Goal: Communication & Community: Answer question/provide support

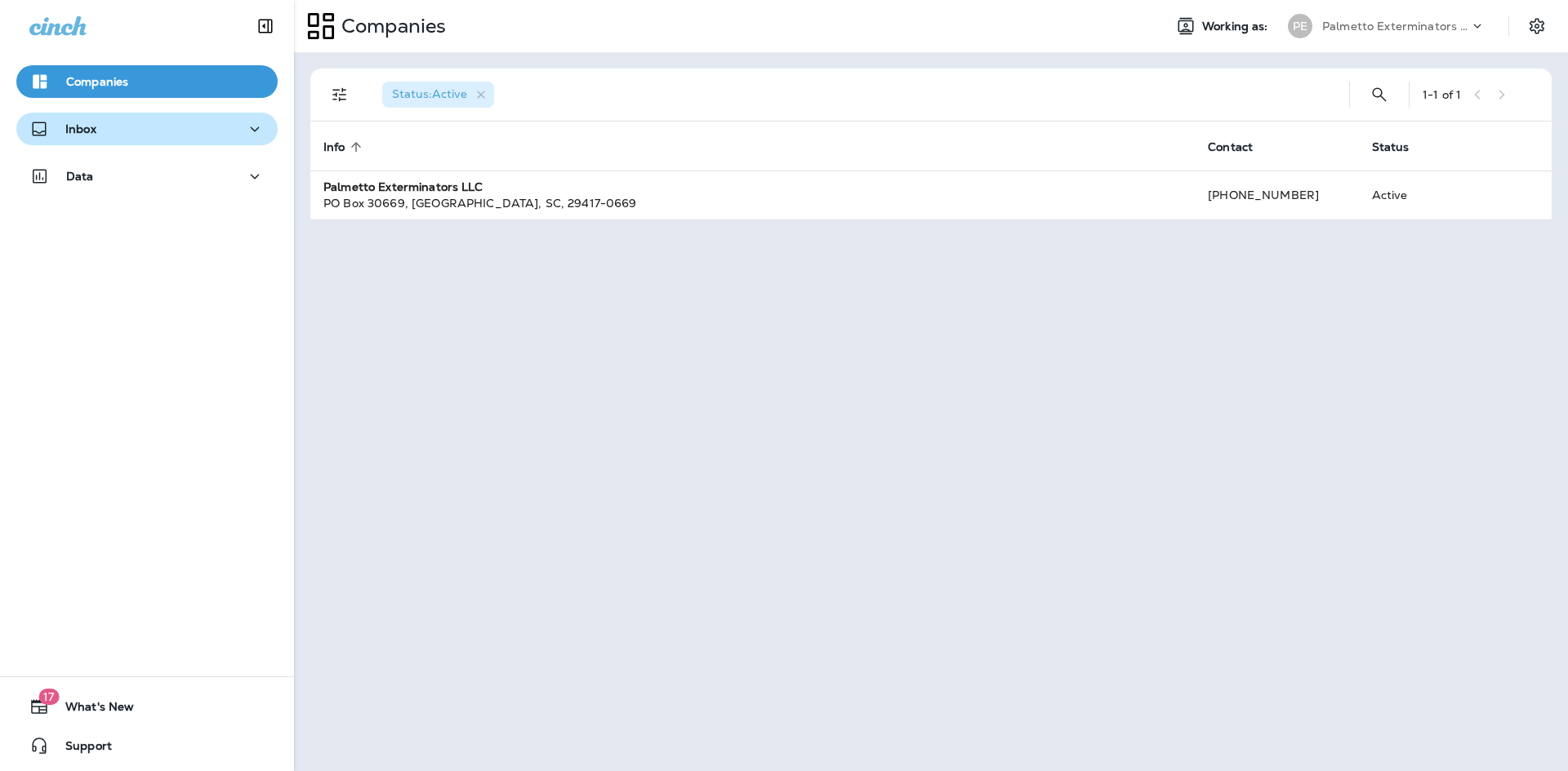
click at [149, 134] on div "Inbox" at bounding box center [147, 129] width 235 height 20
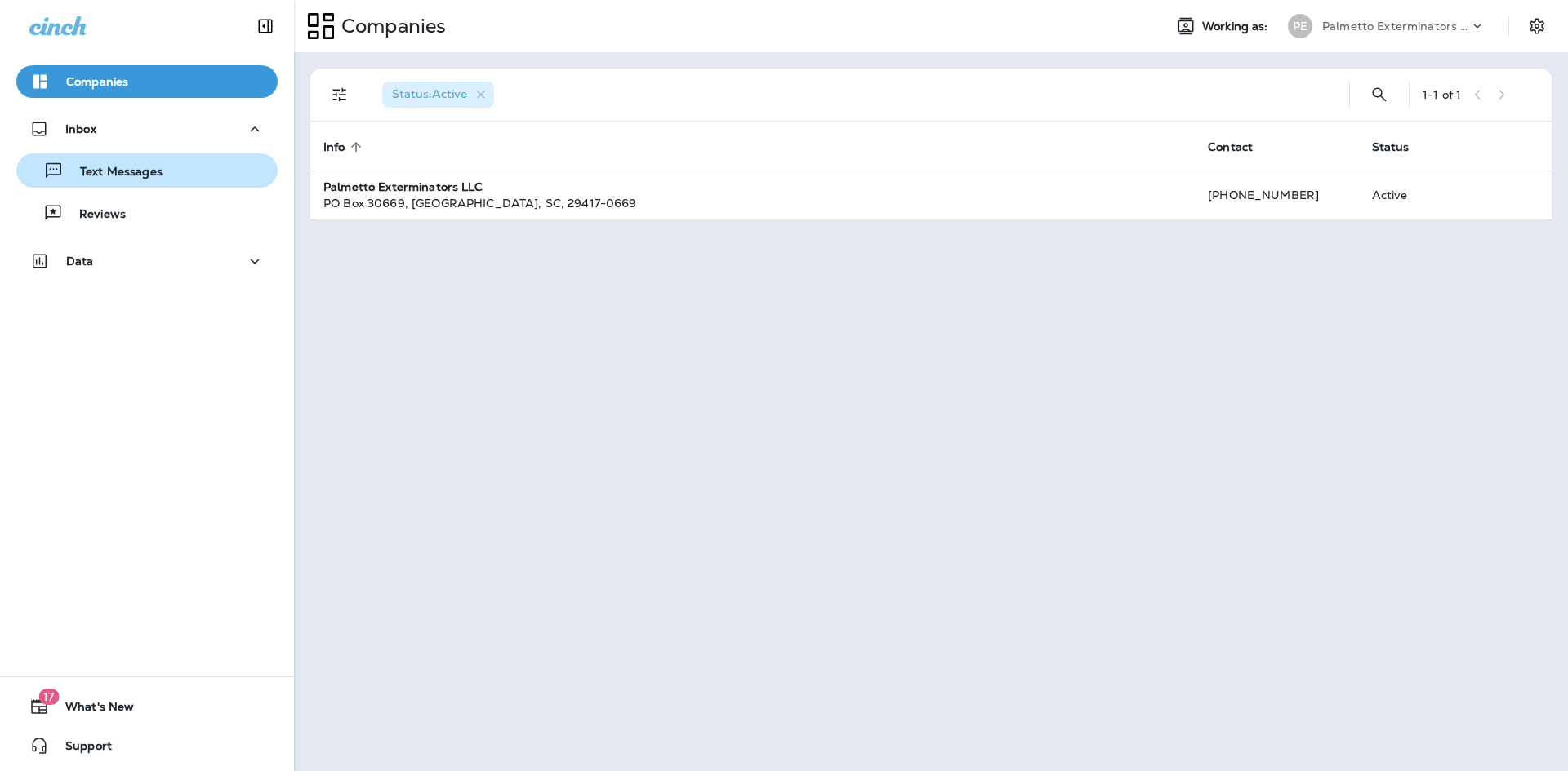
click at [137, 177] on p "Text Messages" at bounding box center [113, 172] width 99 height 16
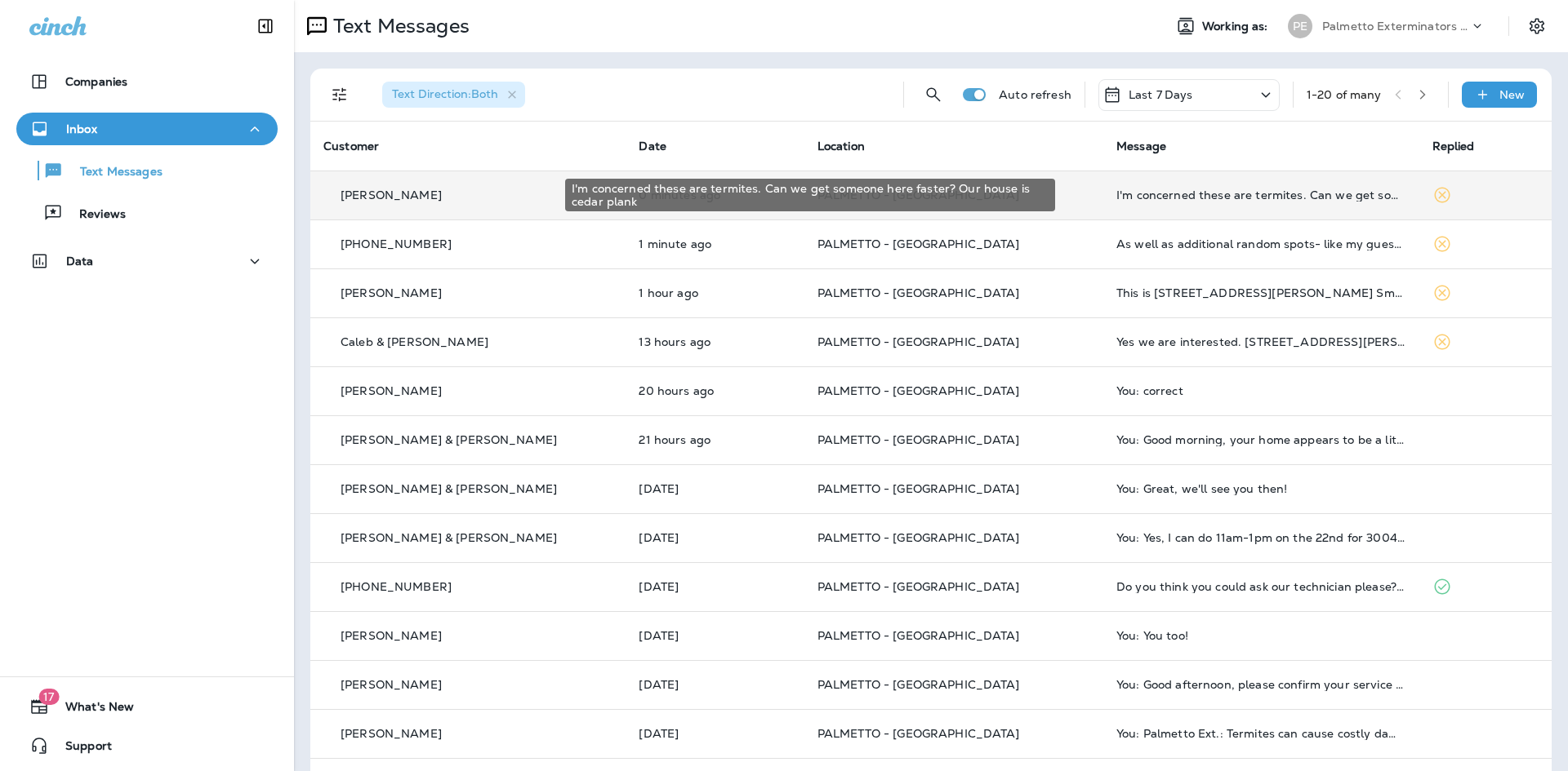
click at [1144, 194] on div "I'm concerned these are termites. Can we get someone here faster? Our house is …" at bounding box center [1261, 195] width 289 height 13
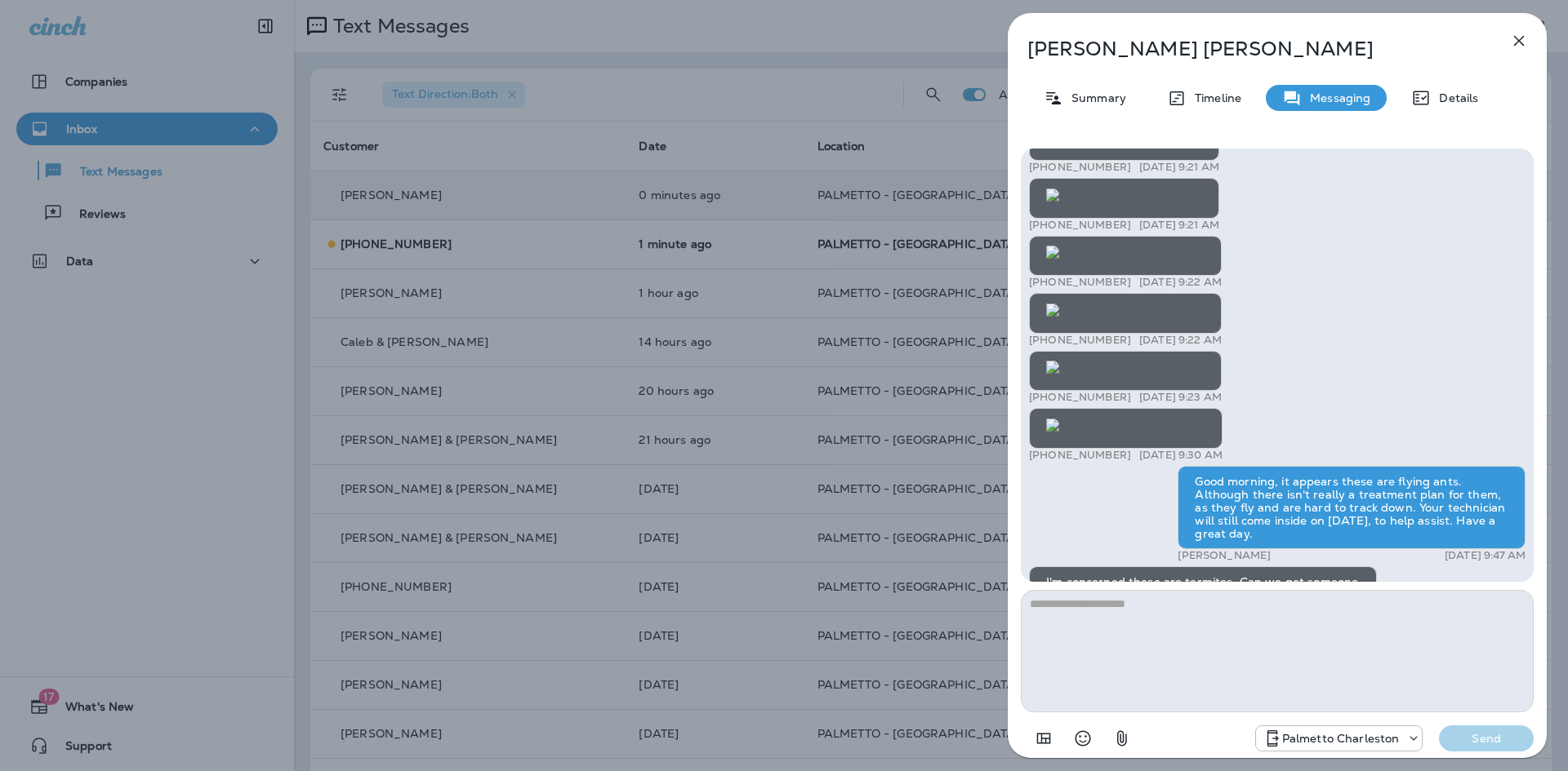
scroll to position [-82, 0]
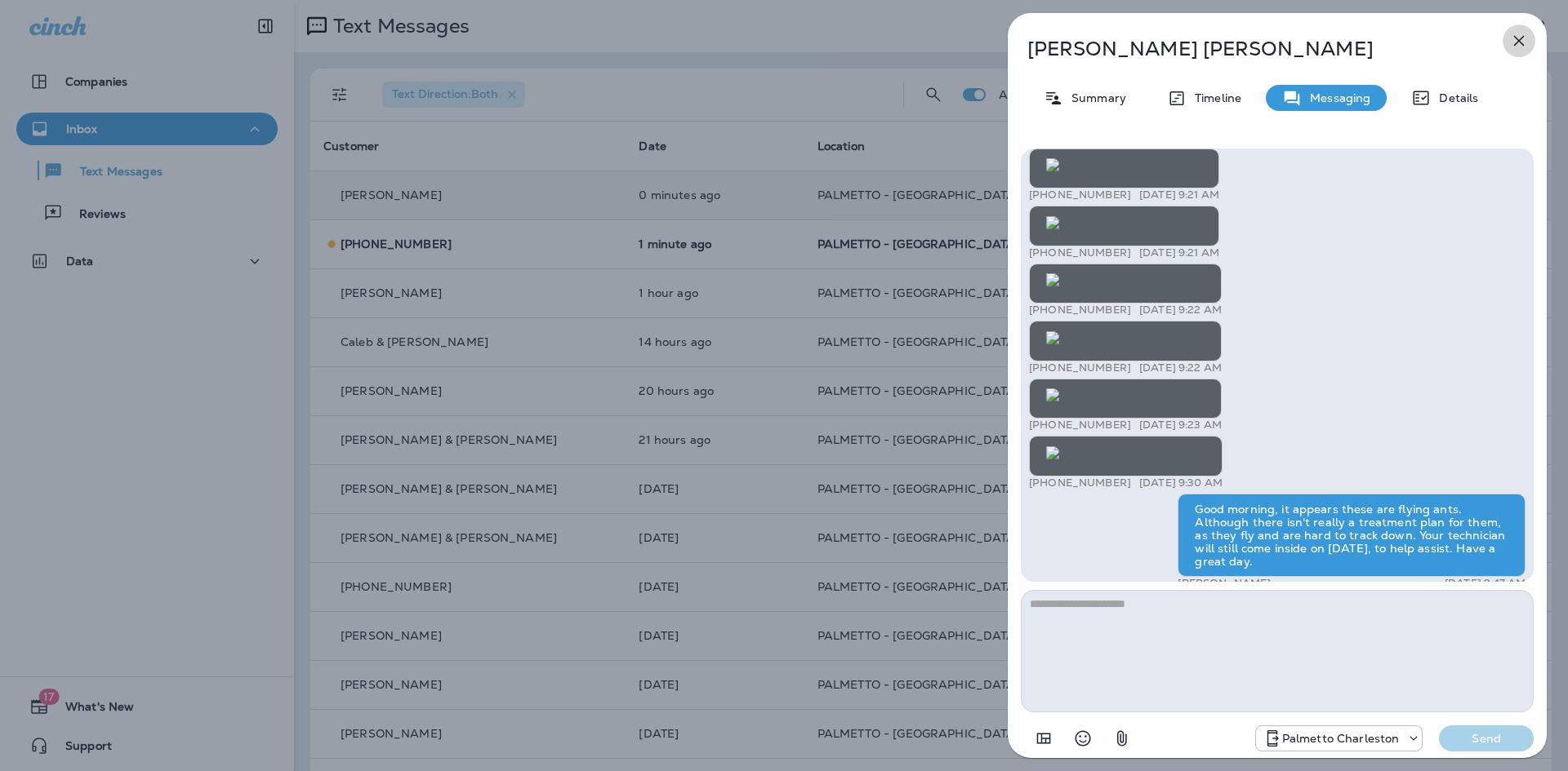
click at [1517, 42] on icon "button" at bounding box center [1519, 40] width 19 height 19
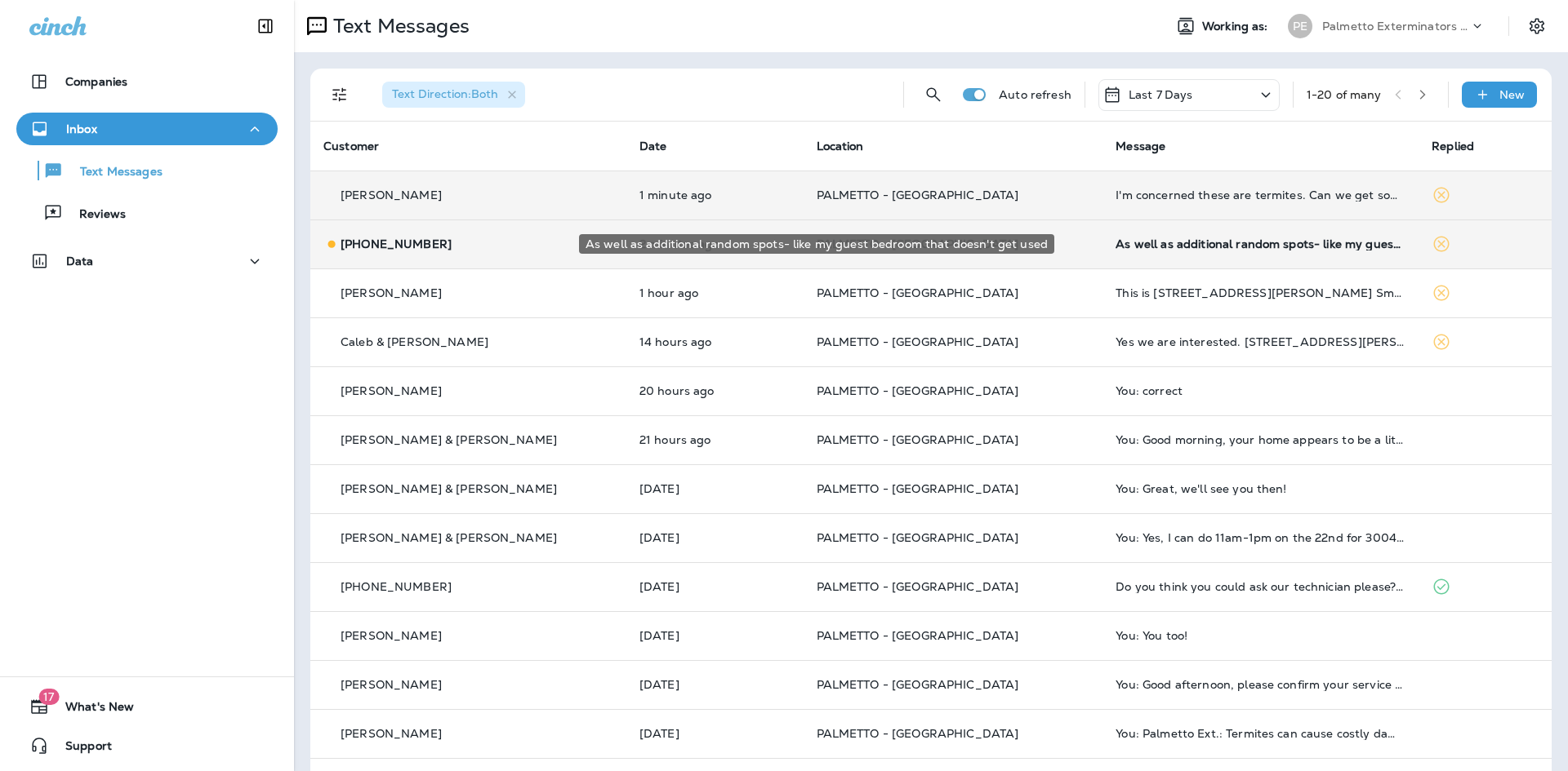
click at [1146, 244] on div "As well as additional random spots- like my guest bedroom that doesn't get used" at bounding box center [1261, 244] width 290 height 13
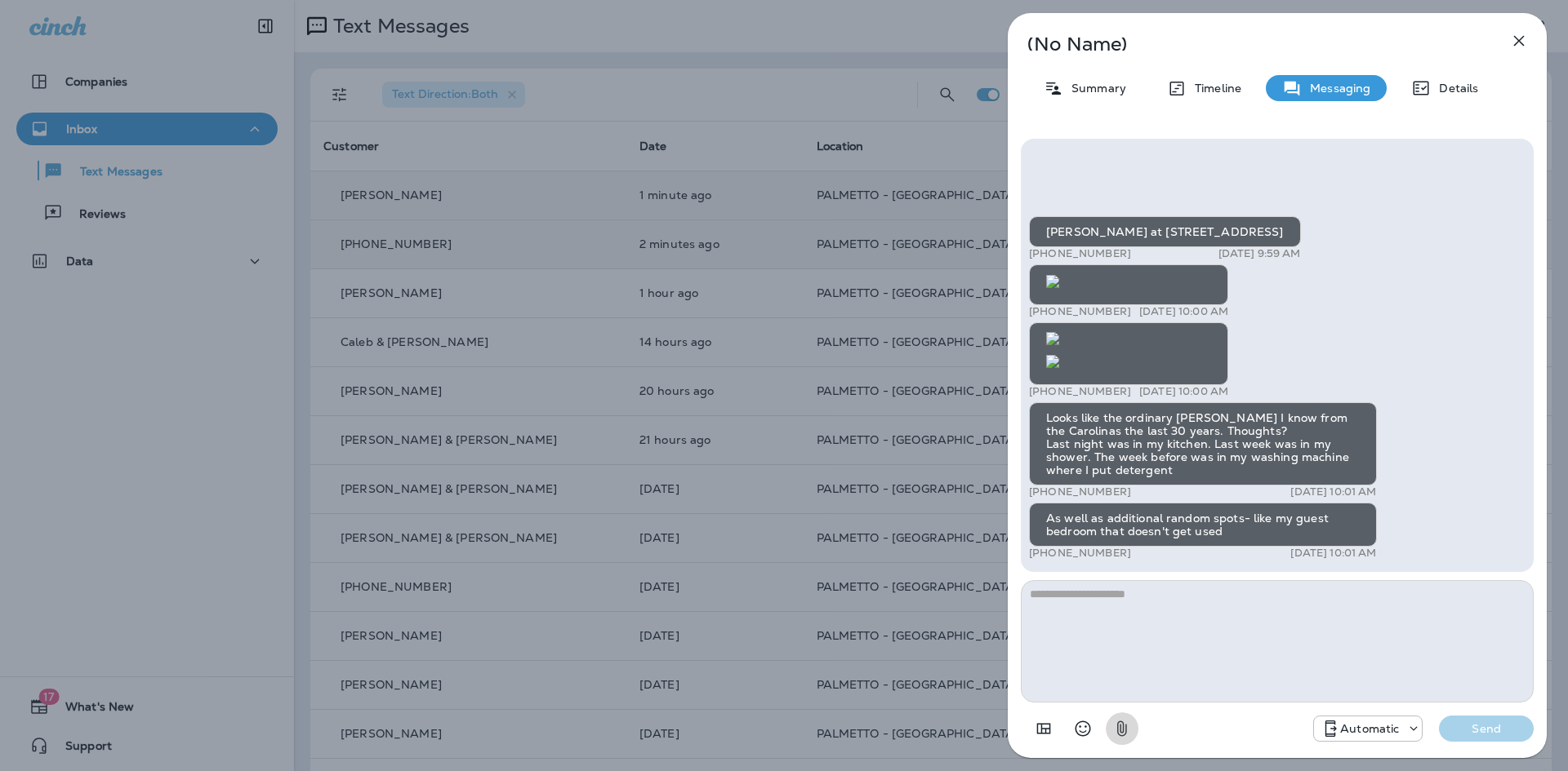
click at [1126, 722] on icon "button" at bounding box center [1122, 728] width 19 height 19
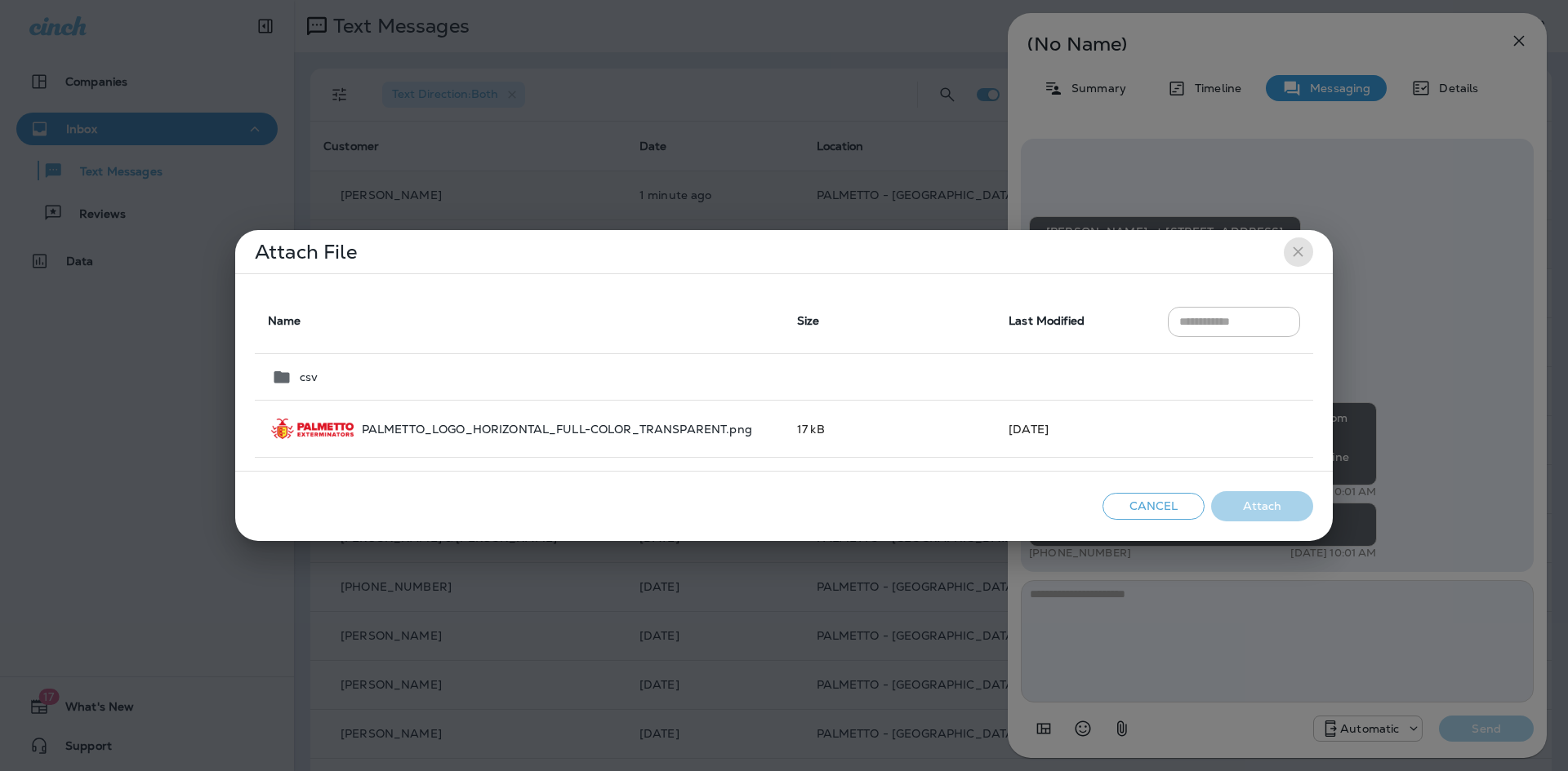
click at [1306, 246] on icon "close" at bounding box center [1298, 252] width 17 height 17
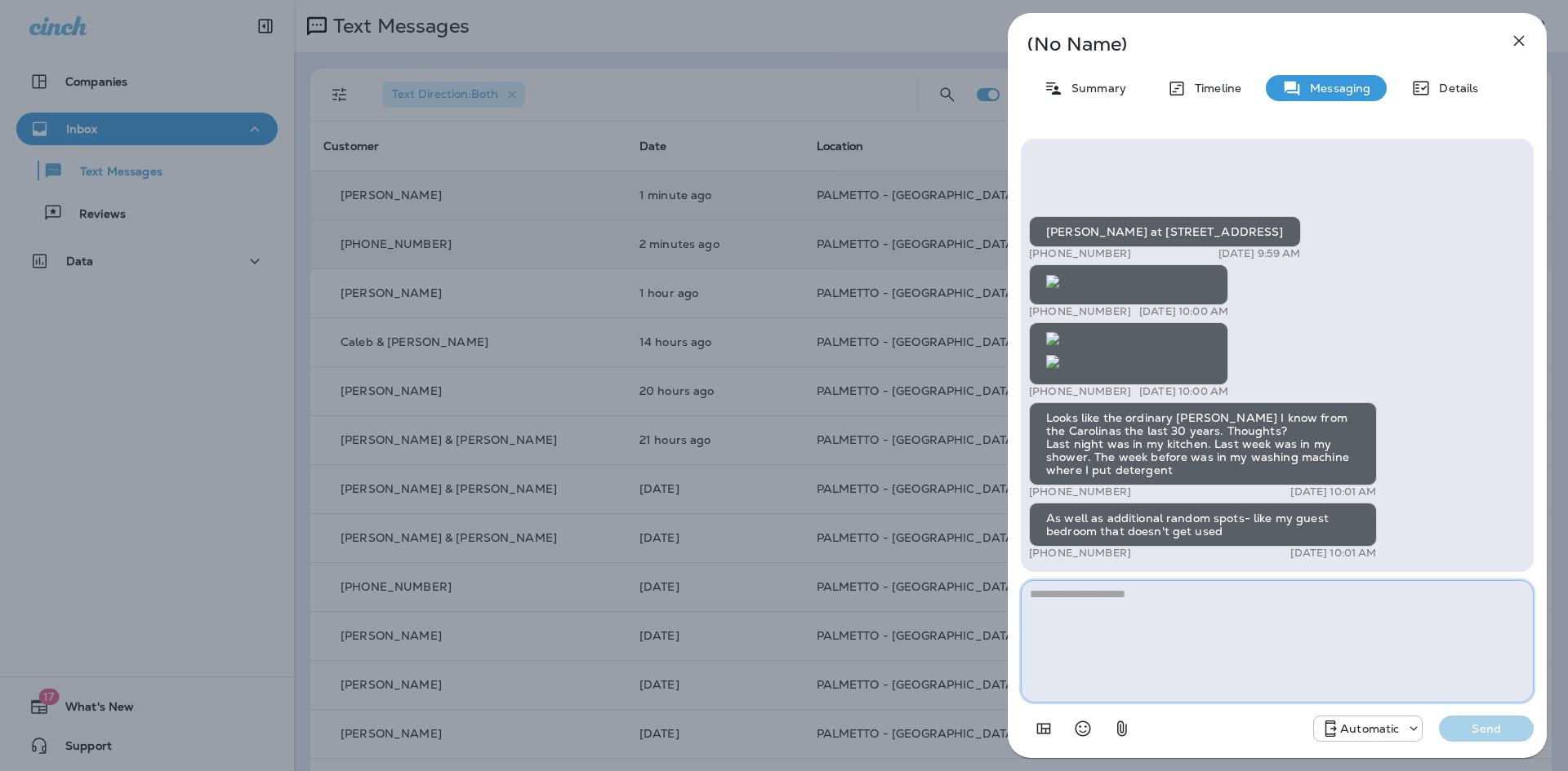
click at [1127, 613] on textarea at bounding box center [1277, 641] width 513 height 122
click at [1097, 101] on div "(No Name) Summary Timeline Messaging Details Roach at 1527 Gemstone Dr Mt Pleas…" at bounding box center [1277, 386] width 539 height 745
click at [1097, 90] on p "Summary" at bounding box center [1094, 89] width 63 height 13
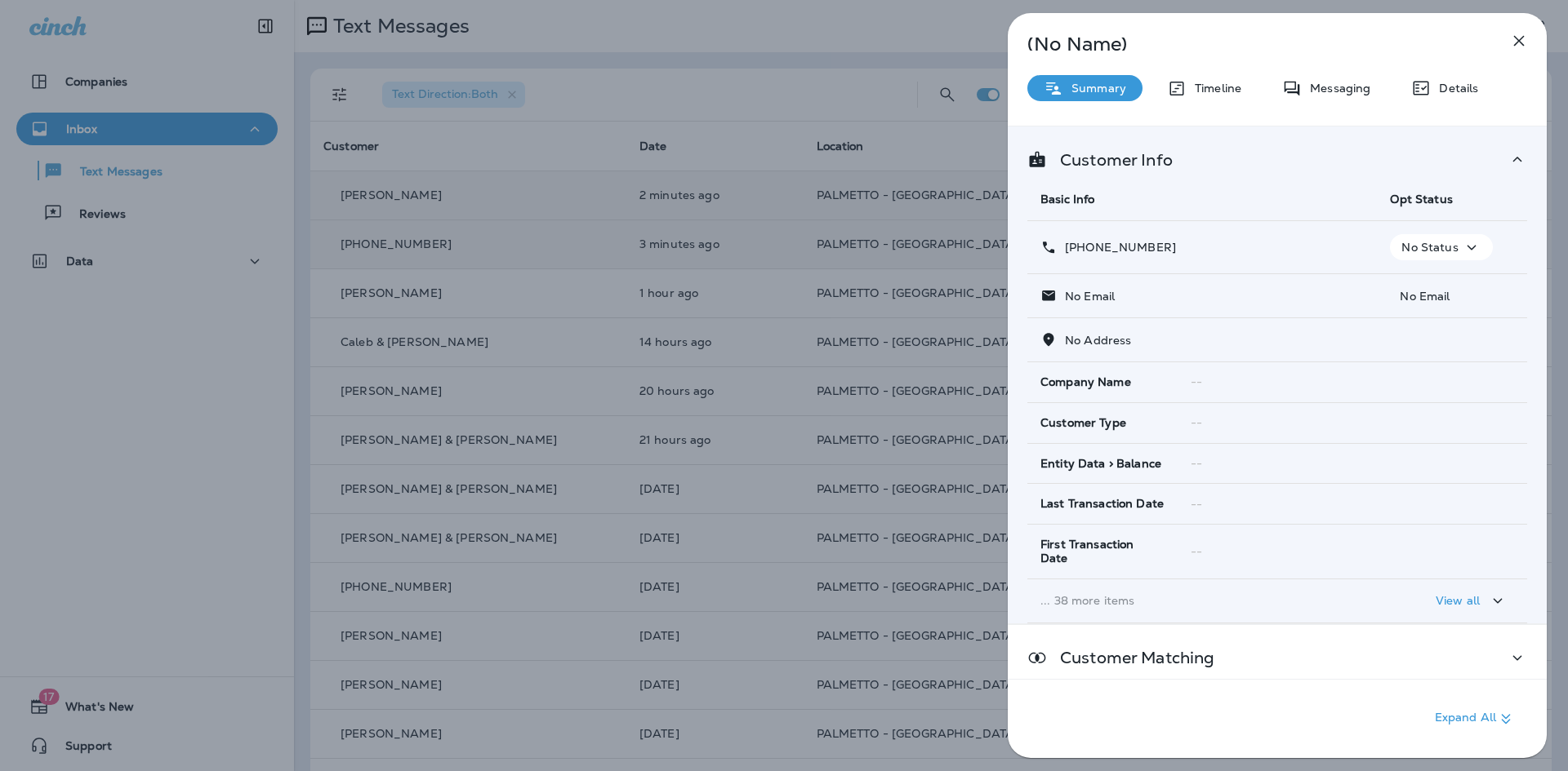
click at [1516, 41] on icon "button" at bounding box center [1519, 40] width 19 height 19
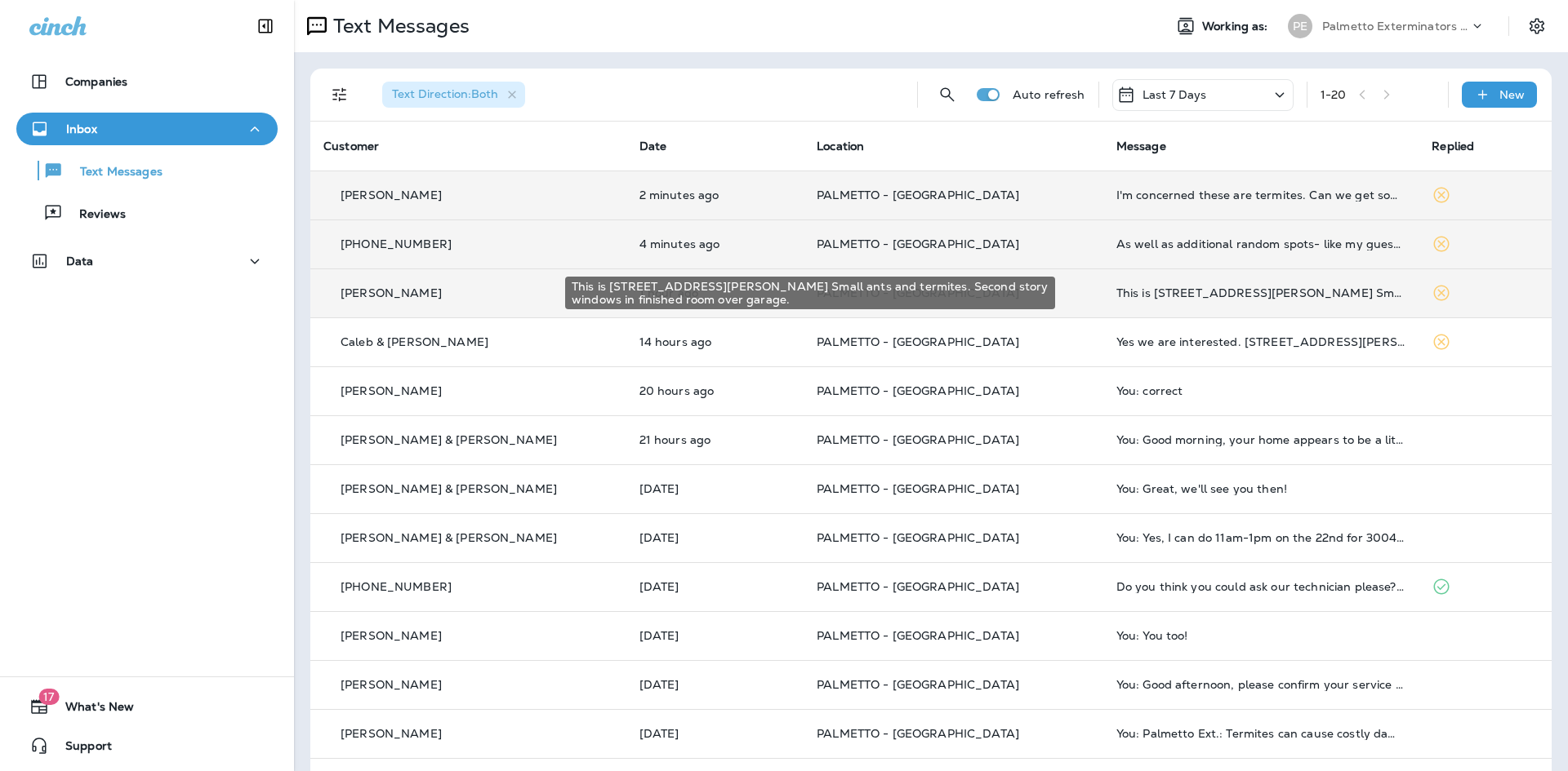
click at [1125, 289] on div "This is [STREET_ADDRESS][PERSON_NAME] Small ants and termites. Second story win…" at bounding box center [1261, 293] width 290 height 13
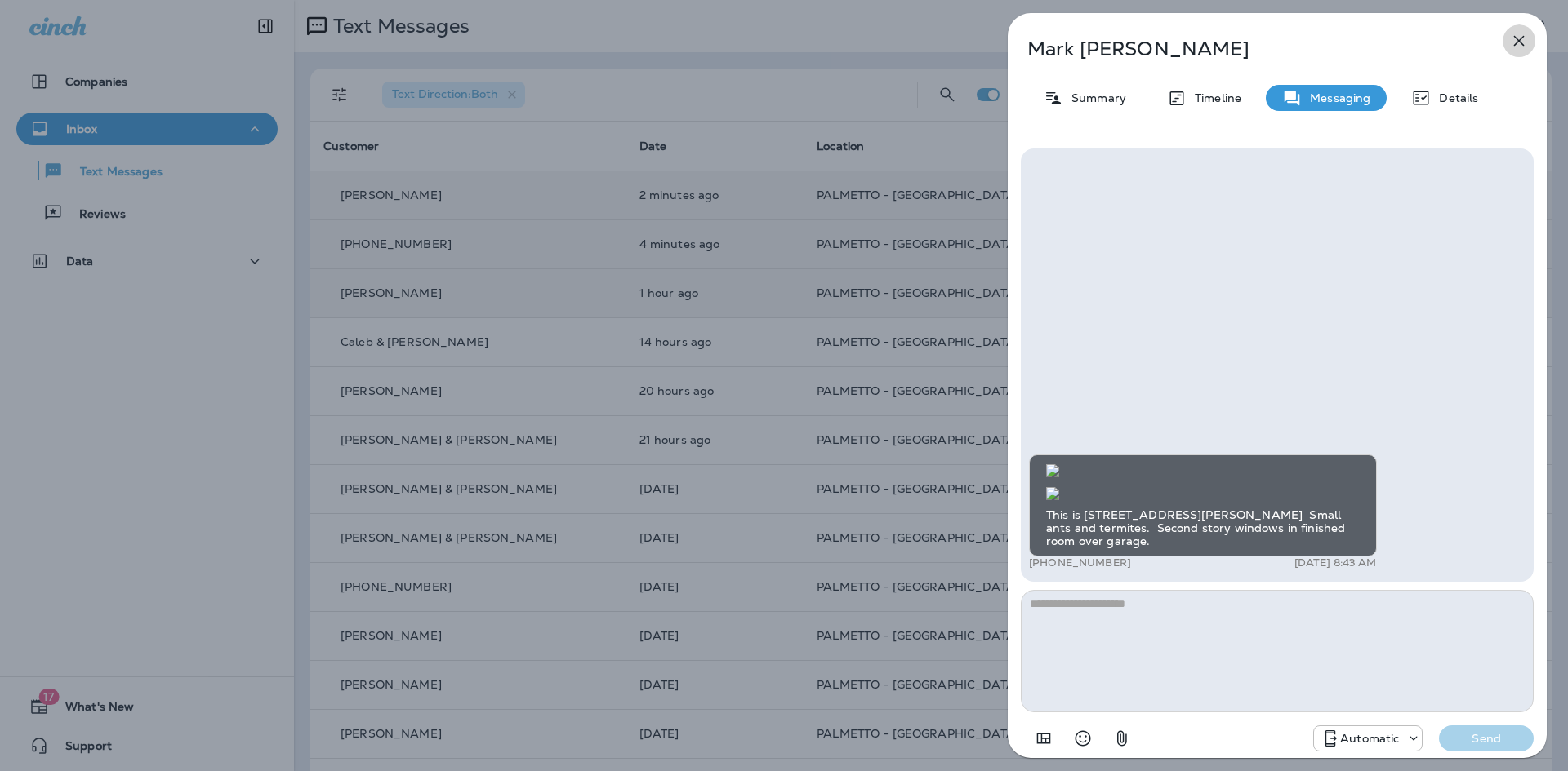
click at [1519, 42] on icon "button" at bounding box center [1519, 41] width 11 height 11
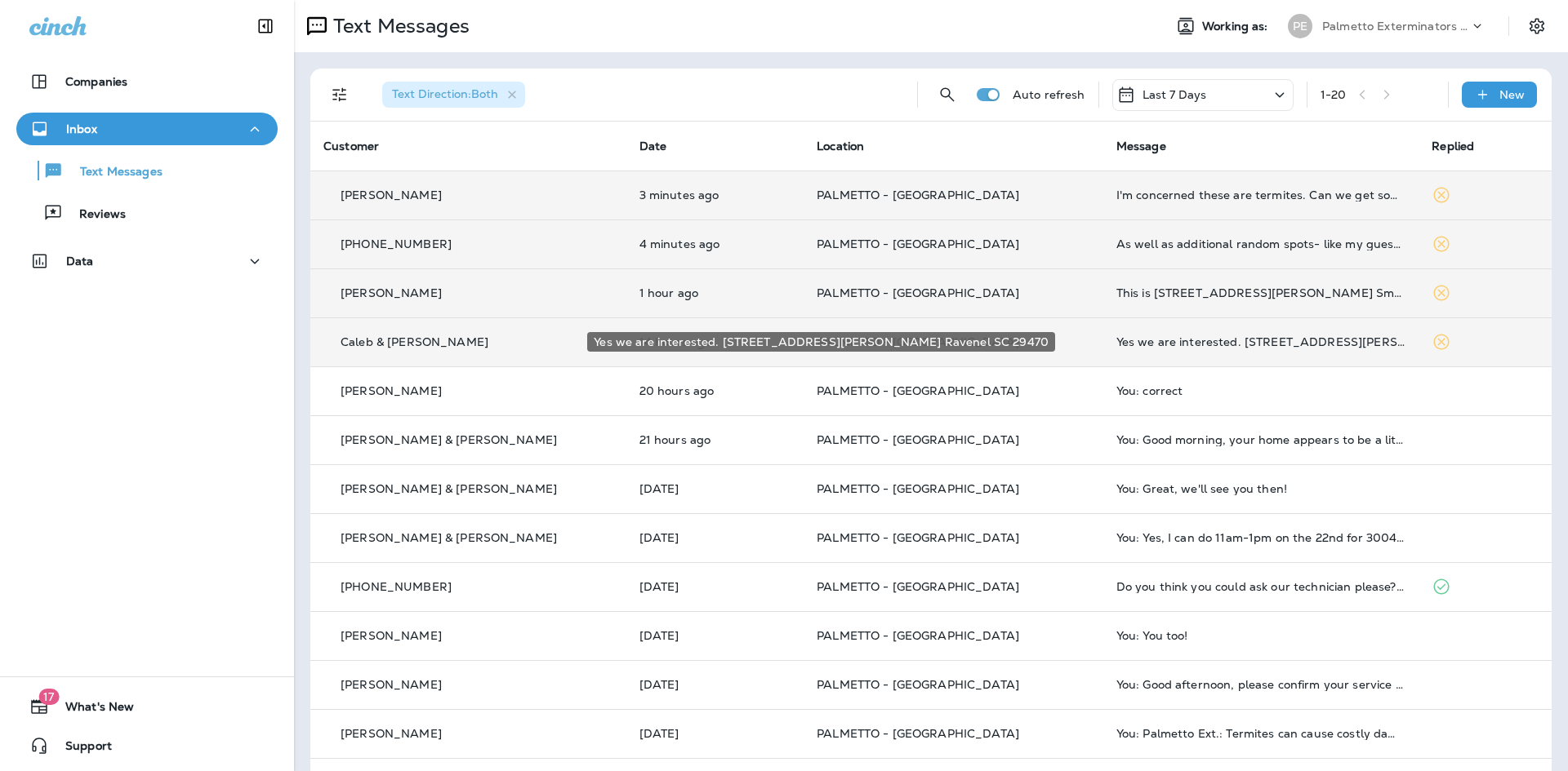
click at [1189, 343] on div "Yes we are interested. [STREET_ADDRESS][PERSON_NAME] Ravenel SC 29470" at bounding box center [1261, 342] width 290 height 13
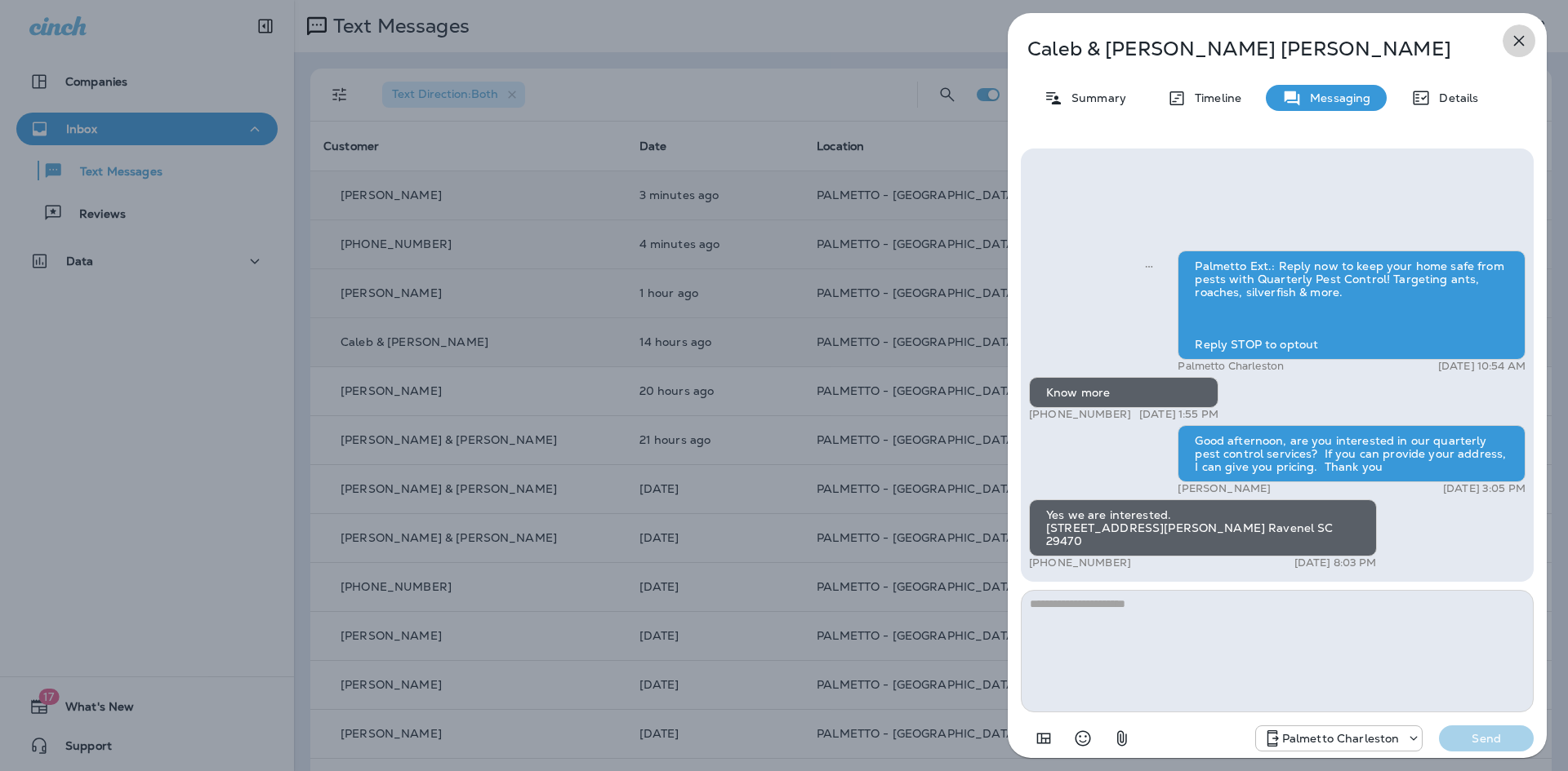
click at [1515, 41] on icon "button" at bounding box center [1519, 40] width 19 height 19
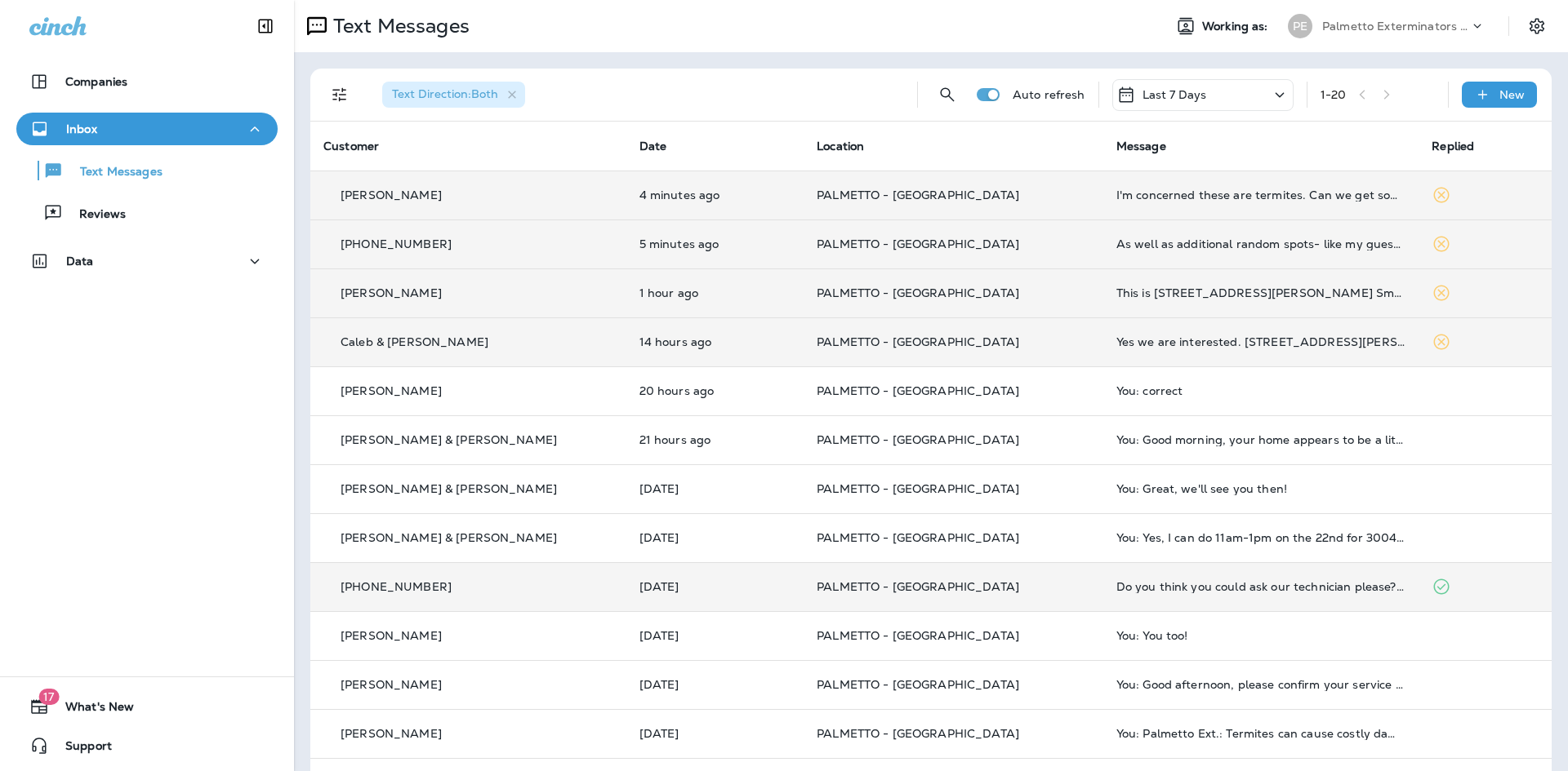
click at [1120, 595] on td "Do you think you could ask our technician please? He's very knowledgeable" at bounding box center [1261, 587] width 316 height 49
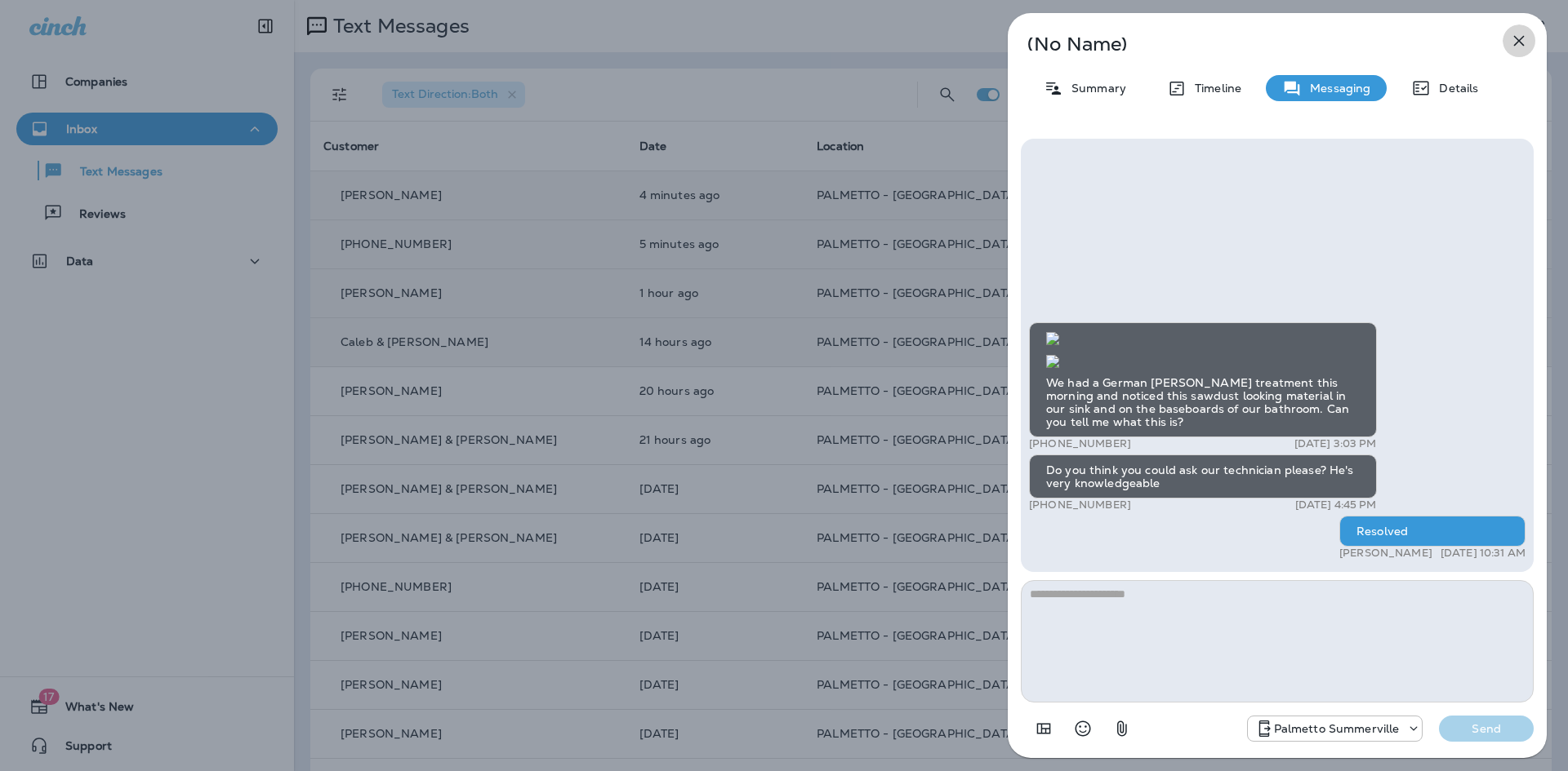
click at [1514, 39] on icon "button" at bounding box center [1519, 40] width 19 height 19
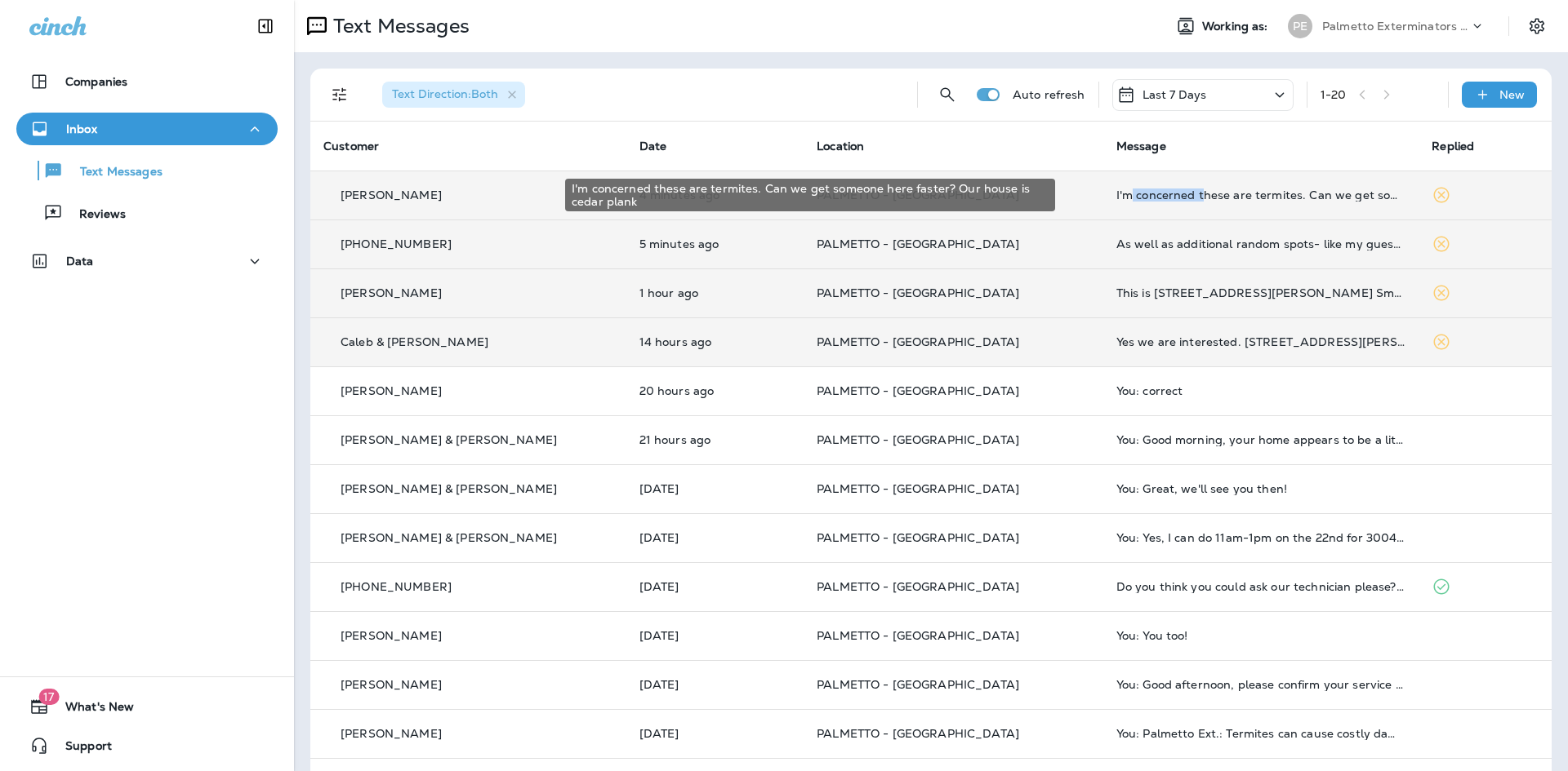
drag, startPoint x: 1151, startPoint y: 201, endPoint x: 1094, endPoint y: 196, distance: 57.2
click at [1117, 196] on div "I'm concerned these are termites. Can we get someone here faster? Our house is …" at bounding box center [1261, 195] width 290 height 13
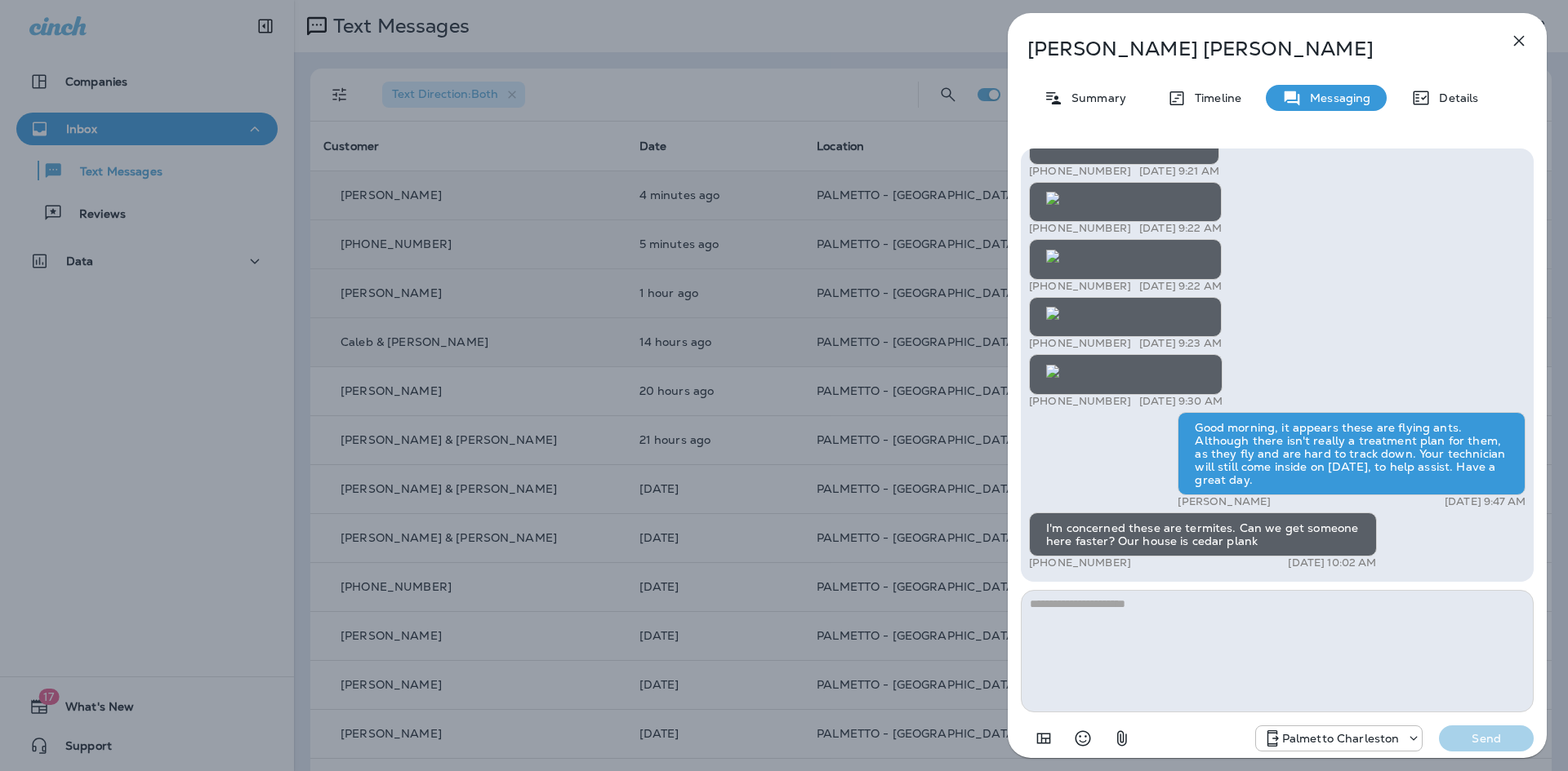
click at [1523, 33] on icon "button" at bounding box center [1519, 40] width 19 height 19
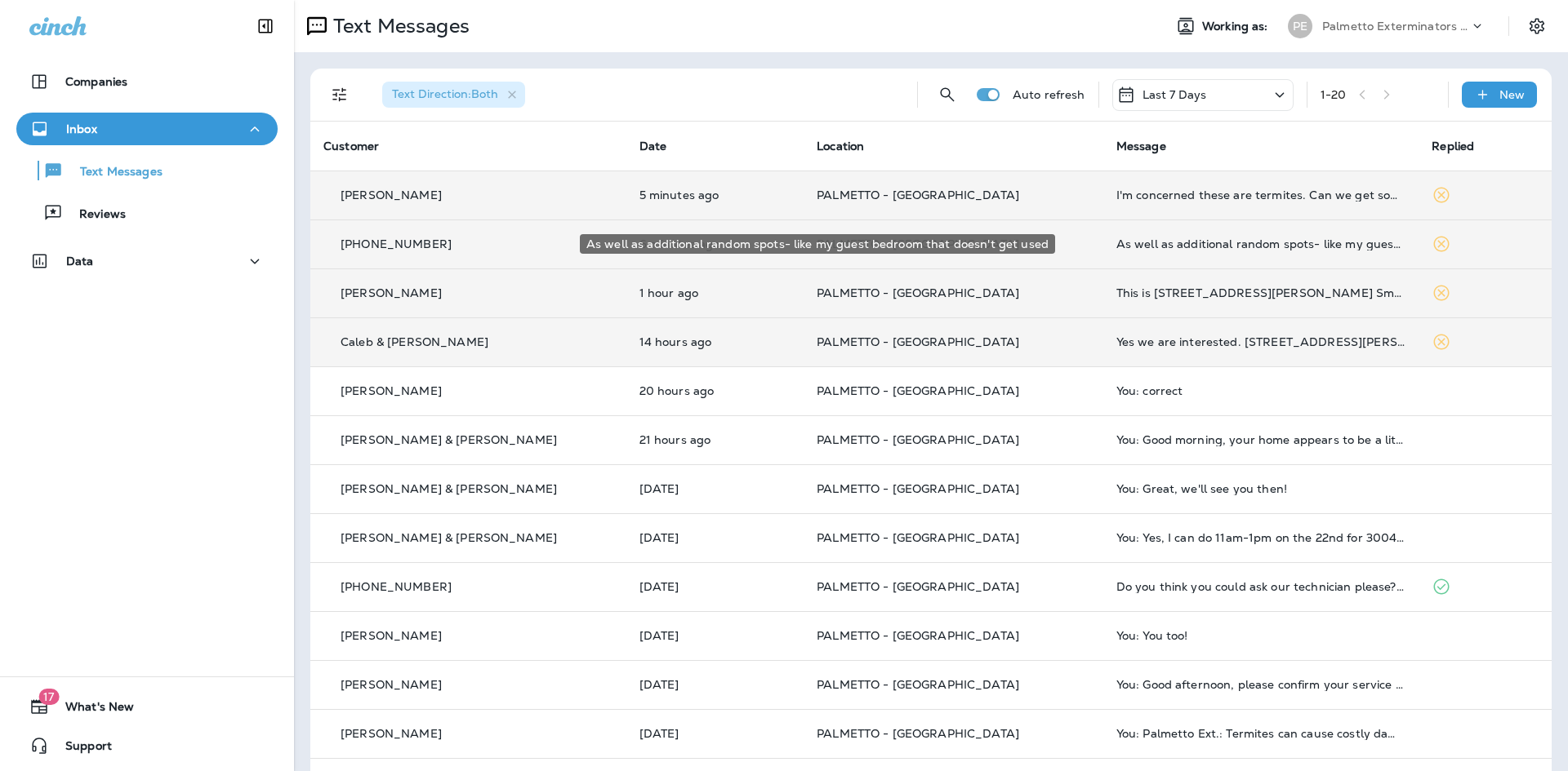
click at [1156, 243] on div "As well as additional random spots- like my guest bedroom that doesn't get used" at bounding box center [1261, 244] width 290 height 13
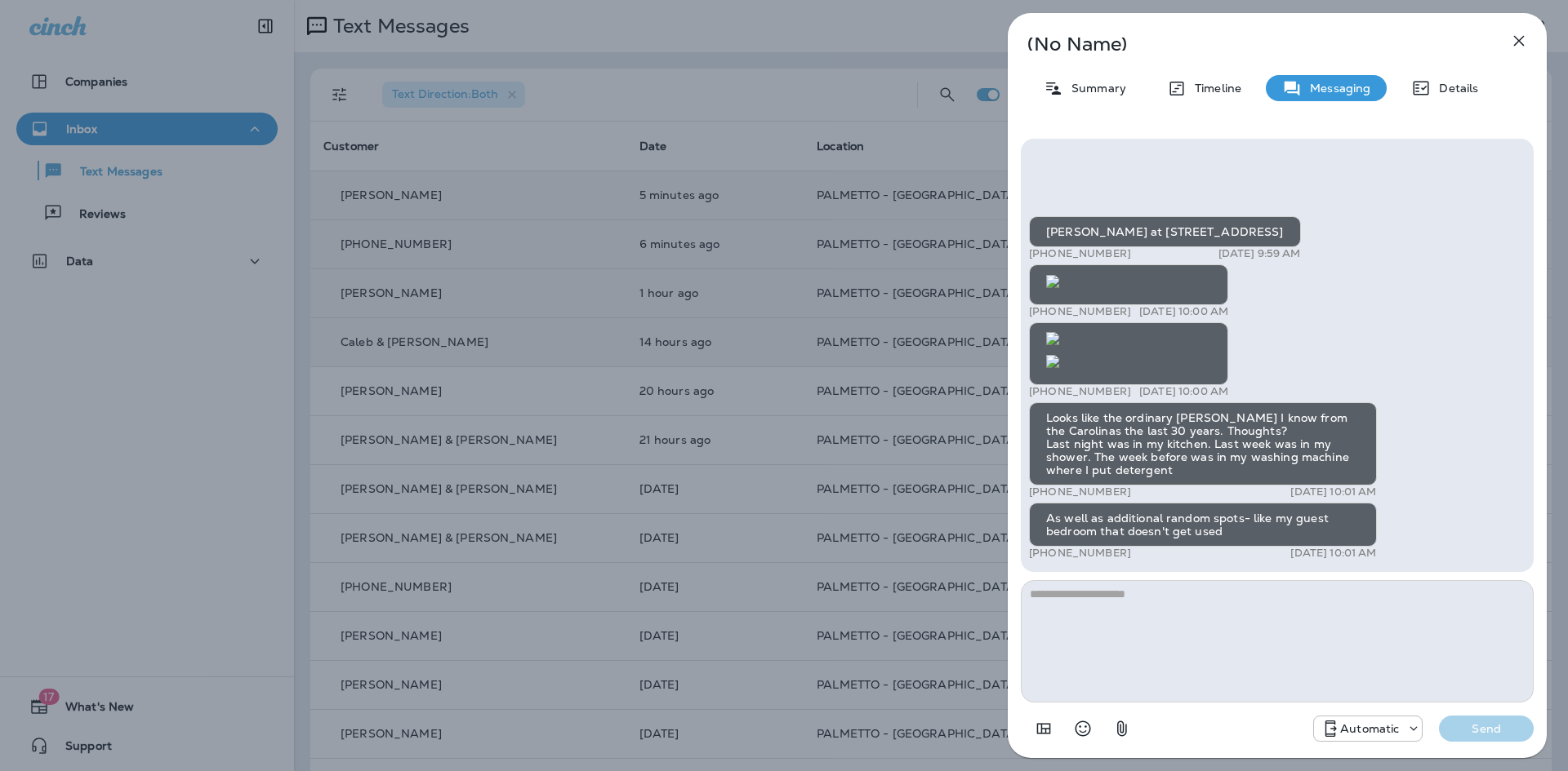
scroll to position [-1128, 0]
click at [1060, 288] on img at bounding box center [1053, 282] width 13 height 13
click at [1512, 35] on icon "button" at bounding box center [1519, 40] width 19 height 19
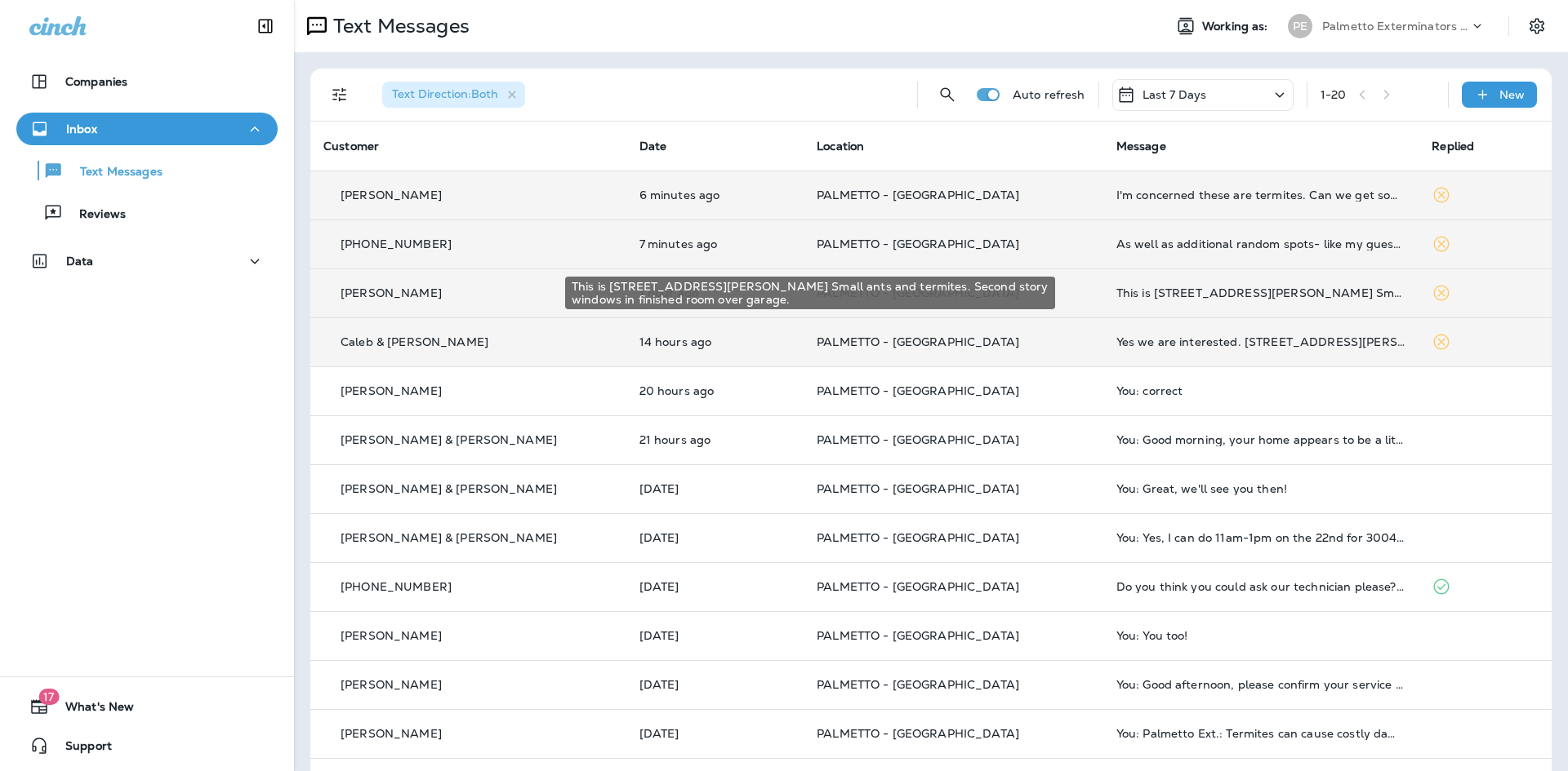
click at [1140, 288] on div "This is [STREET_ADDRESS][PERSON_NAME] Small ants and termites. Second story win…" at bounding box center [1261, 293] width 290 height 13
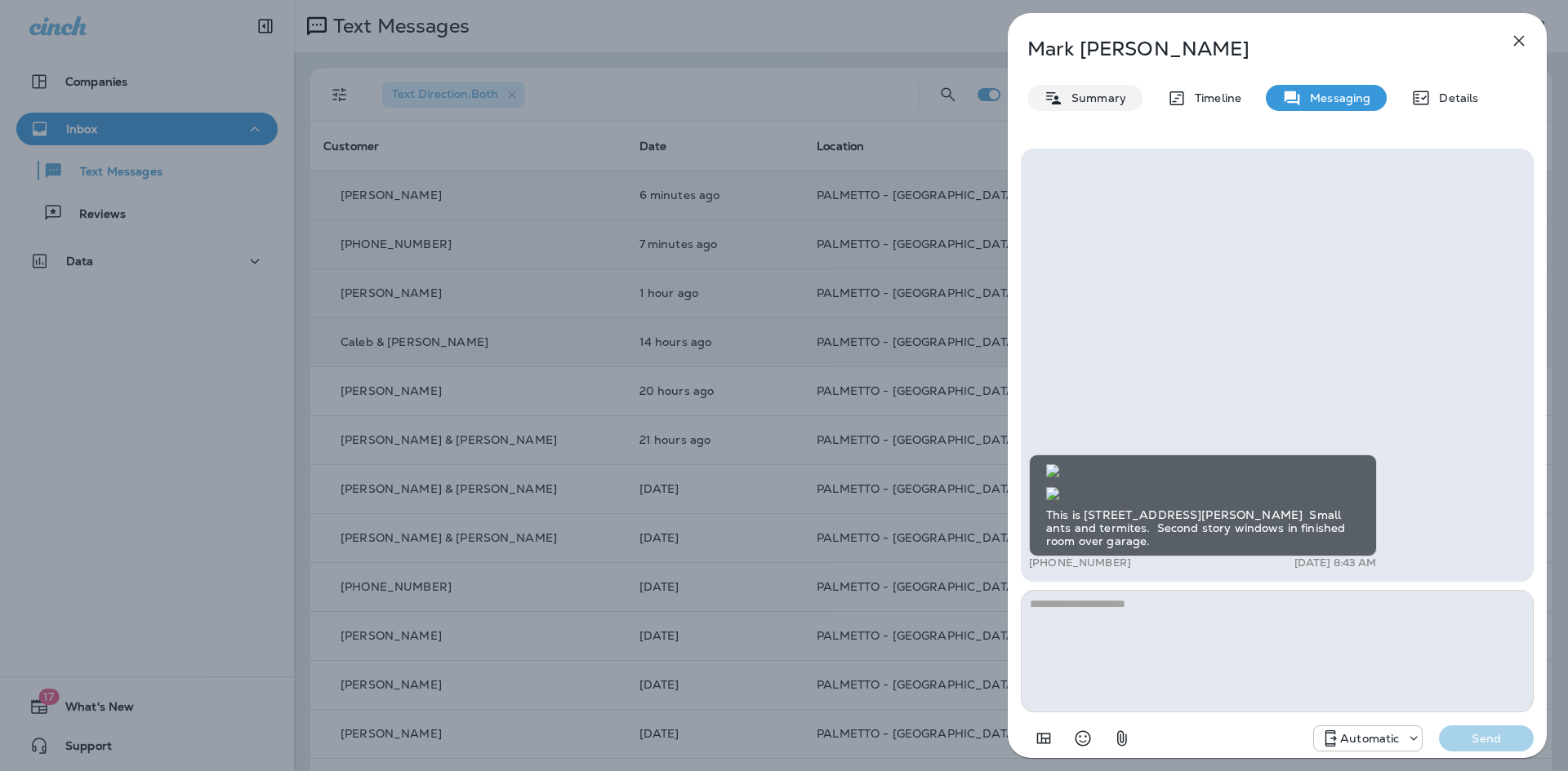
click at [1096, 100] on p "Summary" at bounding box center [1094, 98] width 63 height 13
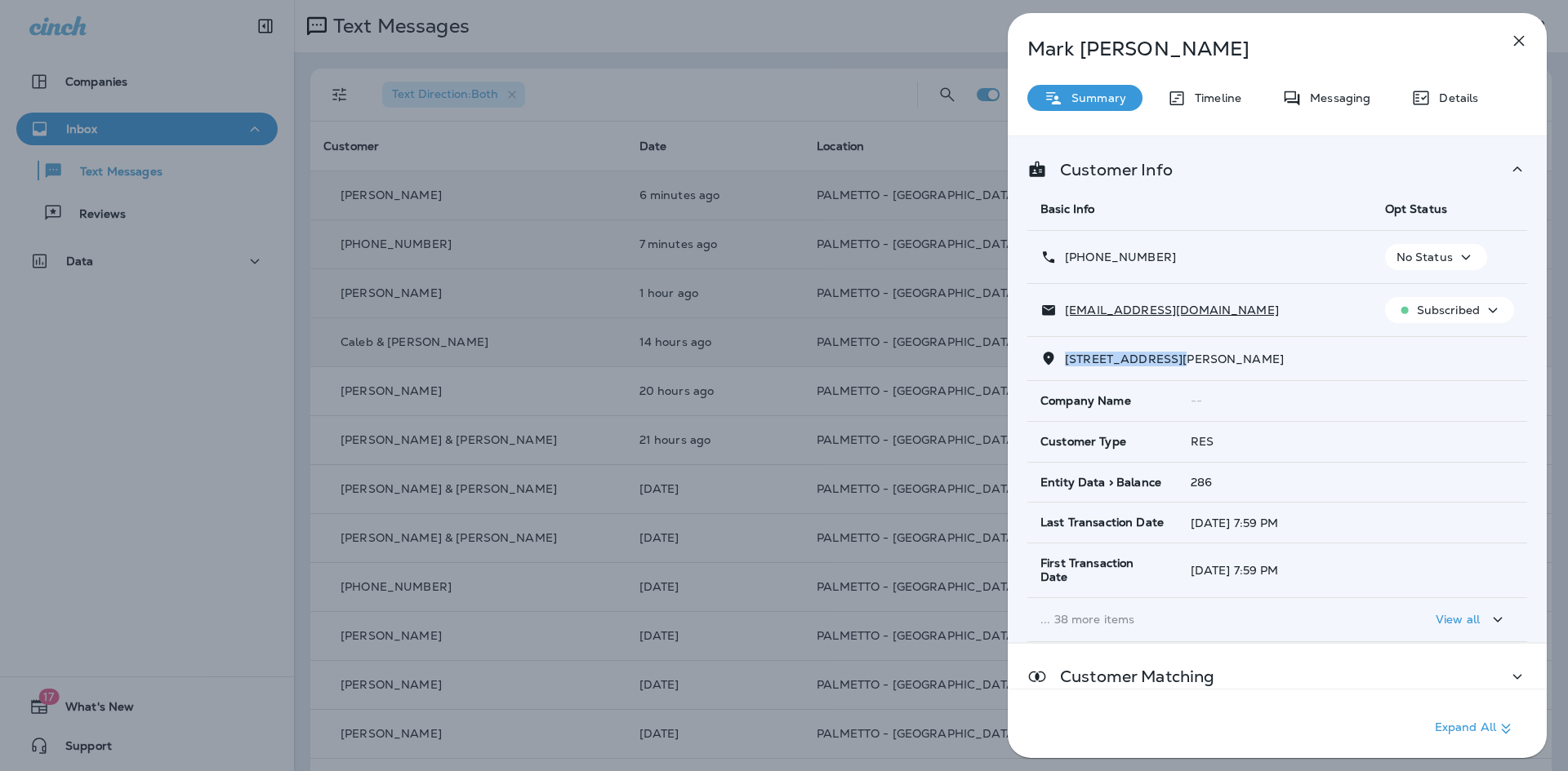
drag, startPoint x: 1164, startPoint y: 363, endPoint x: 1063, endPoint y: 353, distance: 101.5
click at [1063, 353] on p "4240 Coolidge St, , Mount Pleasant, SC 29466" at bounding box center [1170, 359] width 227 height 13
copy span "4240 Coolidge St,"
click at [1230, 98] on p "Timeline" at bounding box center [1214, 98] width 54 height 13
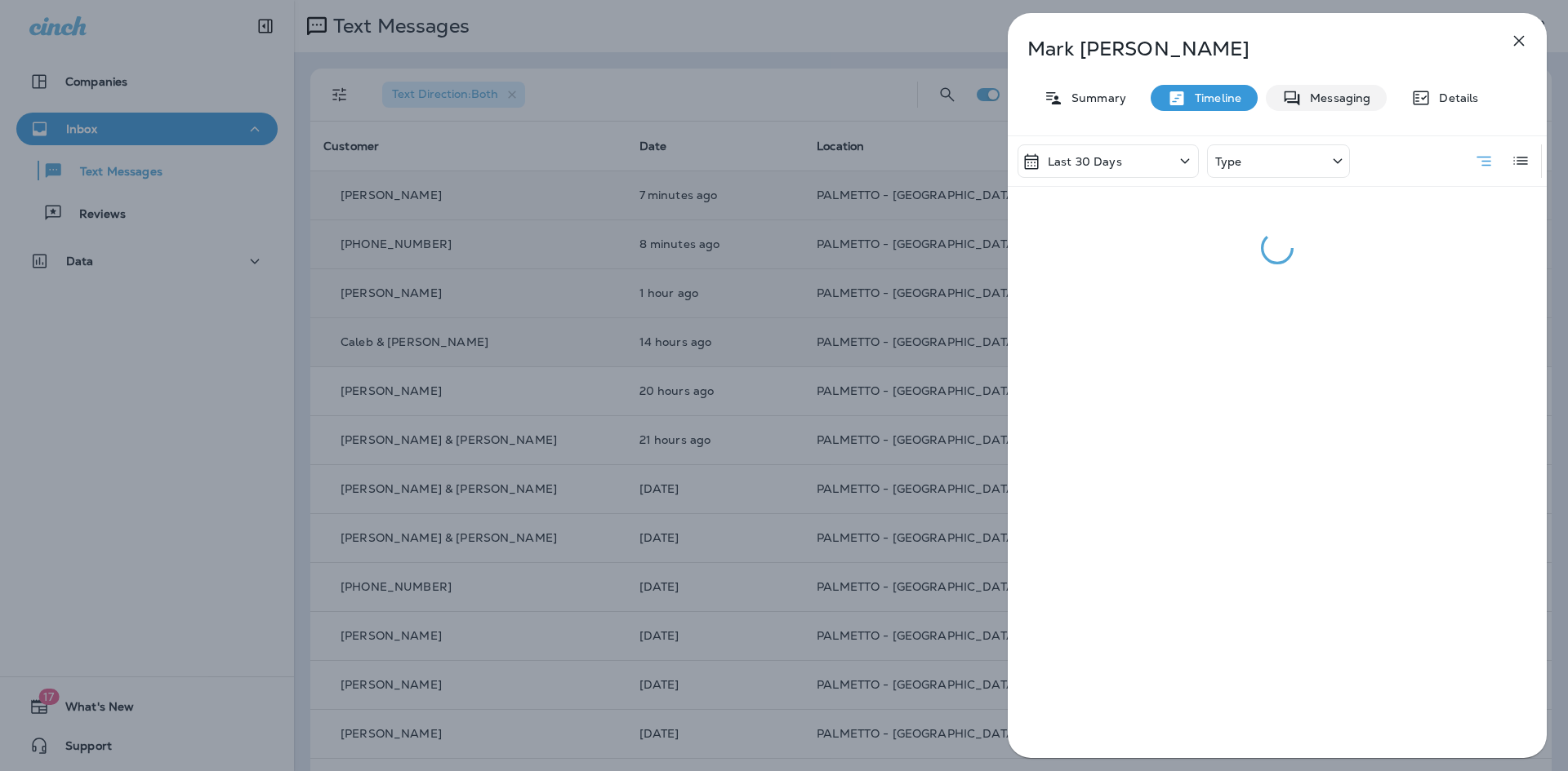
click at [1314, 89] on div "Messaging" at bounding box center [1326, 97] width 121 height 26
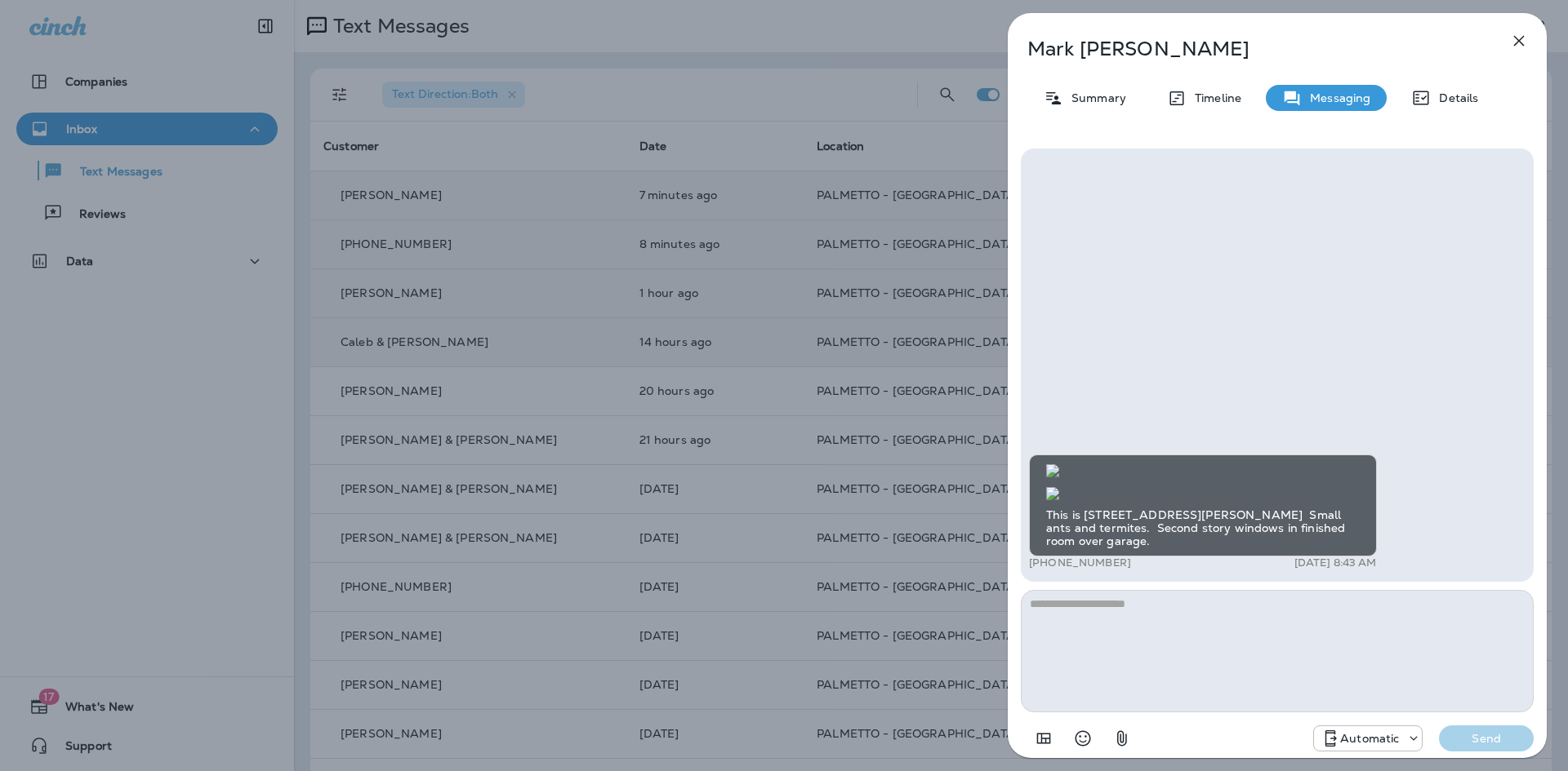
click at [1060, 487] on img at bounding box center [1053, 494] width 13 height 13
click at [1169, 637] on textarea at bounding box center [1277, 651] width 513 height 122
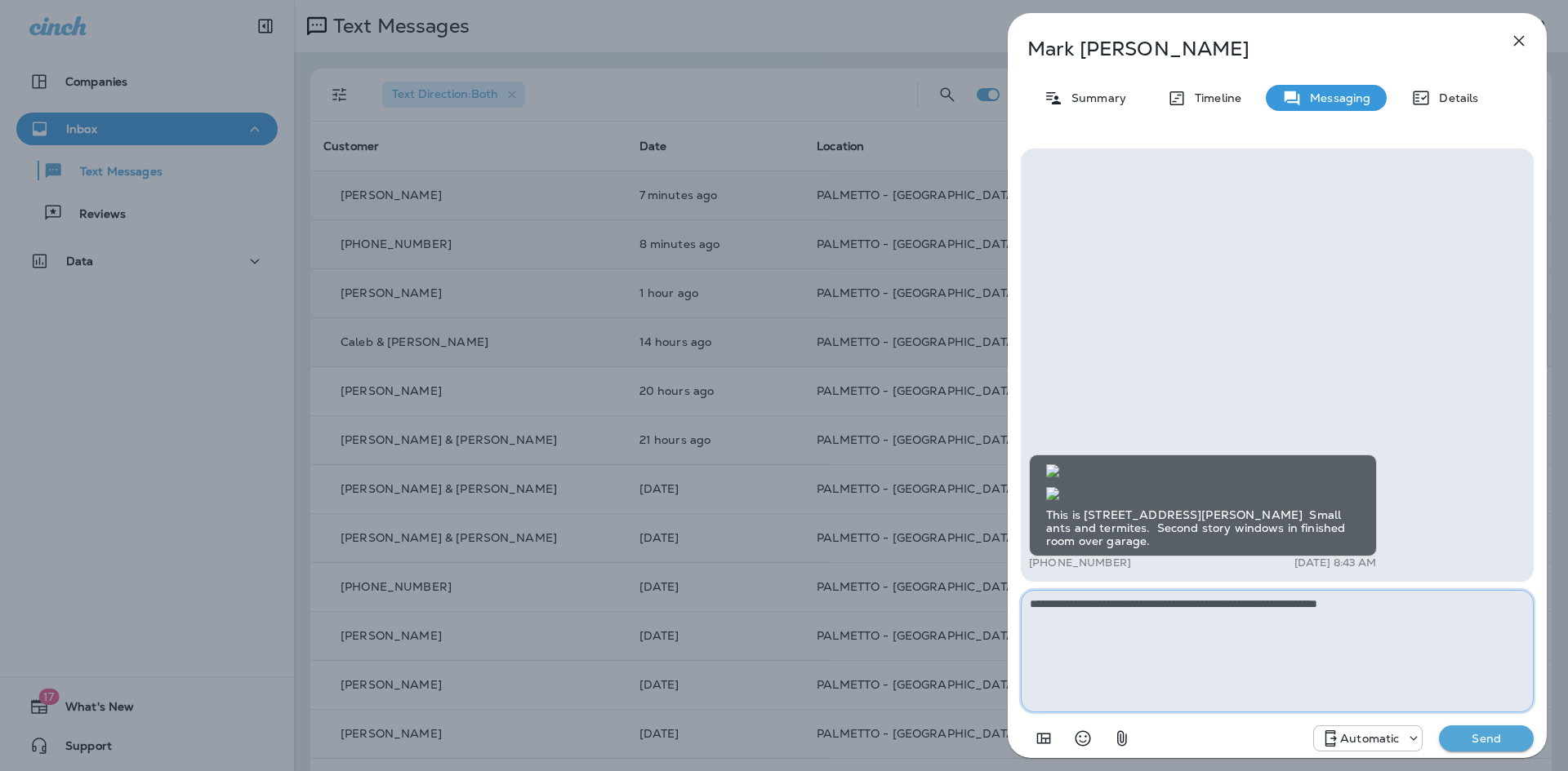
type textarea "**********"
click at [1477, 740] on p "Send" at bounding box center [1487, 739] width 69 height 15
click at [1311, 649] on textarea "**********" at bounding box center [1277, 651] width 513 height 122
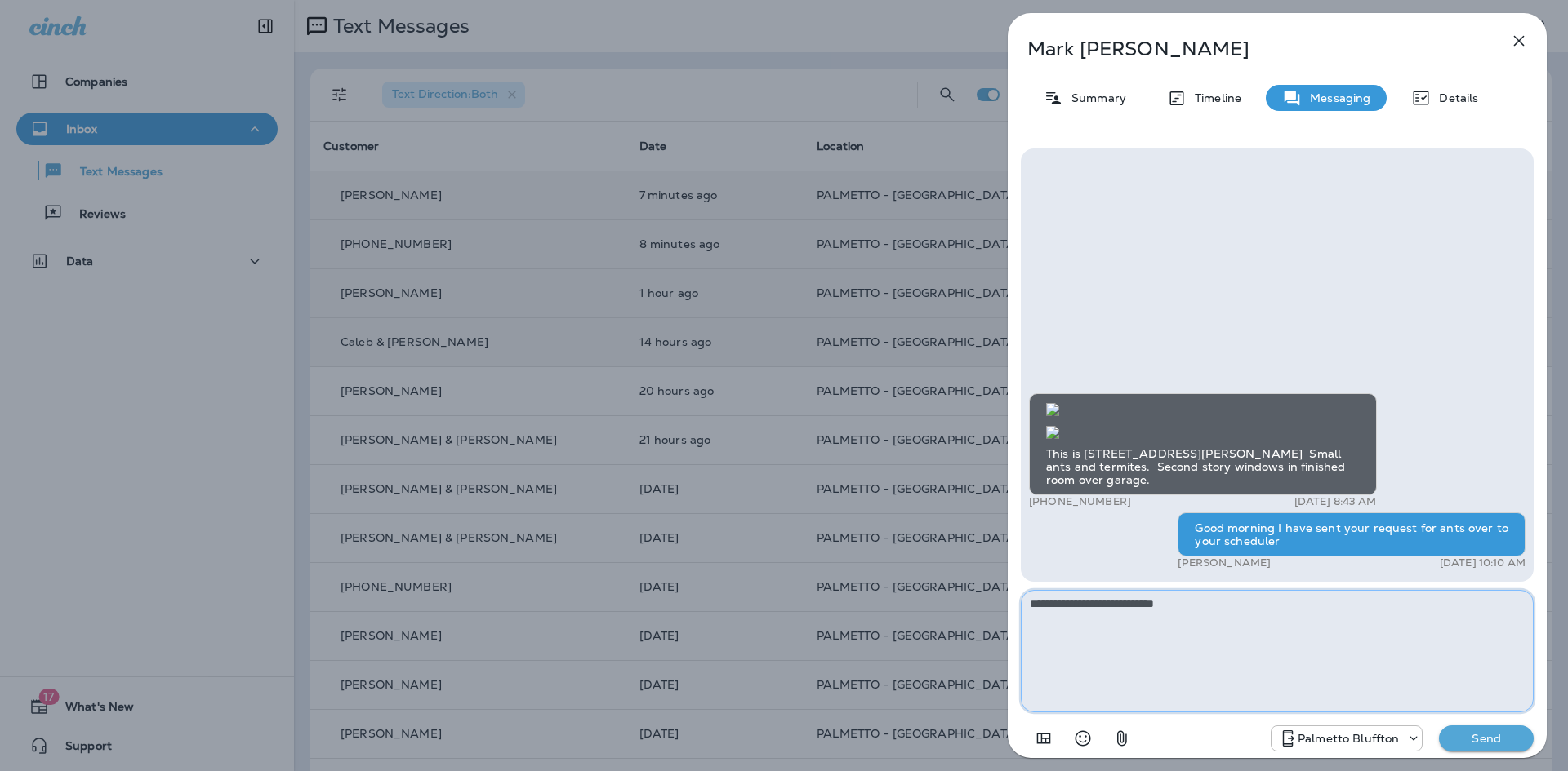
type textarea "**********"
click at [1474, 737] on p "Send" at bounding box center [1487, 739] width 69 height 15
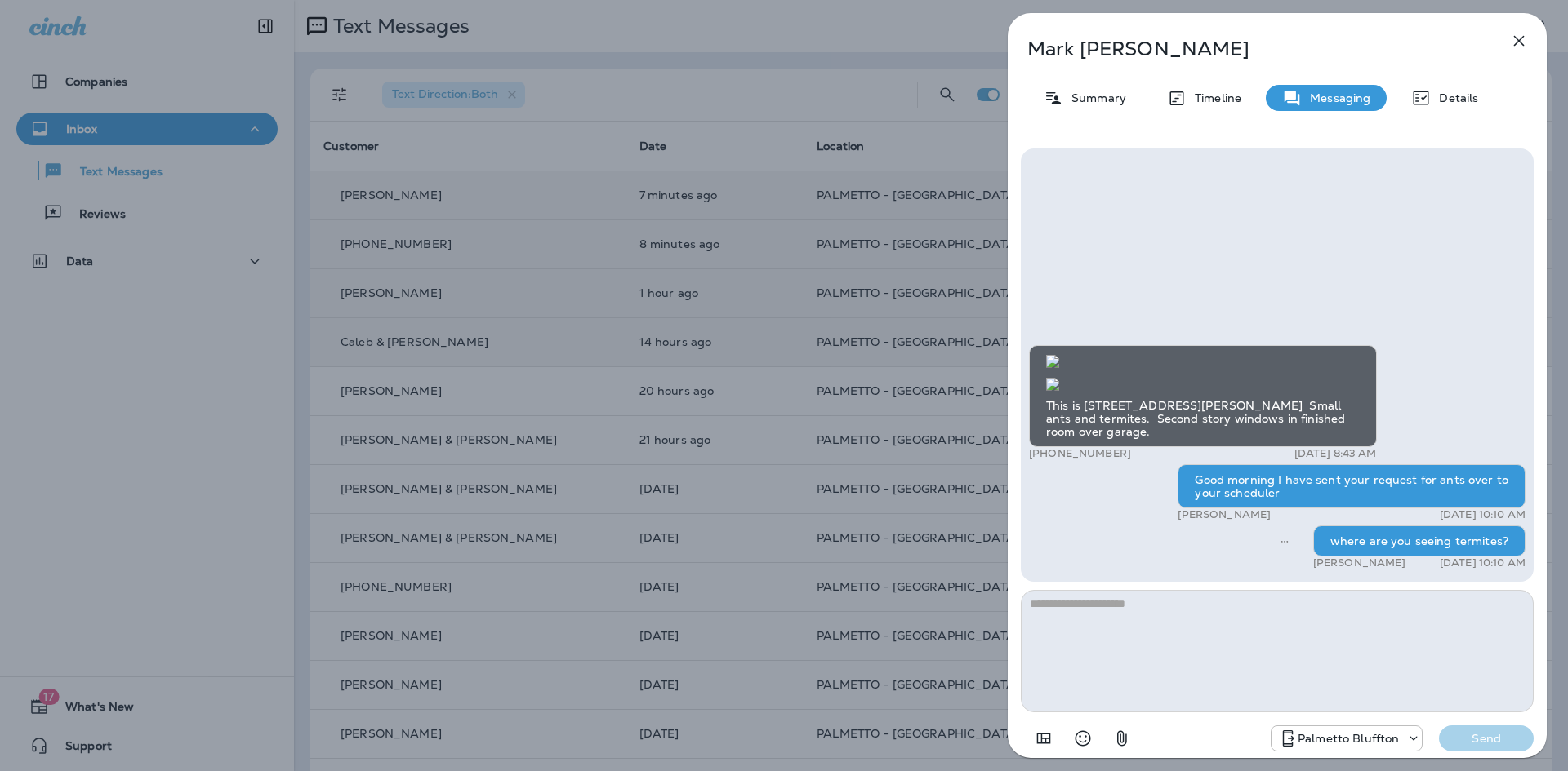
scroll to position [-415, 0]
click at [1060, 355] on img at bounding box center [1053, 362] width 13 height 13
click at [1510, 37] on icon "button" at bounding box center [1519, 40] width 19 height 19
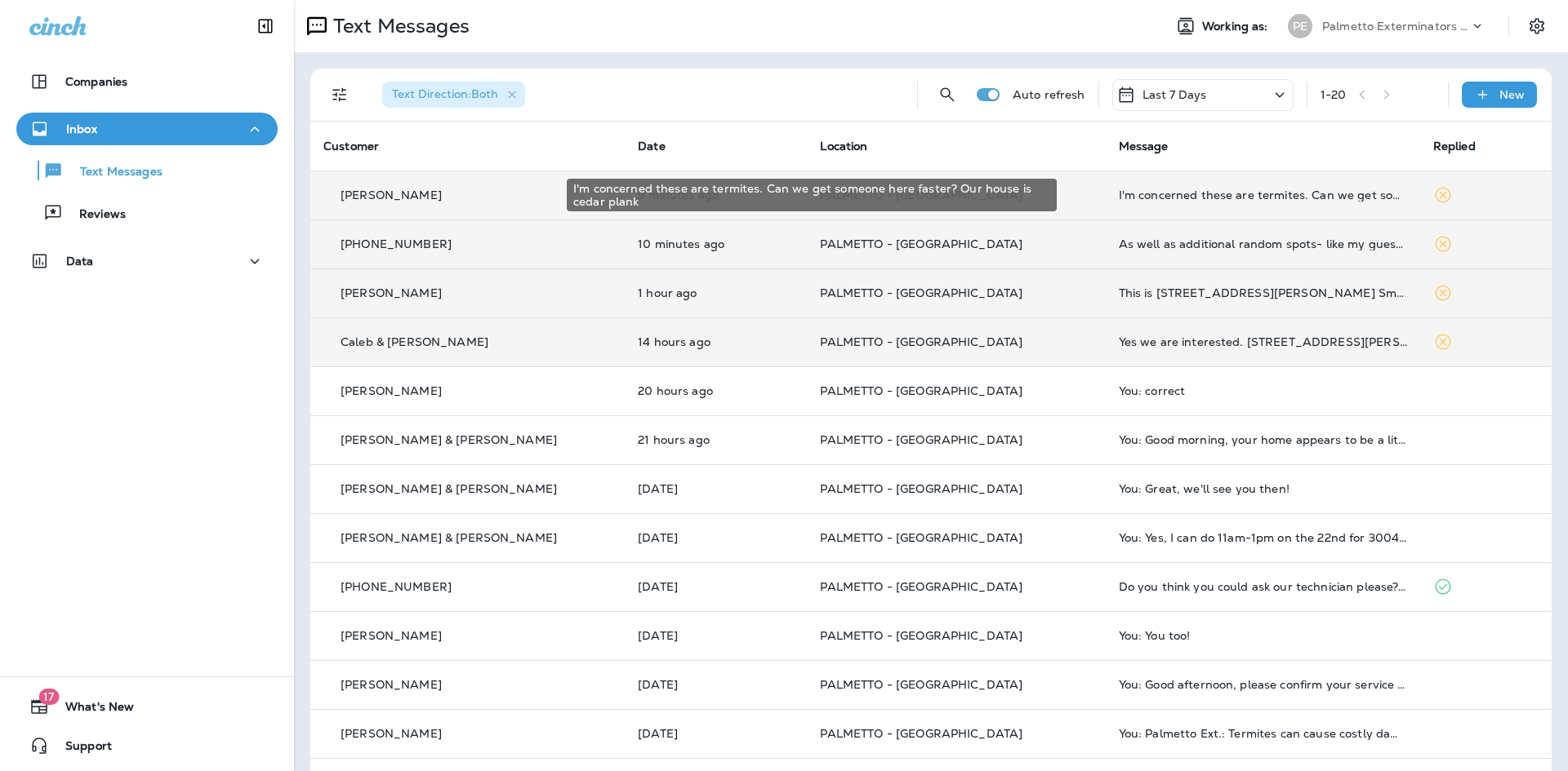
click at [1197, 198] on div "I'm concerned these are termites. Can we get someone here faster? Our house is …" at bounding box center [1263, 195] width 288 height 13
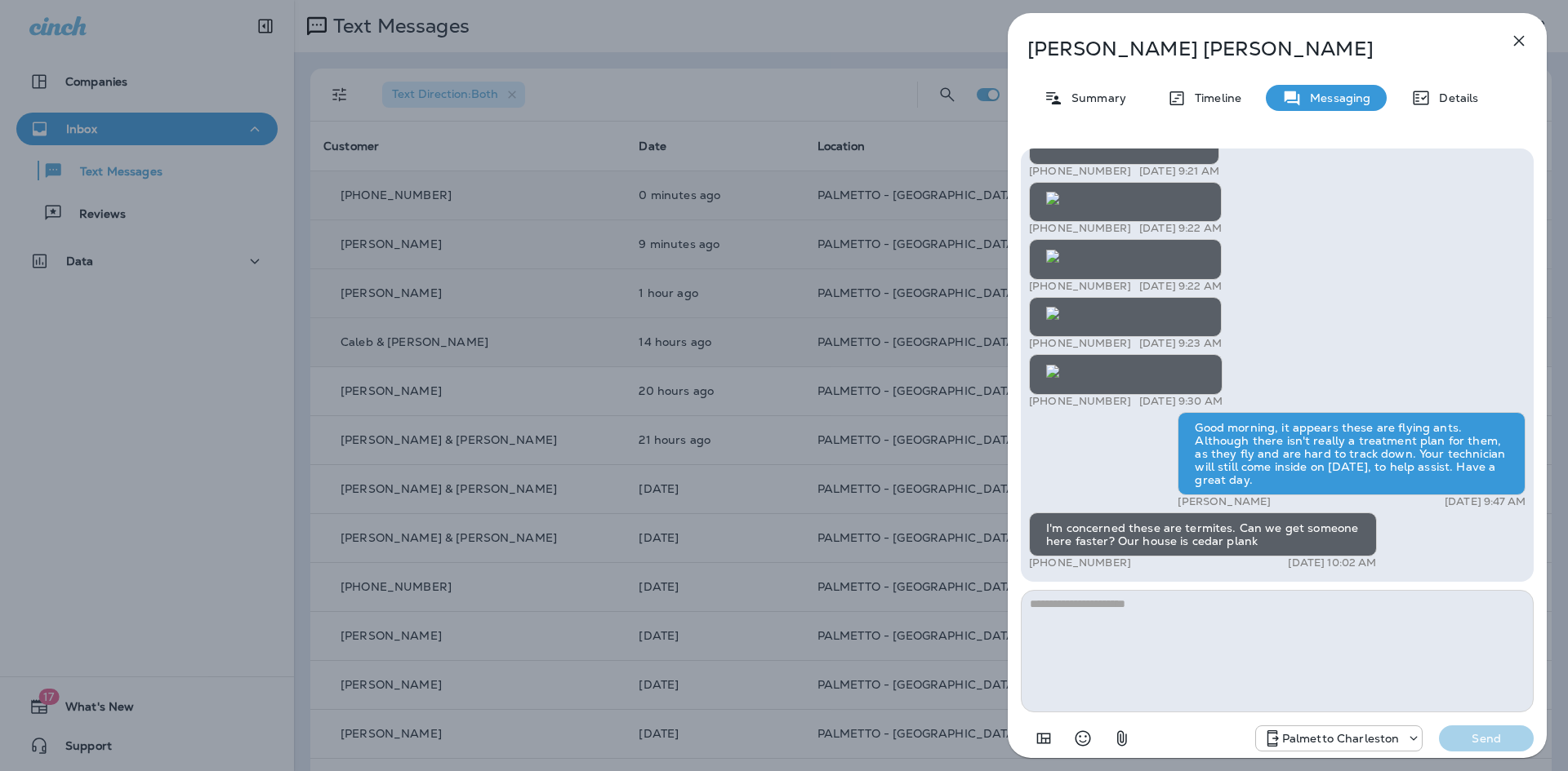
click at [1520, 44] on icon "button" at bounding box center [1519, 41] width 11 height 11
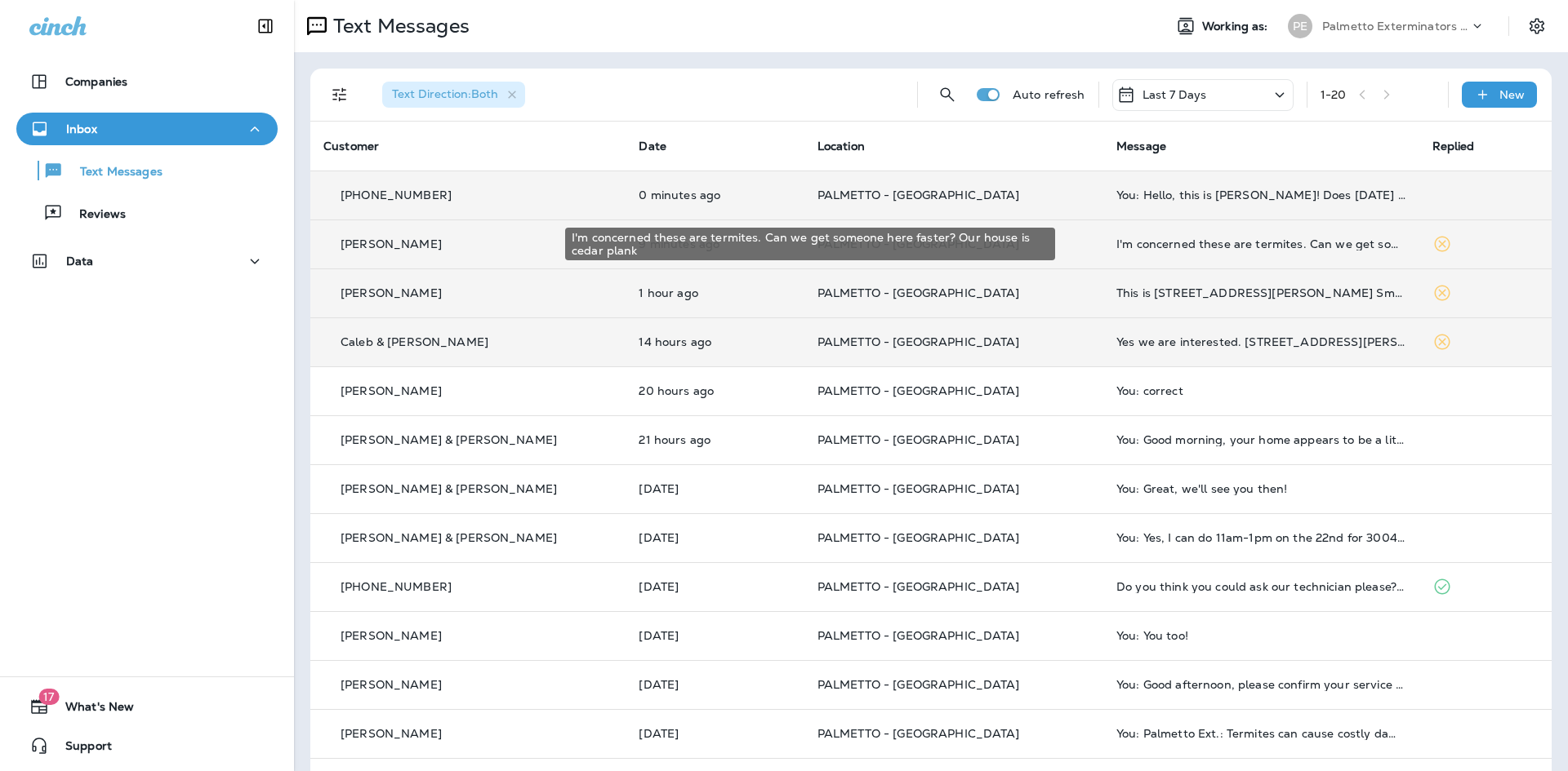
click at [1173, 238] on div "I'm concerned these are termites. Can we get someone here faster? Our house is …" at bounding box center [1261, 244] width 289 height 13
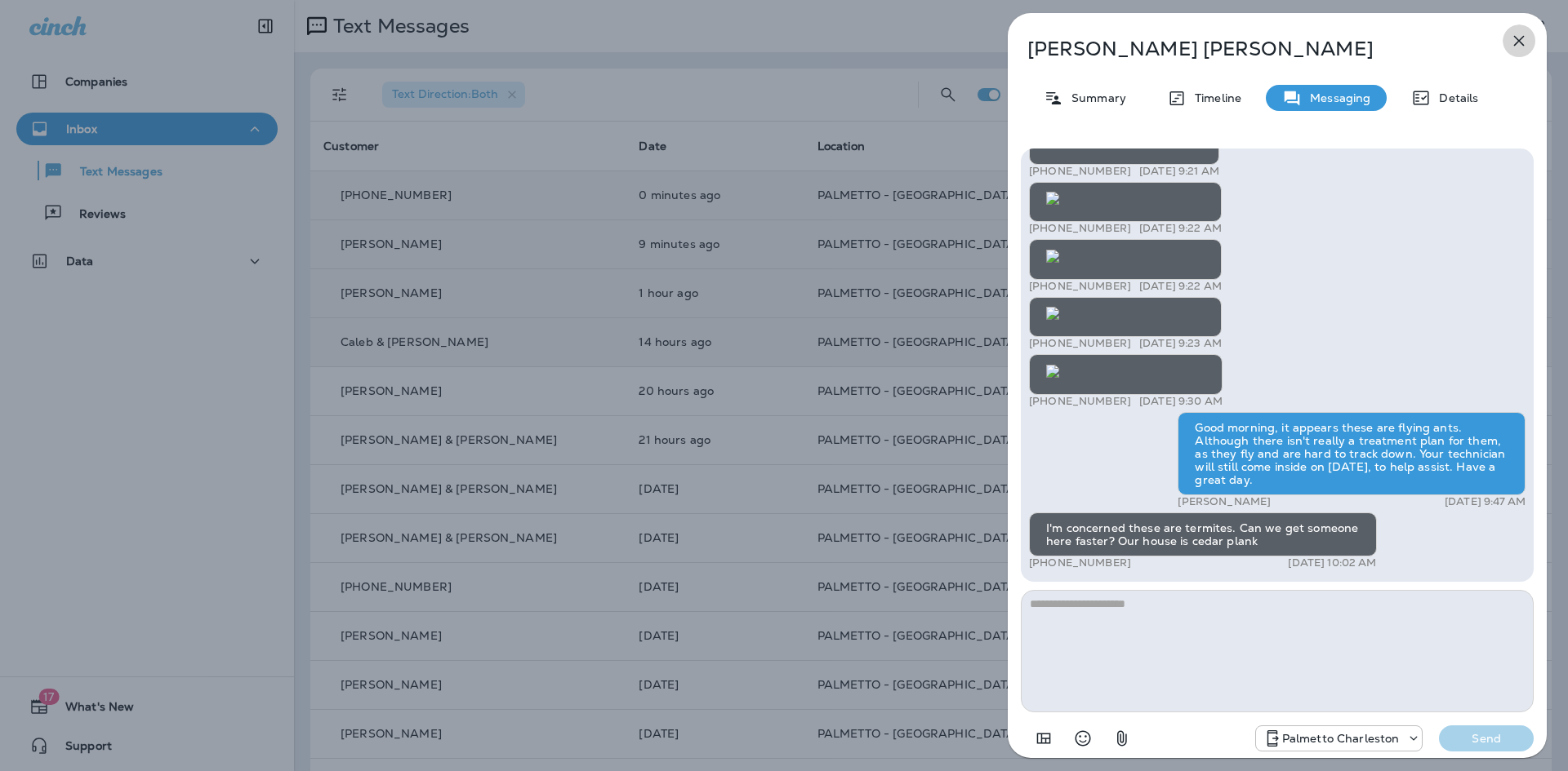
click at [1520, 46] on icon "button" at bounding box center [1519, 40] width 19 height 19
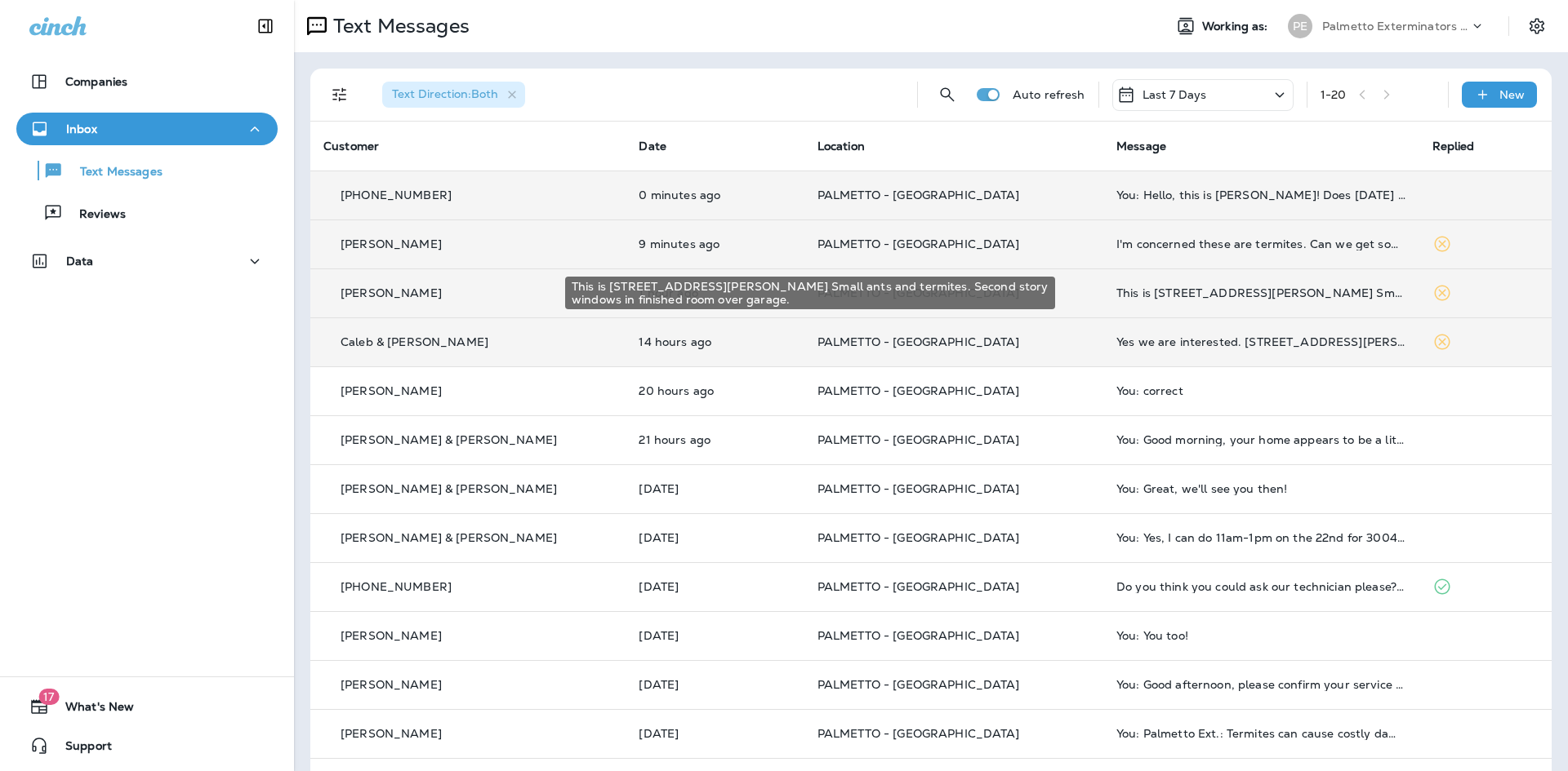
click at [1138, 293] on div "This is [STREET_ADDRESS][PERSON_NAME] Small ants and termites. Second story win…" at bounding box center [1261, 293] width 289 height 13
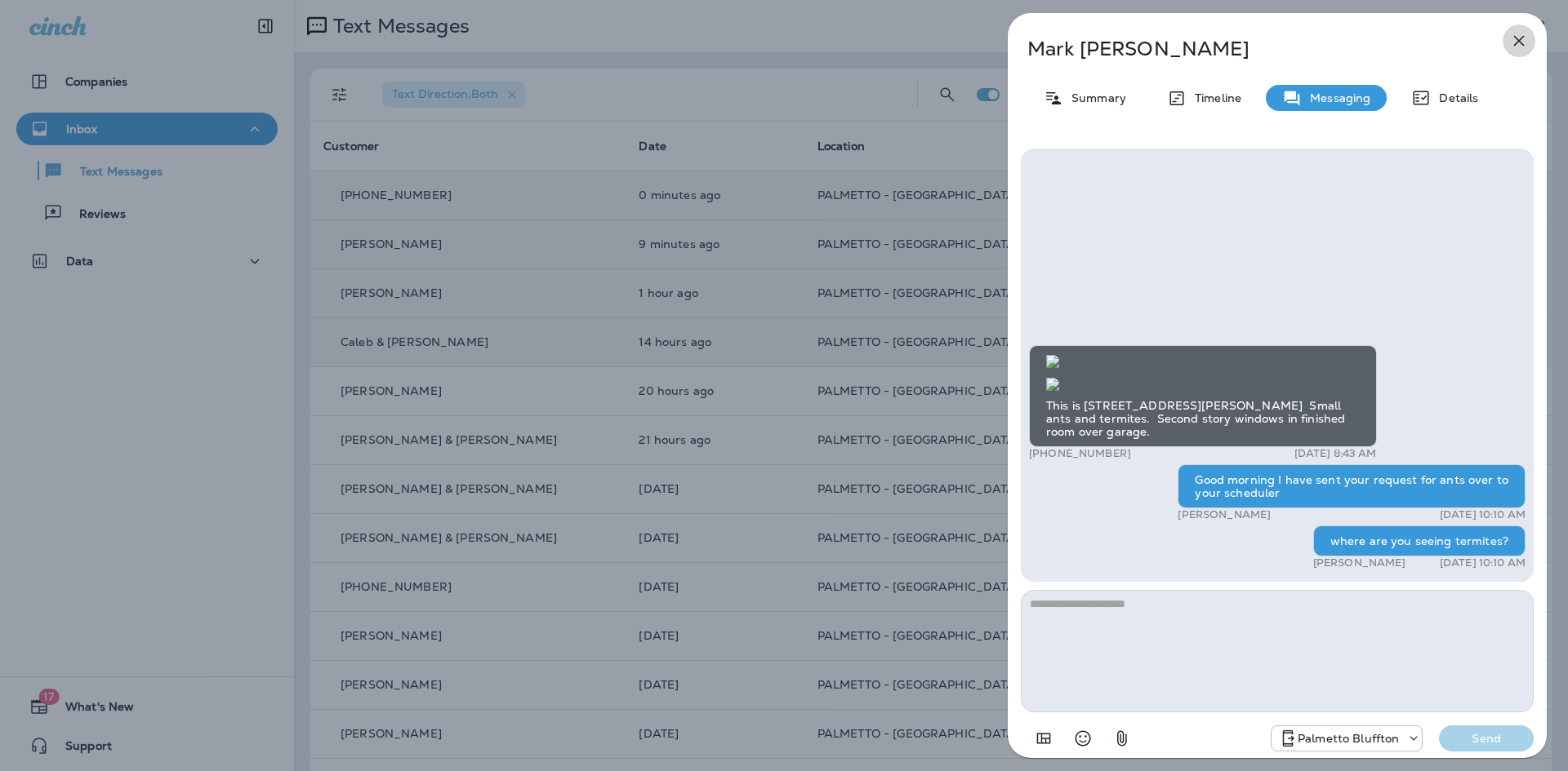
click at [1519, 35] on icon "button" at bounding box center [1519, 40] width 19 height 19
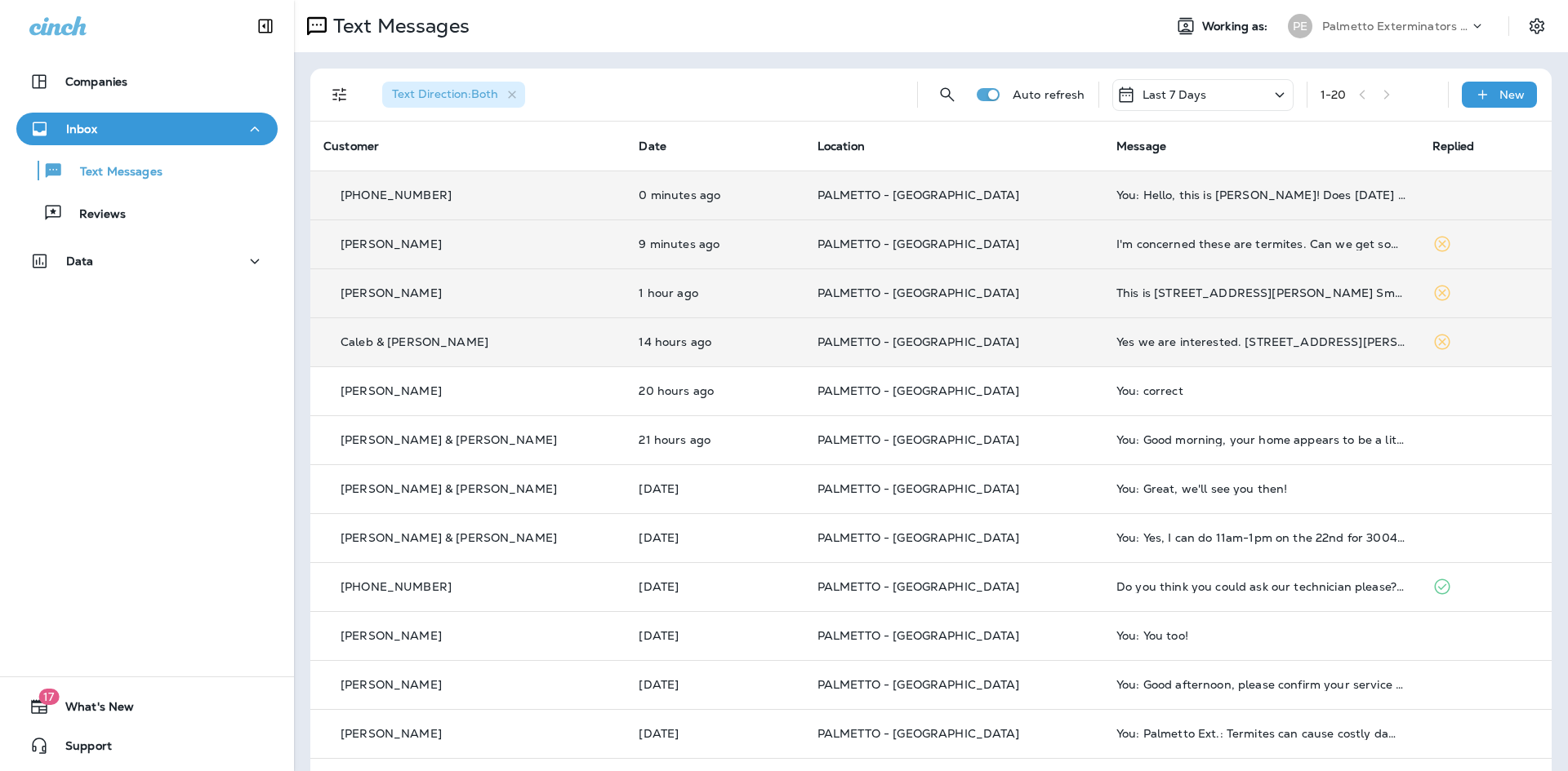
click at [1155, 335] on td "Yes we are interested. [STREET_ADDRESS][PERSON_NAME] Ravenel SC 29470" at bounding box center [1261, 342] width 315 height 49
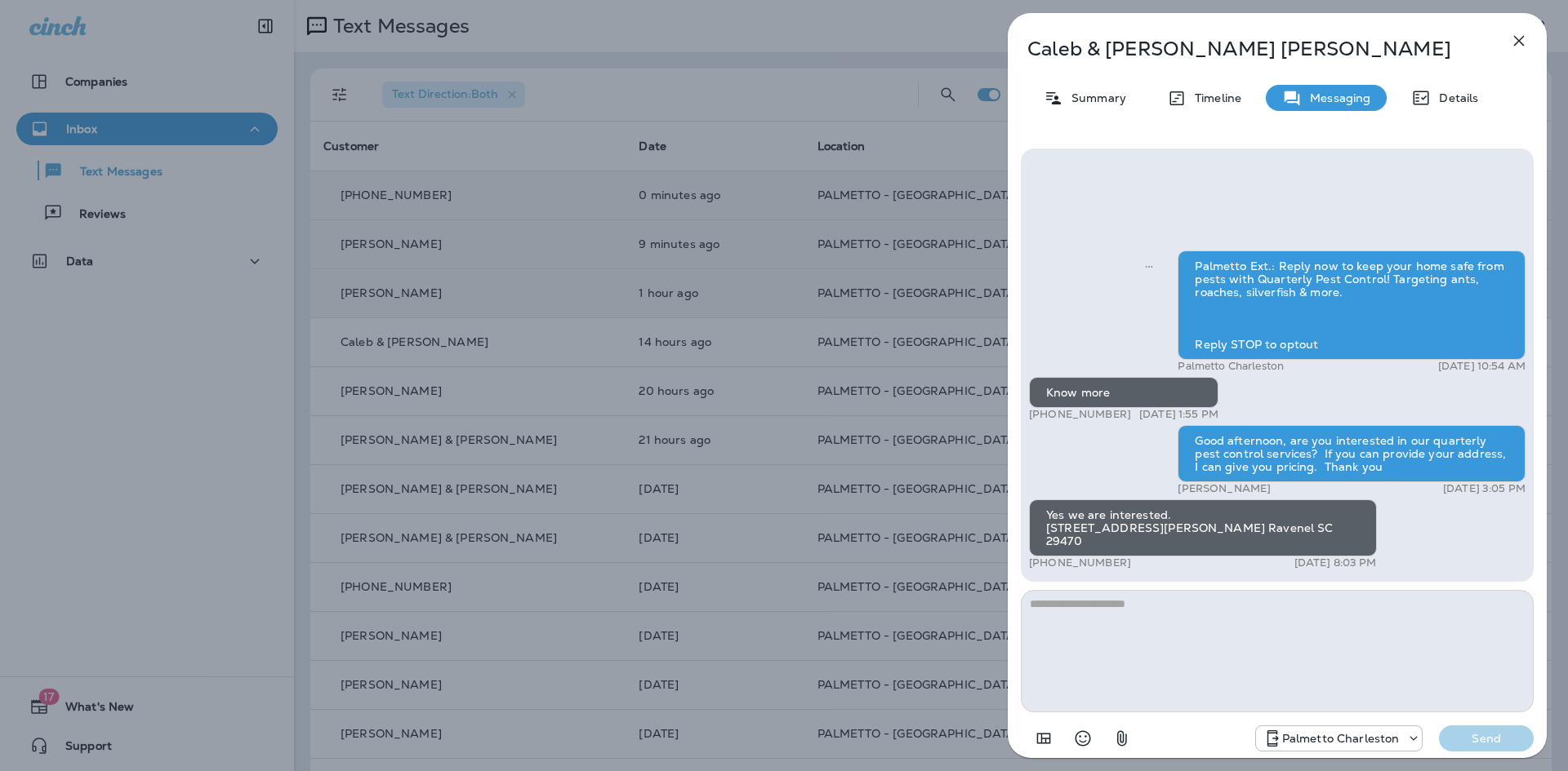
click at [1519, 44] on icon "button" at bounding box center [1519, 40] width 19 height 19
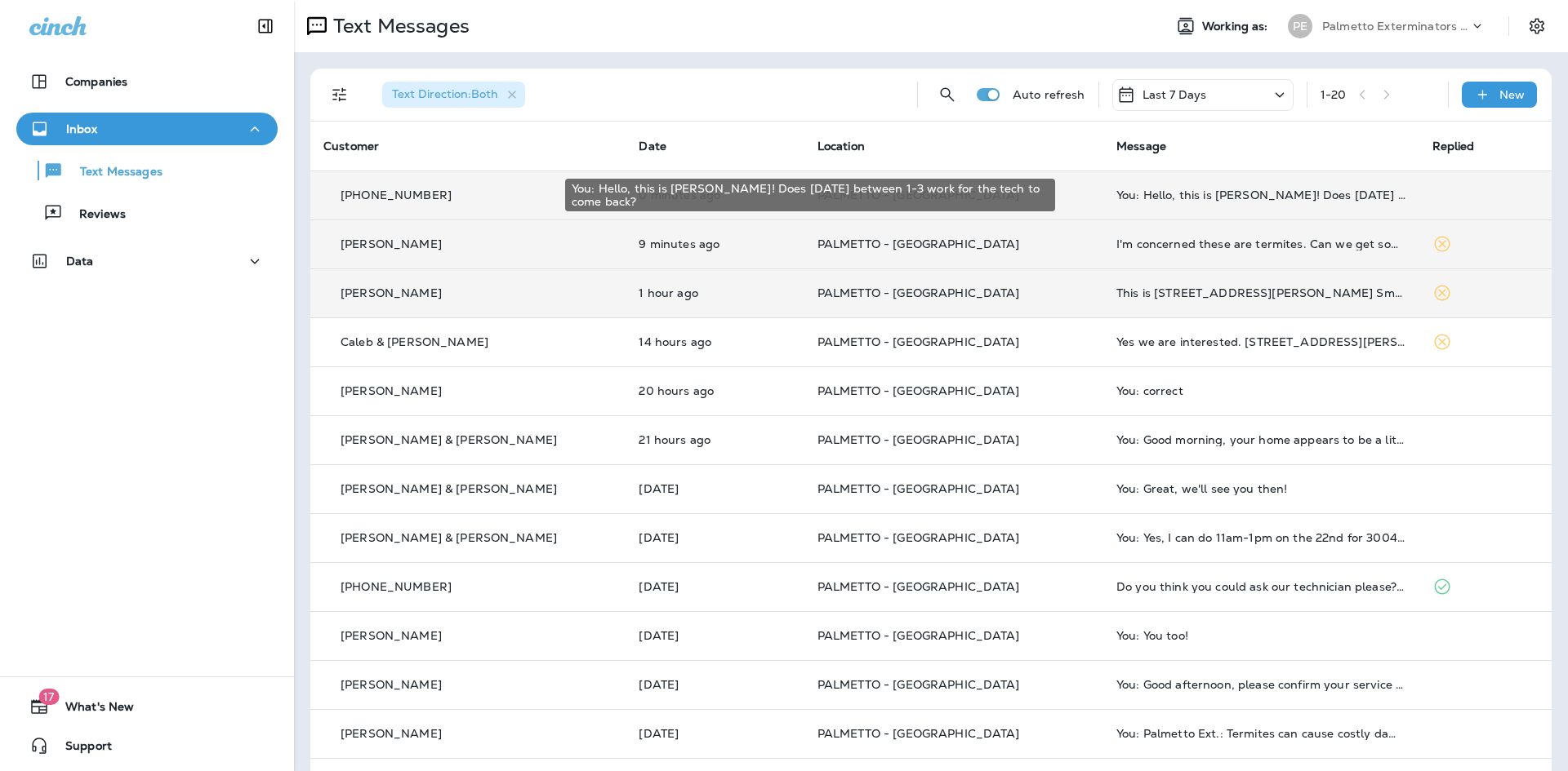
click at [1210, 191] on div "You: Hello, this is Jayden! Does this Thursday between 1-3 work for the tech to…" at bounding box center [1261, 195] width 289 height 13
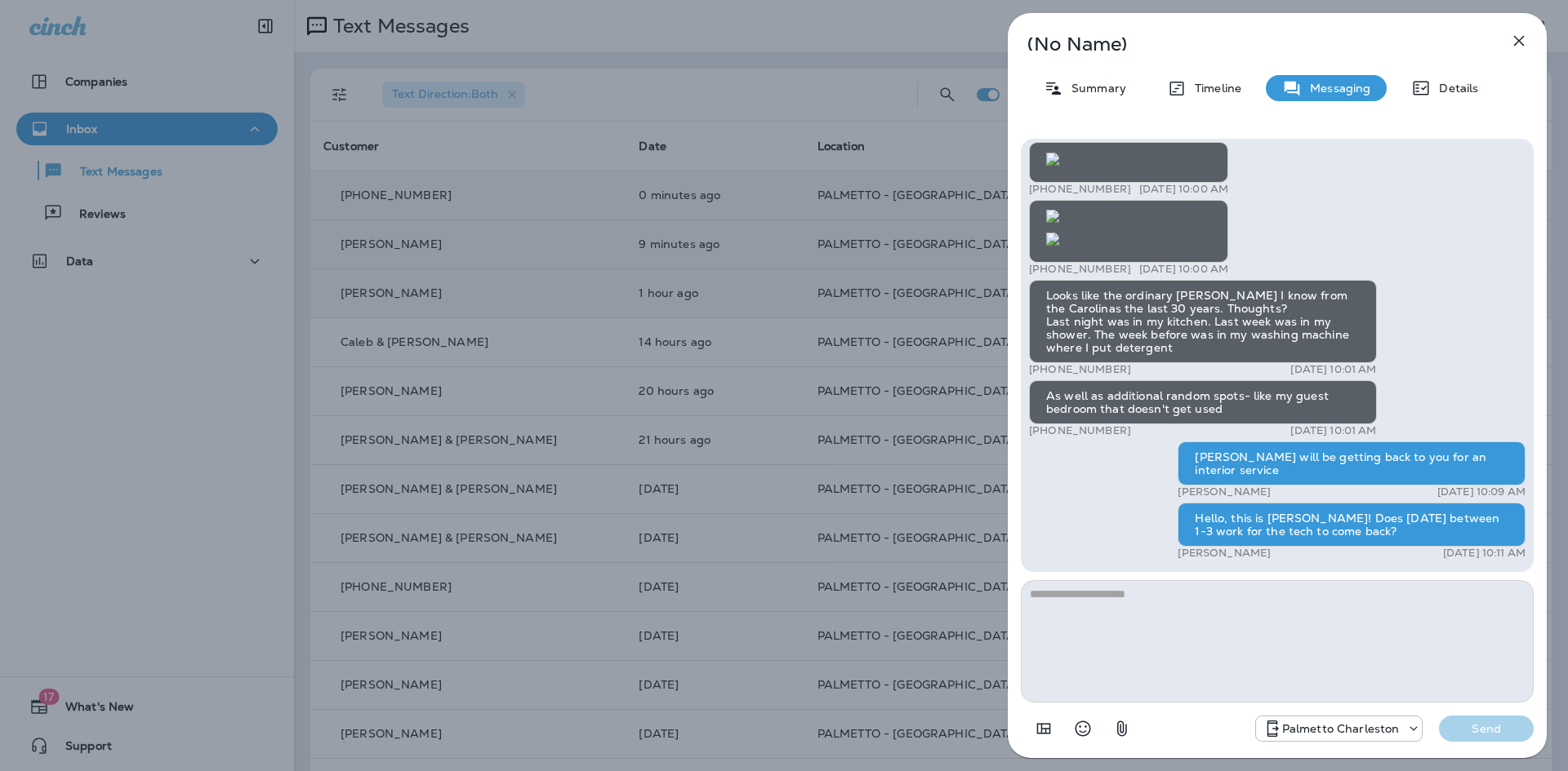
click at [1519, 40] on icon "button" at bounding box center [1519, 41] width 11 height 11
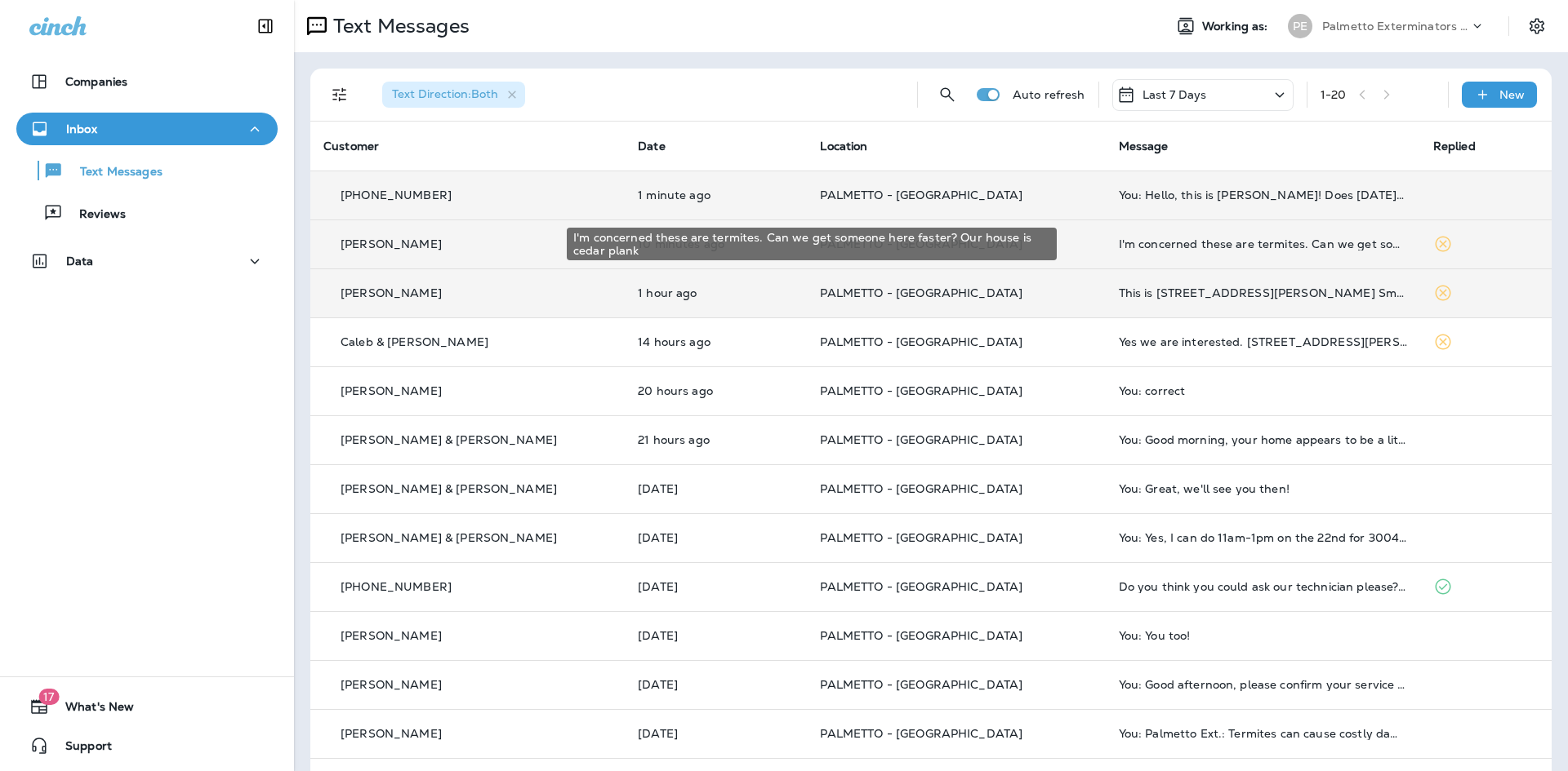
click at [1193, 244] on div "I'm concerned these are termites. Can we get someone here faster? Our house is …" at bounding box center [1263, 244] width 288 height 13
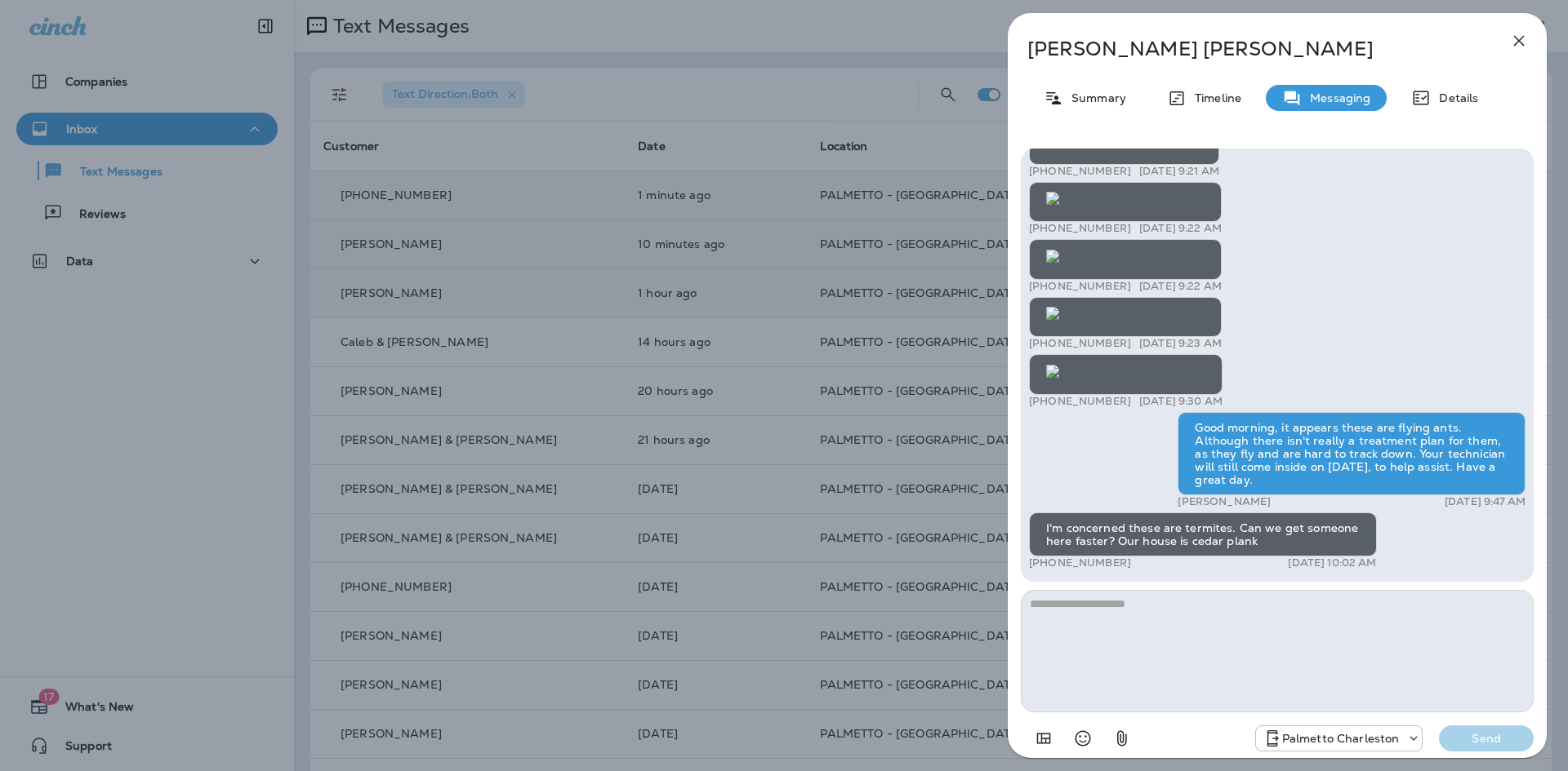
click at [1519, 36] on icon "button" at bounding box center [1519, 40] width 19 height 19
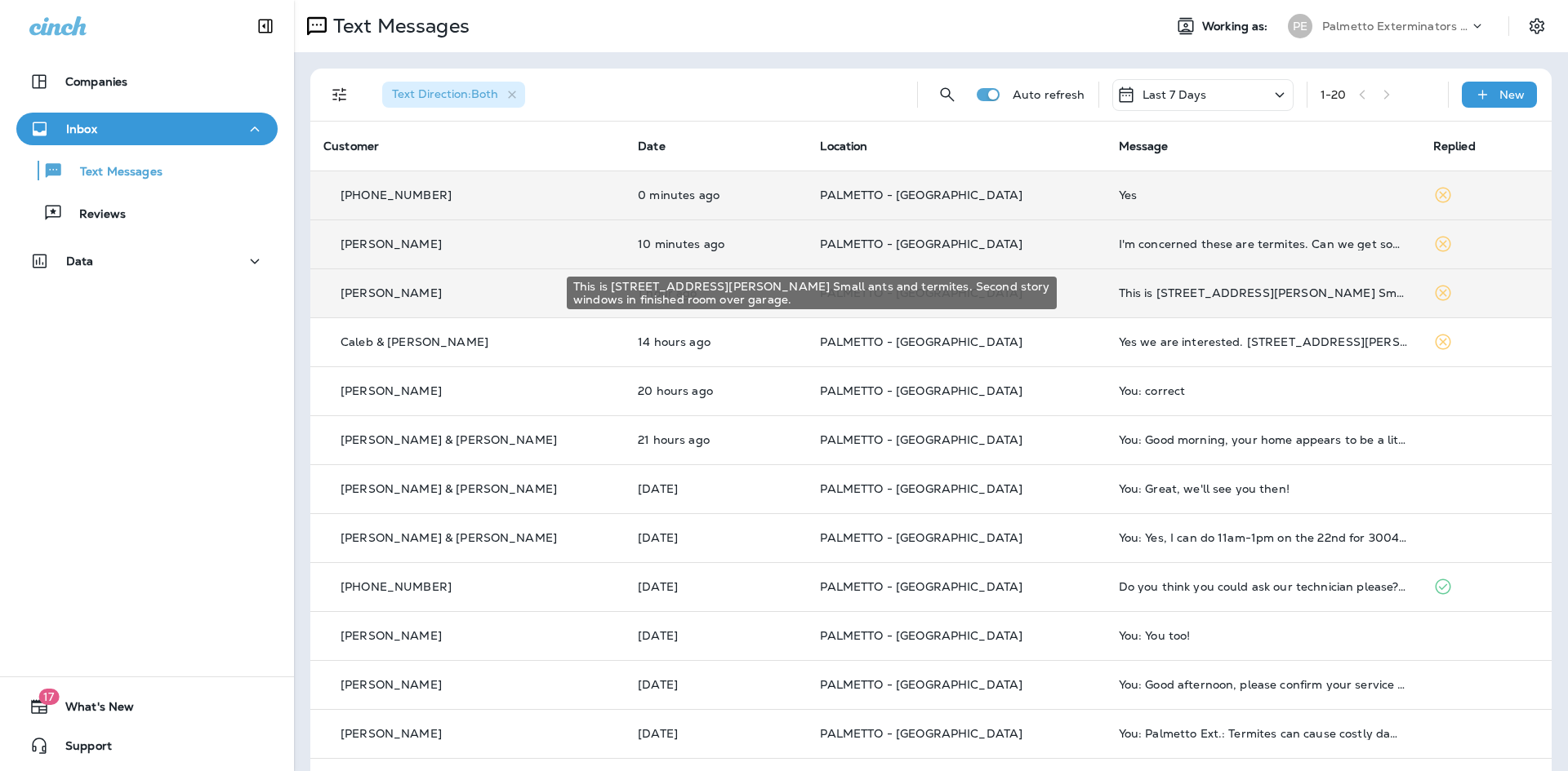
click at [1170, 293] on div "This is [STREET_ADDRESS][PERSON_NAME] Small ants and termites. Second story win…" at bounding box center [1263, 293] width 288 height 13
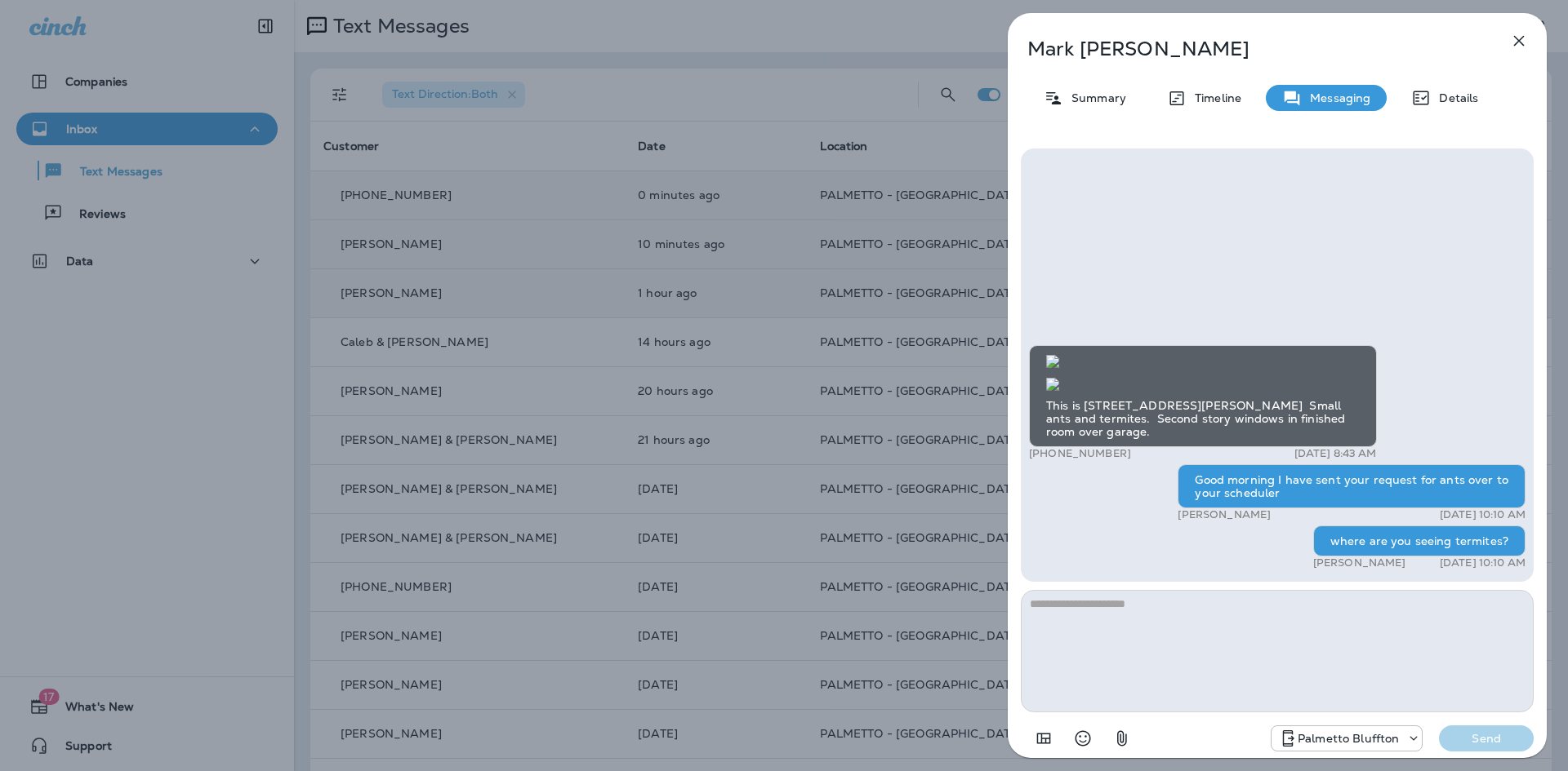
click at [1206, 650] on textarea at bounding box center [1277, 651] width 513 height 122
type textarea "**********"
click at [1474, 734] on p "Send" at bounding box center [1487, 739] width 69 height 15
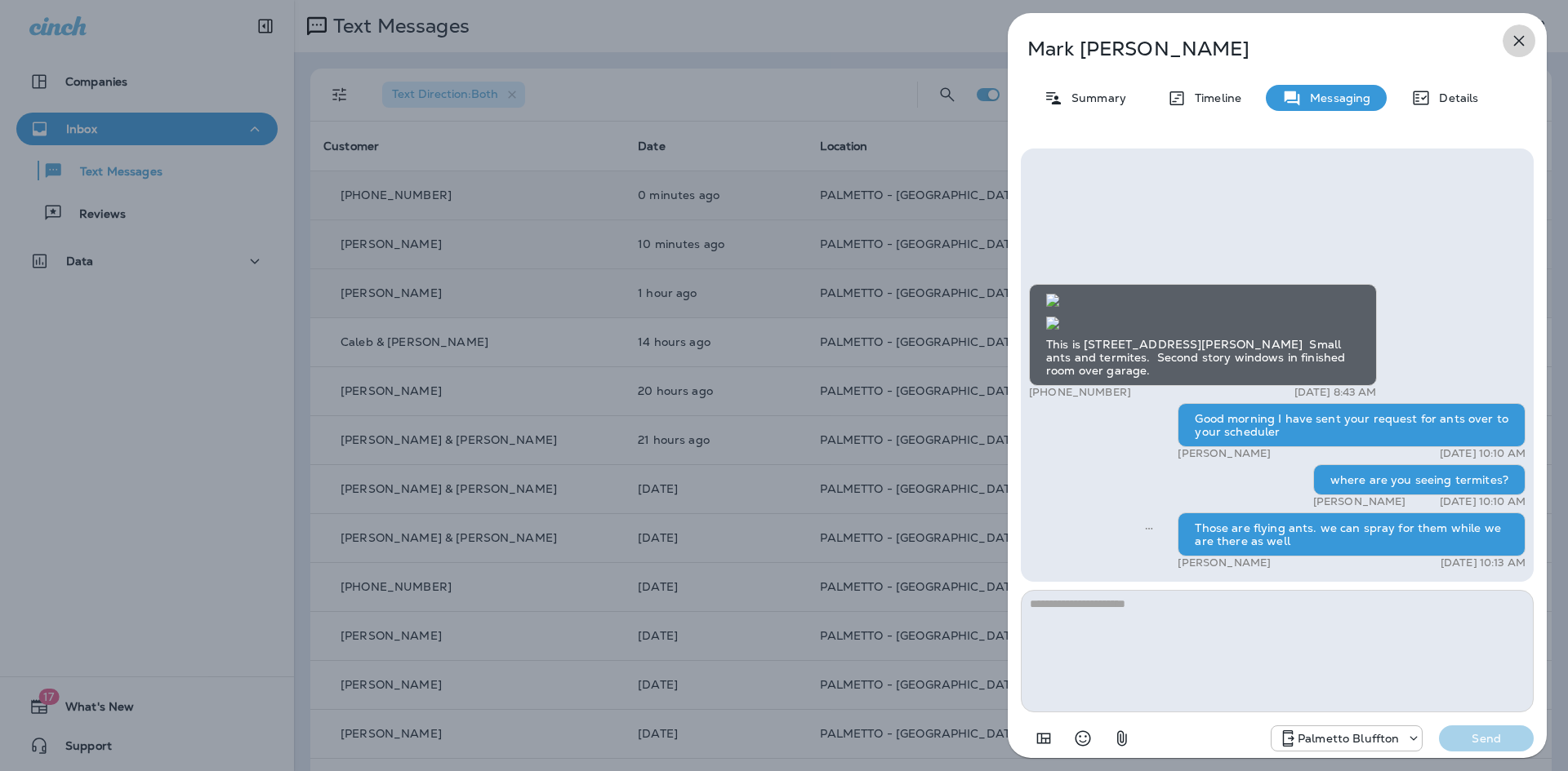
click at [1524, 39] on icon "button" at bounding box center [1519, 40] width 19 height 19
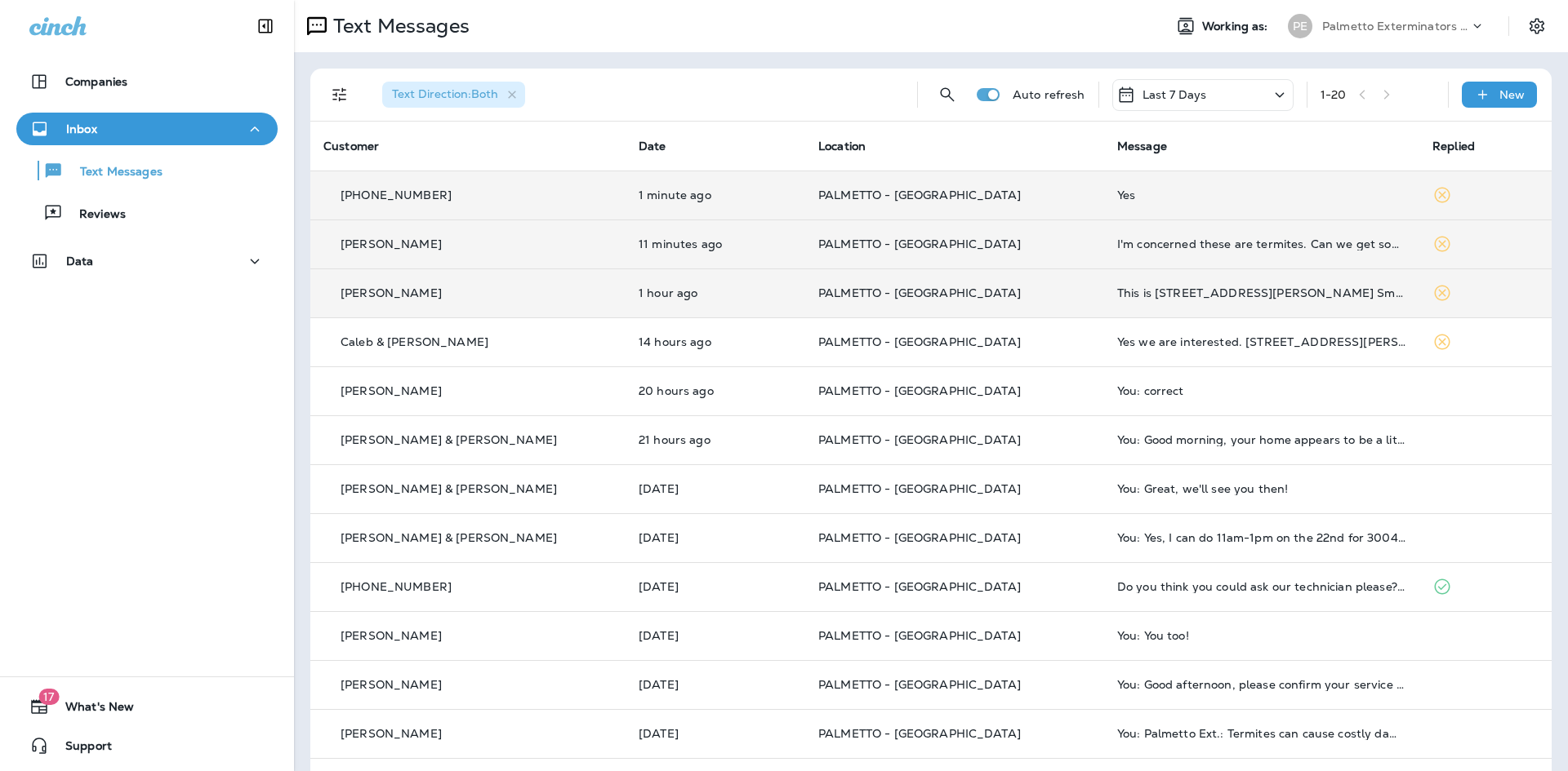
click at [1124, 191] on div "Yes" at bounding box center [1261, 195] width 289 height 13
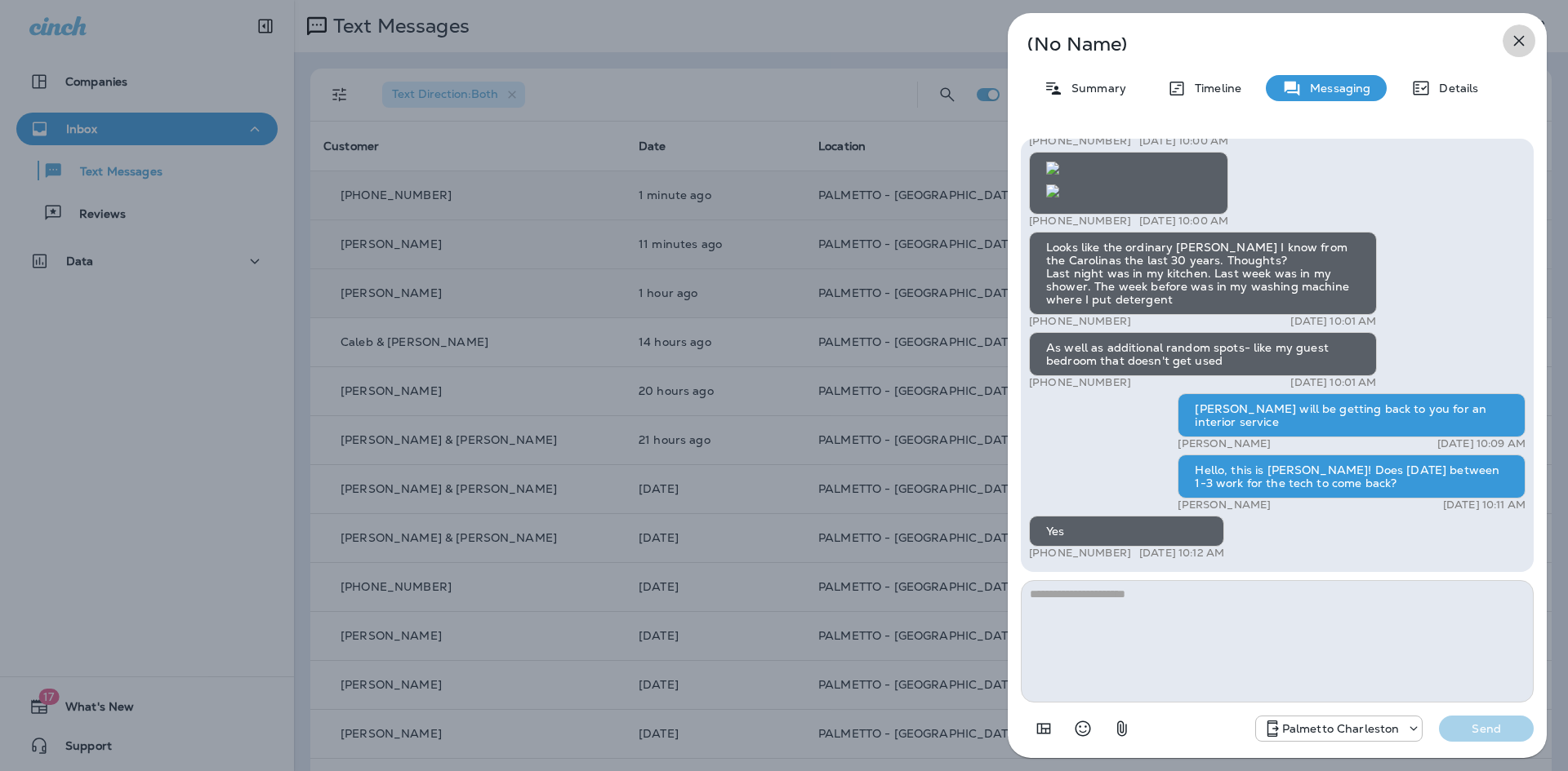
click at [1514, 42] on icon "button" at bounding box center [1519, 40] width 19 height 19
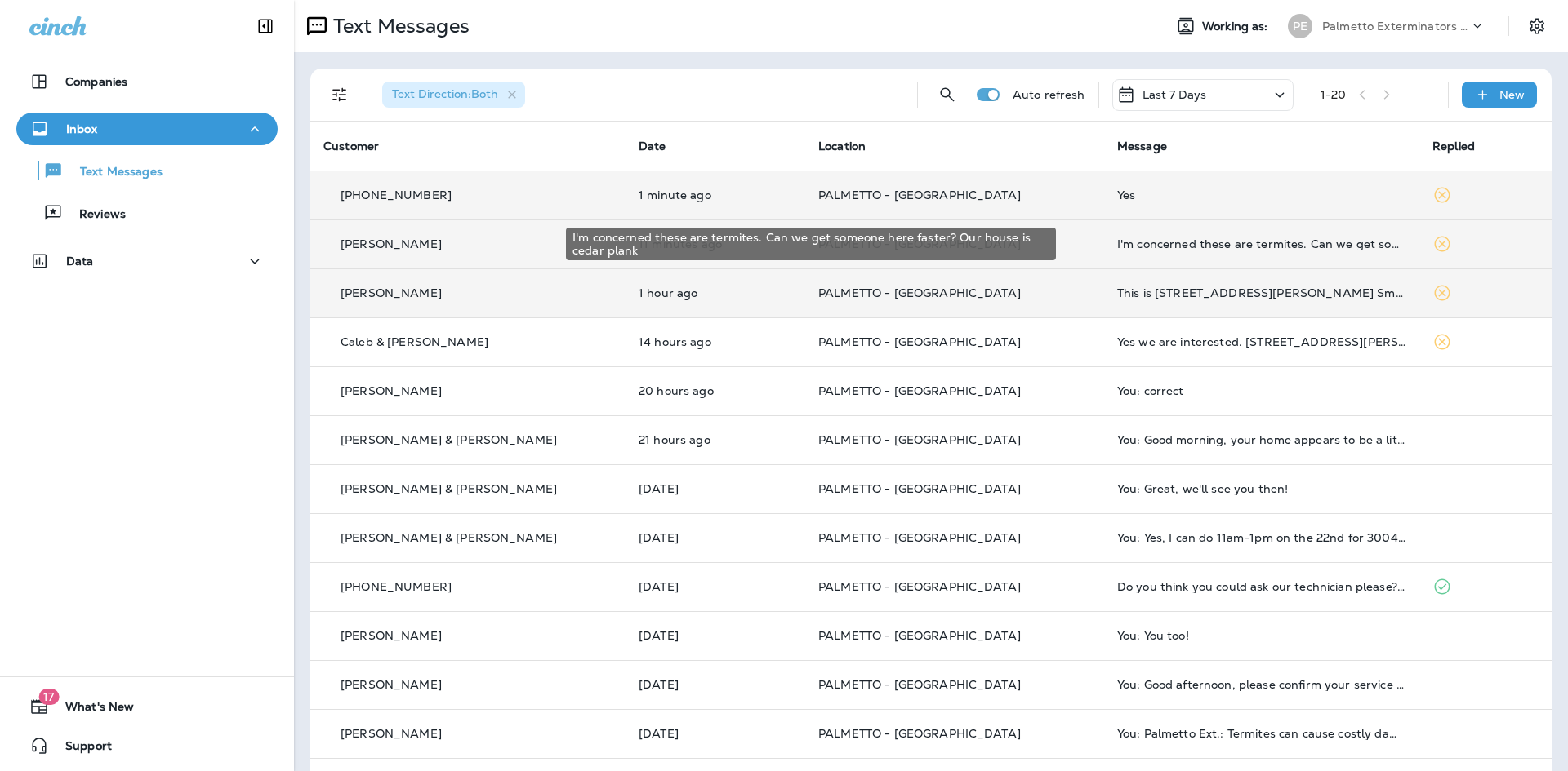
click at [1156, 245] on div "I'm concerned these are termites. Can we get someone here faster? Our house is …" at bounding box center [1261, 244] width 289 height 13
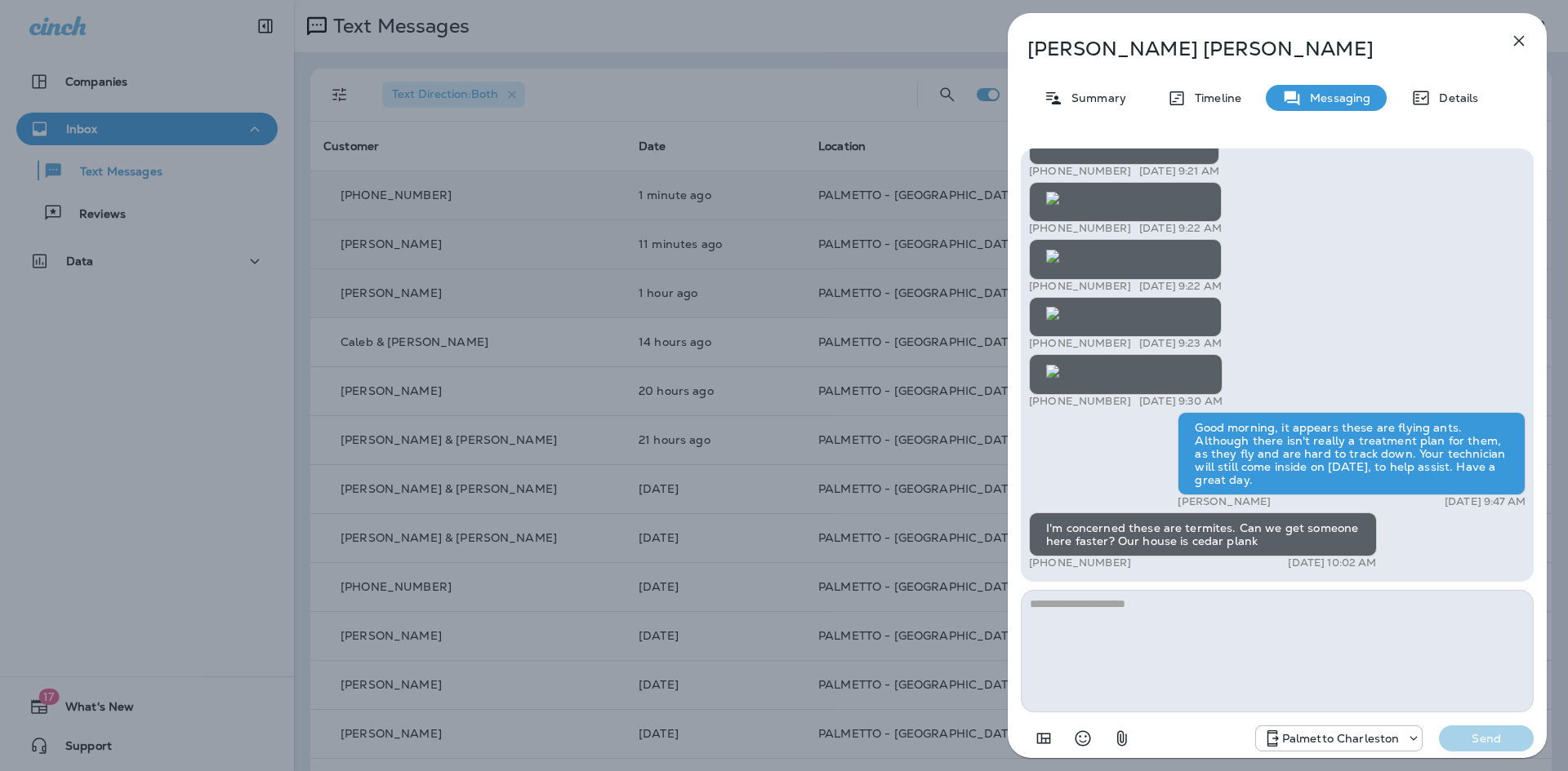
click at [1168, 623] on textarea at bounding box center [1277, 651] width 513 height 122
click at [1189, 642] on textarea at bounding box center [1277, 651] width 513 height 122
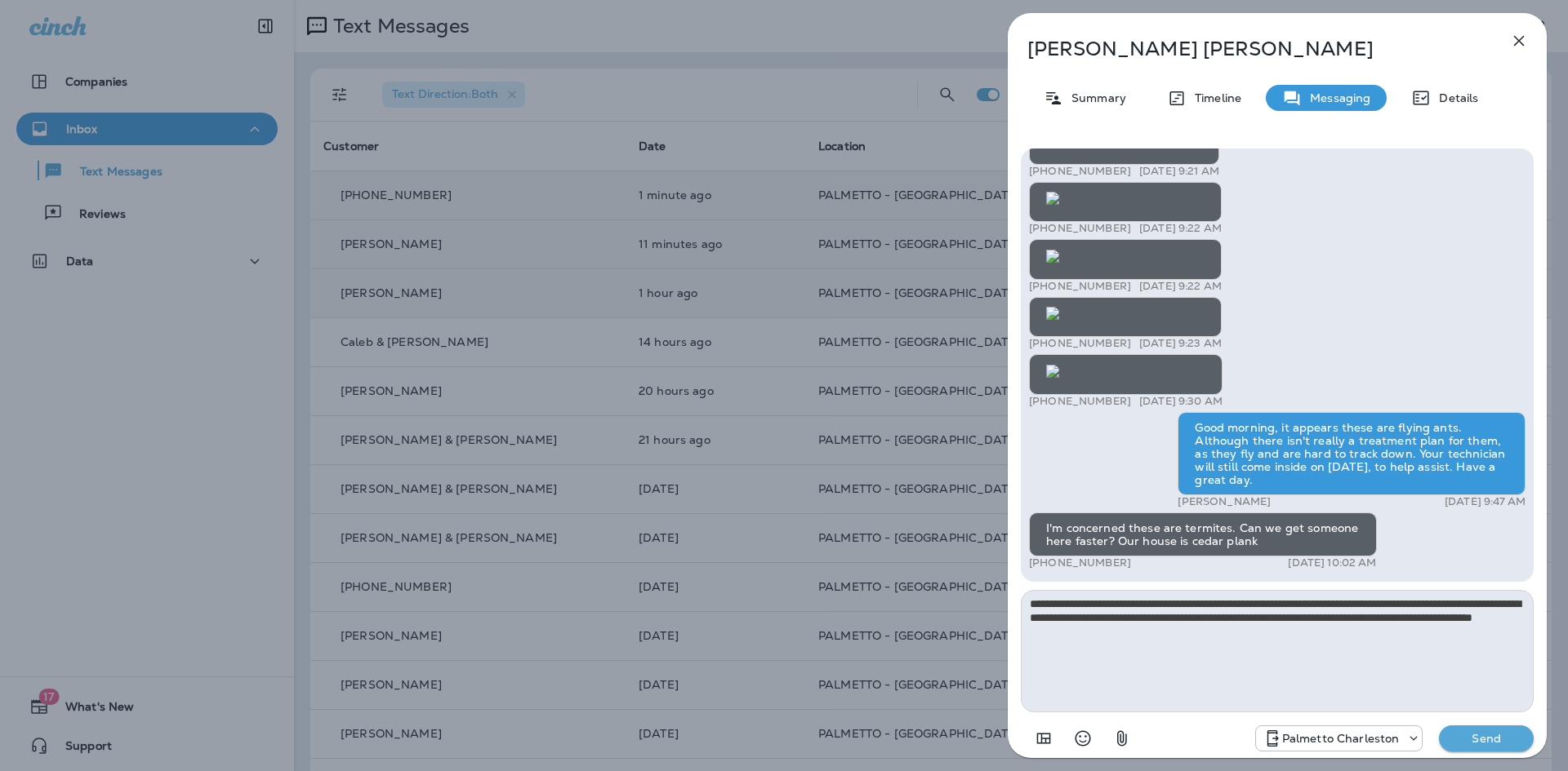
type textarea "**********"
click at [1492, 735] on p "Send" at bounding box center [1487, 739] width 69 height 15
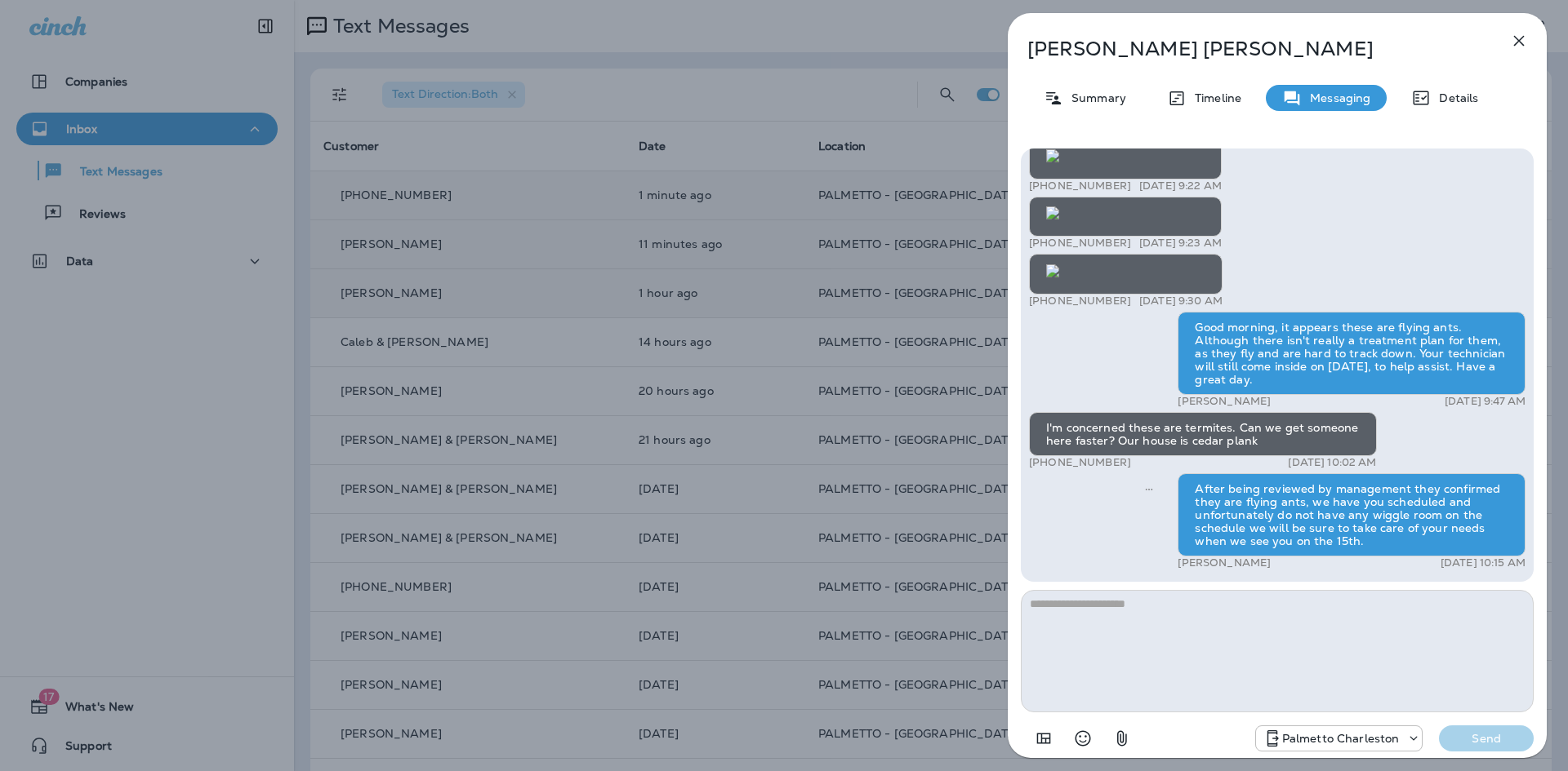
click at [1517, 39] on icon "button" at bounding box center [1519, 41] width 11 height 11
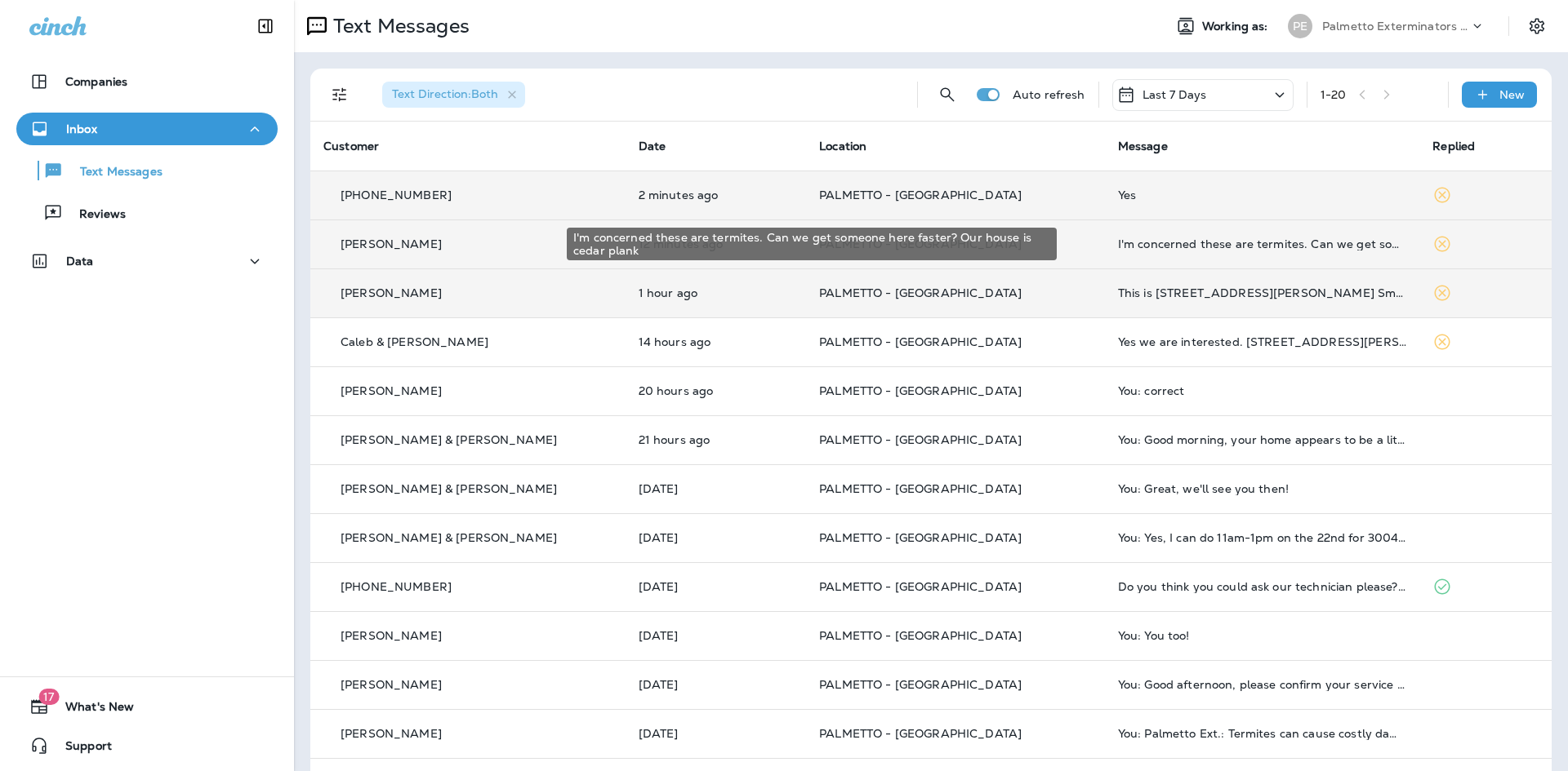
click at [1226, 244] on div "I'm concerned these are termites. Can we get someone here faster? Our house is …" at bounding box center [1262, 244] width 289 height 13
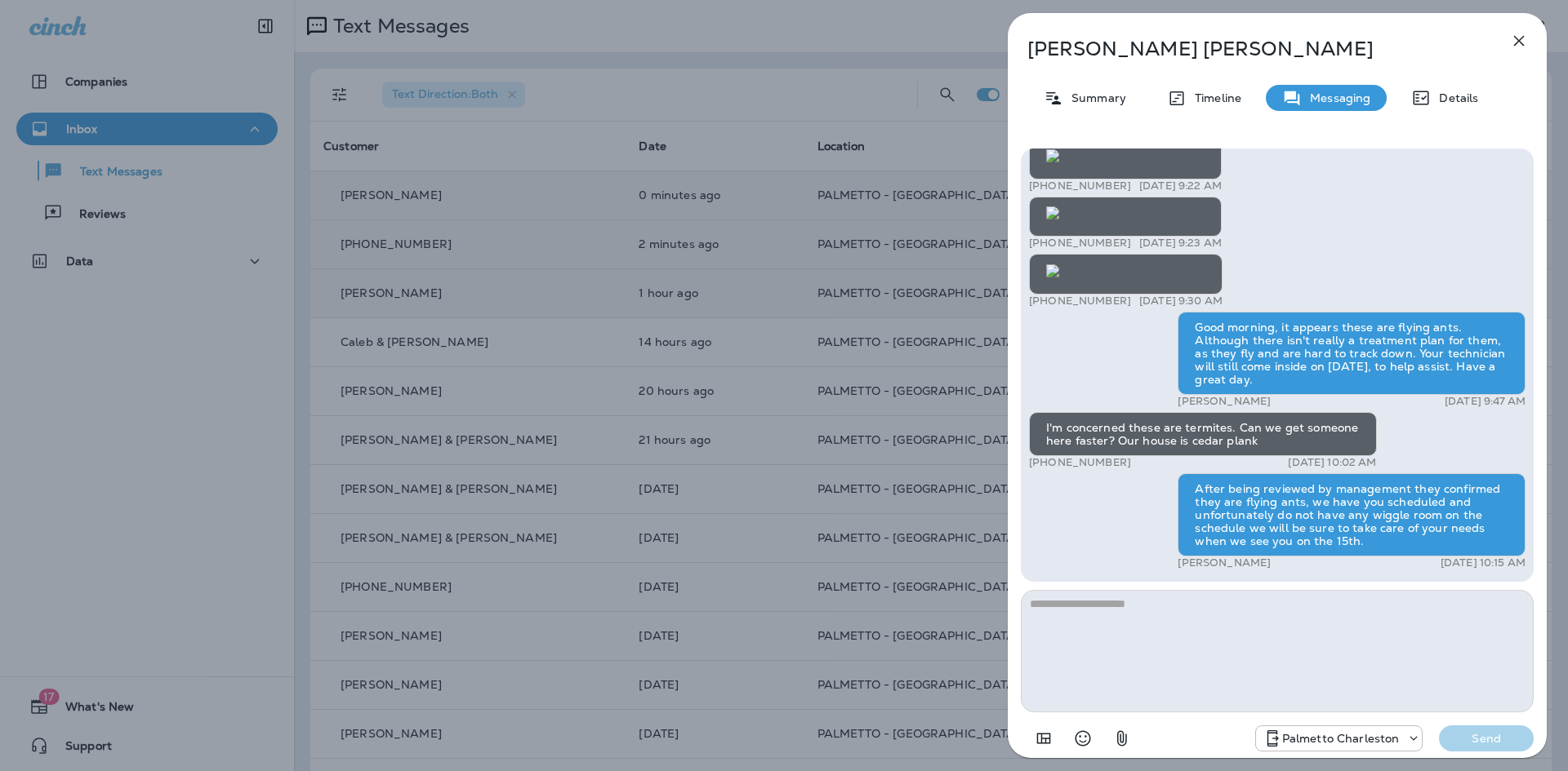
click at [1500, 32] on div "Allison Killian Summary Timeline Messaging Details Palmetto Ext.: Protect your …" at bounding box center [1277, 391] width 539 height 755
click at [1510, 39] on icon "button" at bounding box center [1519, 40] width 19 height 19
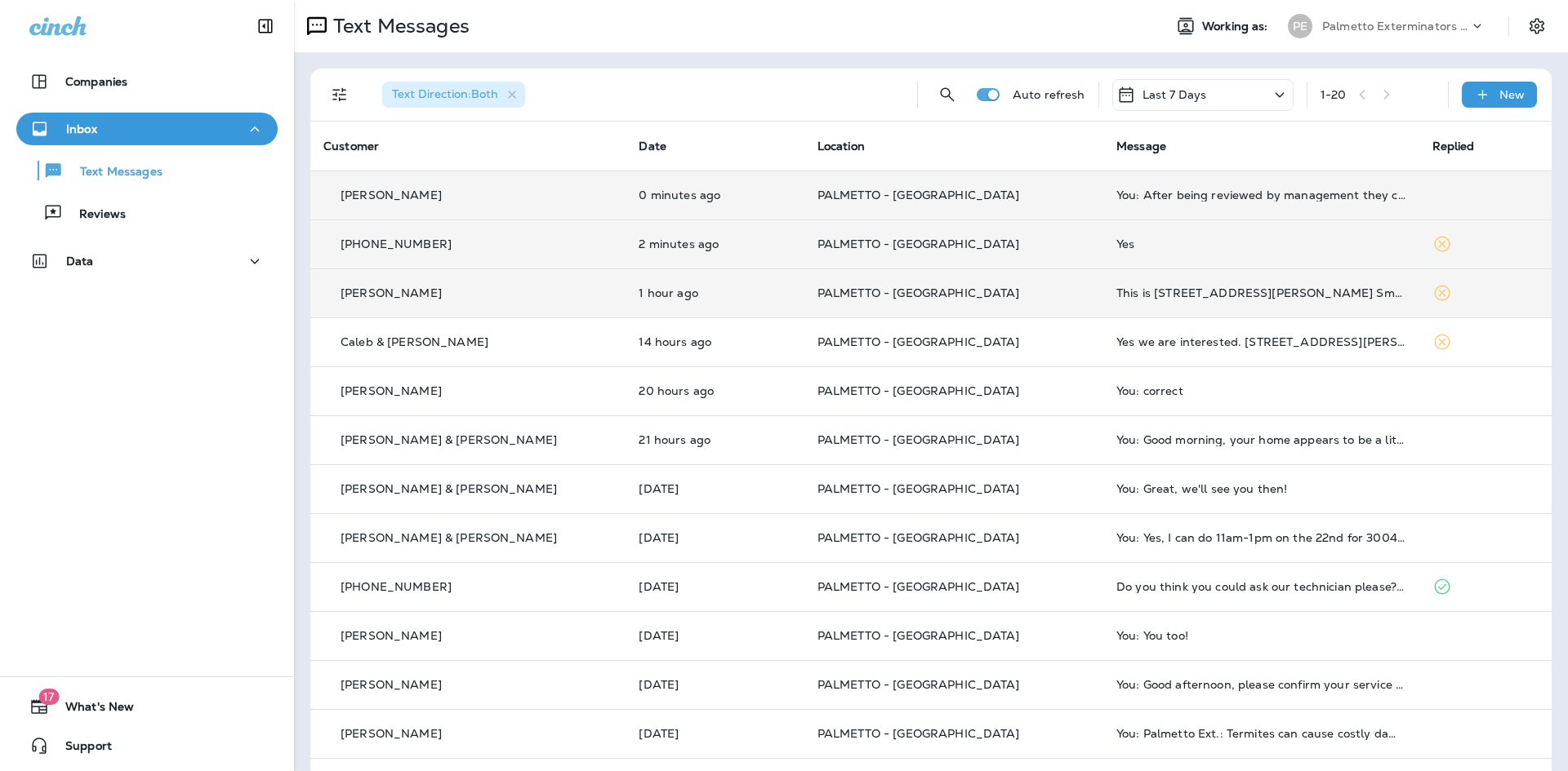
click at [1179, 234] on td "Yes" at bounding box center [1261, 244] width 315 height 49
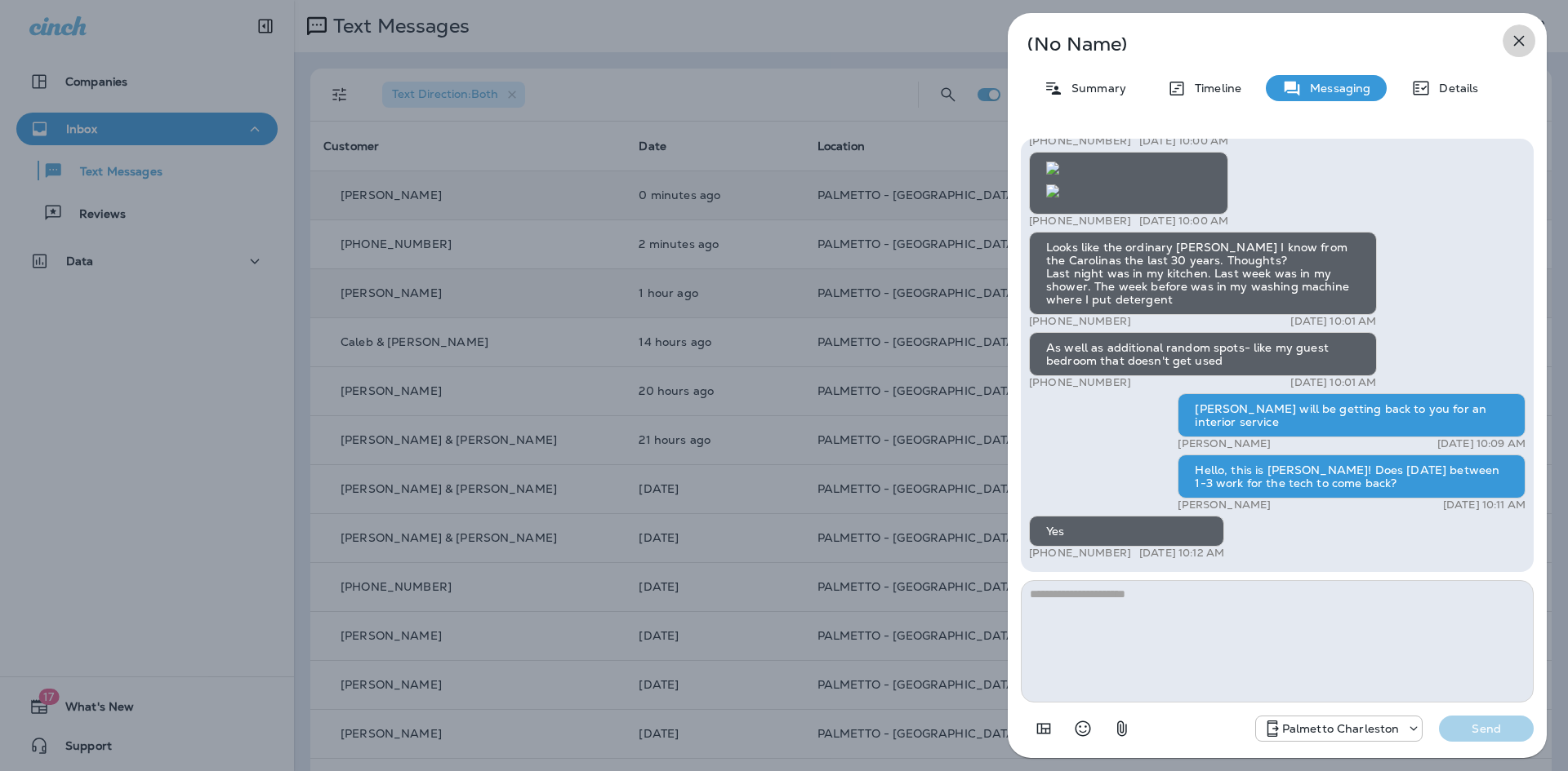
click at [1522, 35] on icon "button" at bounding box center [1519, 40] width 19 height 19
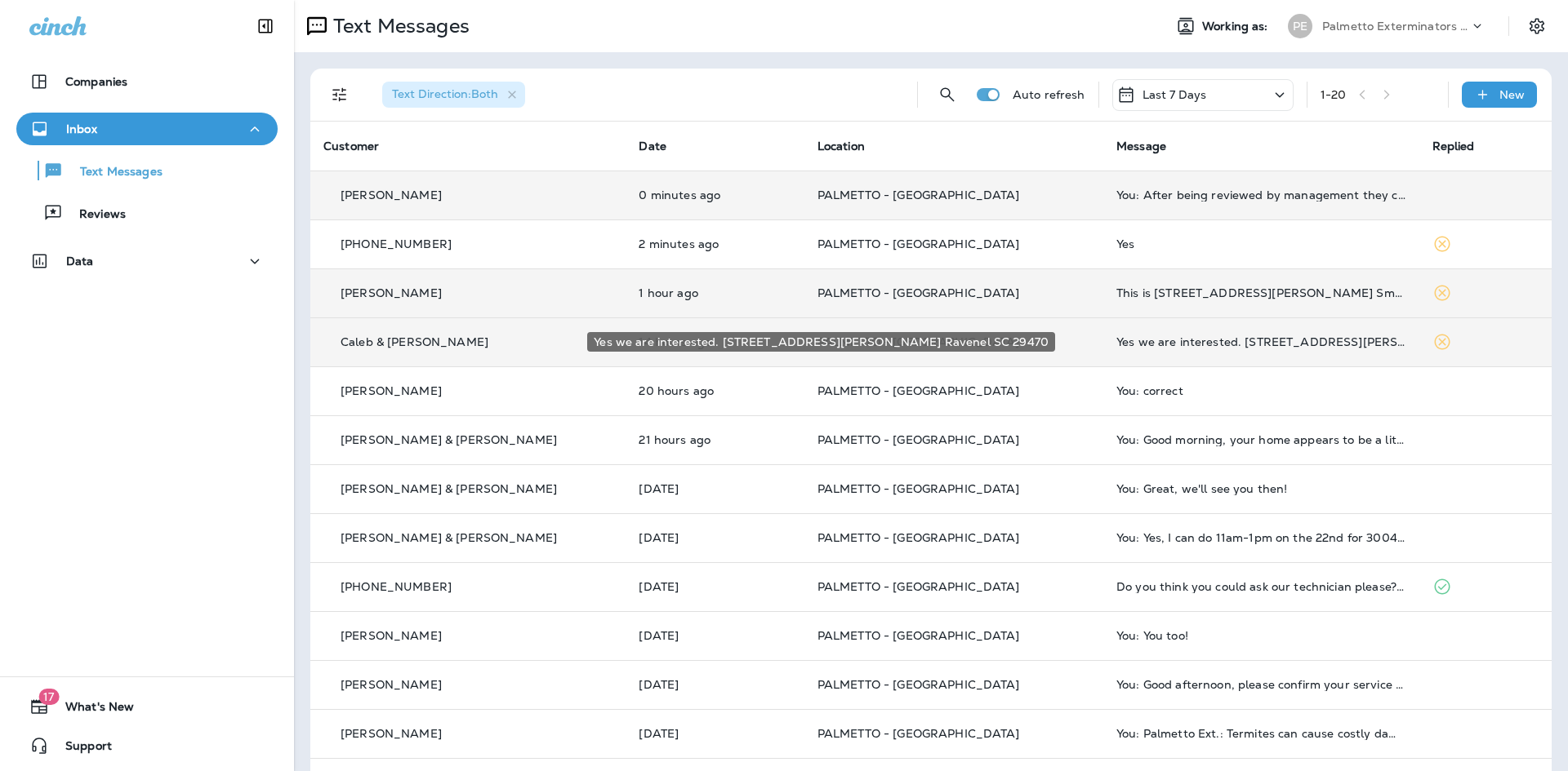
click at [1183, 343] on div "Yes we are interested. [STREET_ADDRESS][PERSON_NAME] Ravenel SC 29470" at bounding box center [1261, 342] width 289 height 13
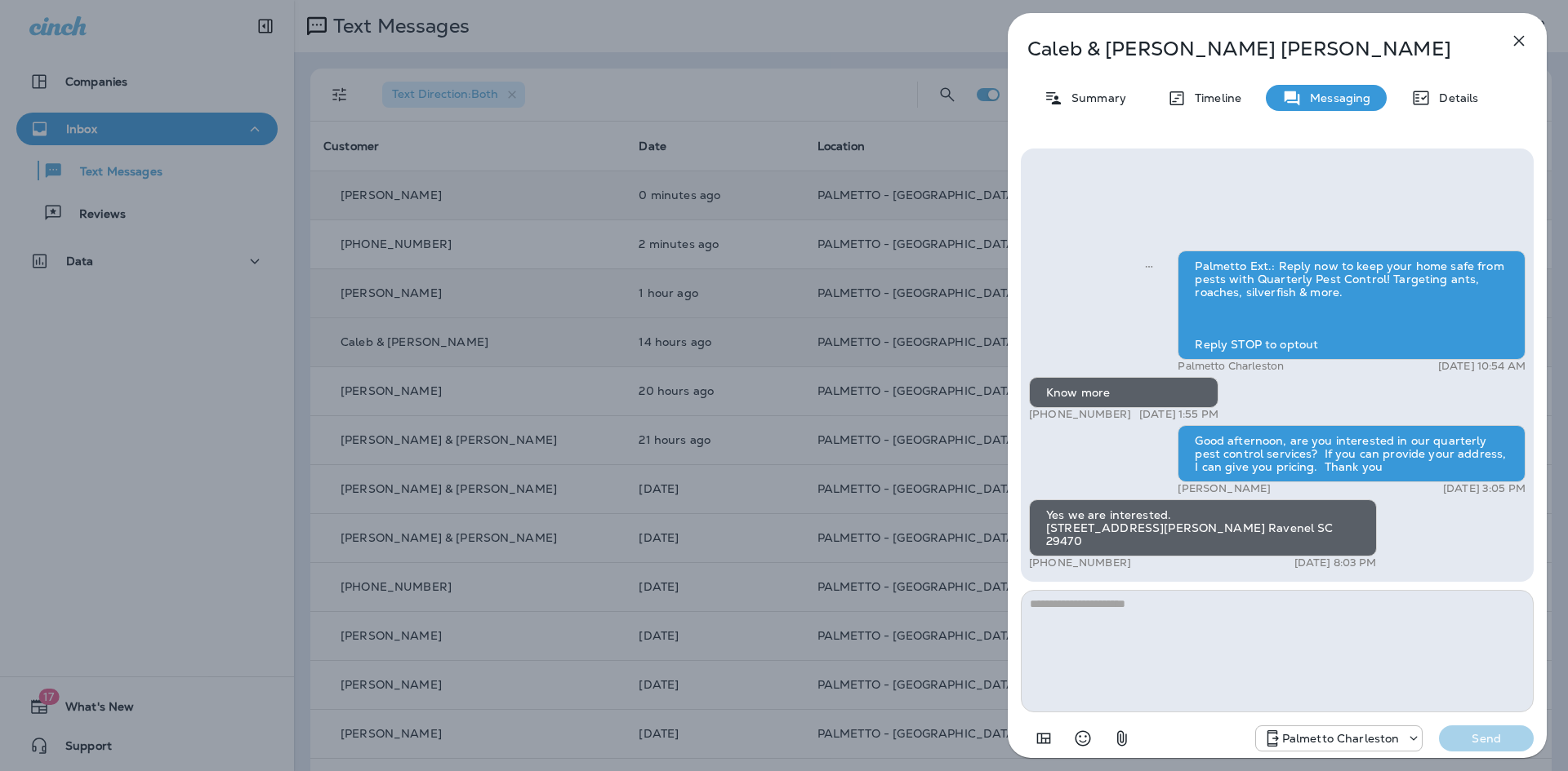
click at [1517, 39] on icon "button" at bounding box center [1519, 41] width 11 height 11
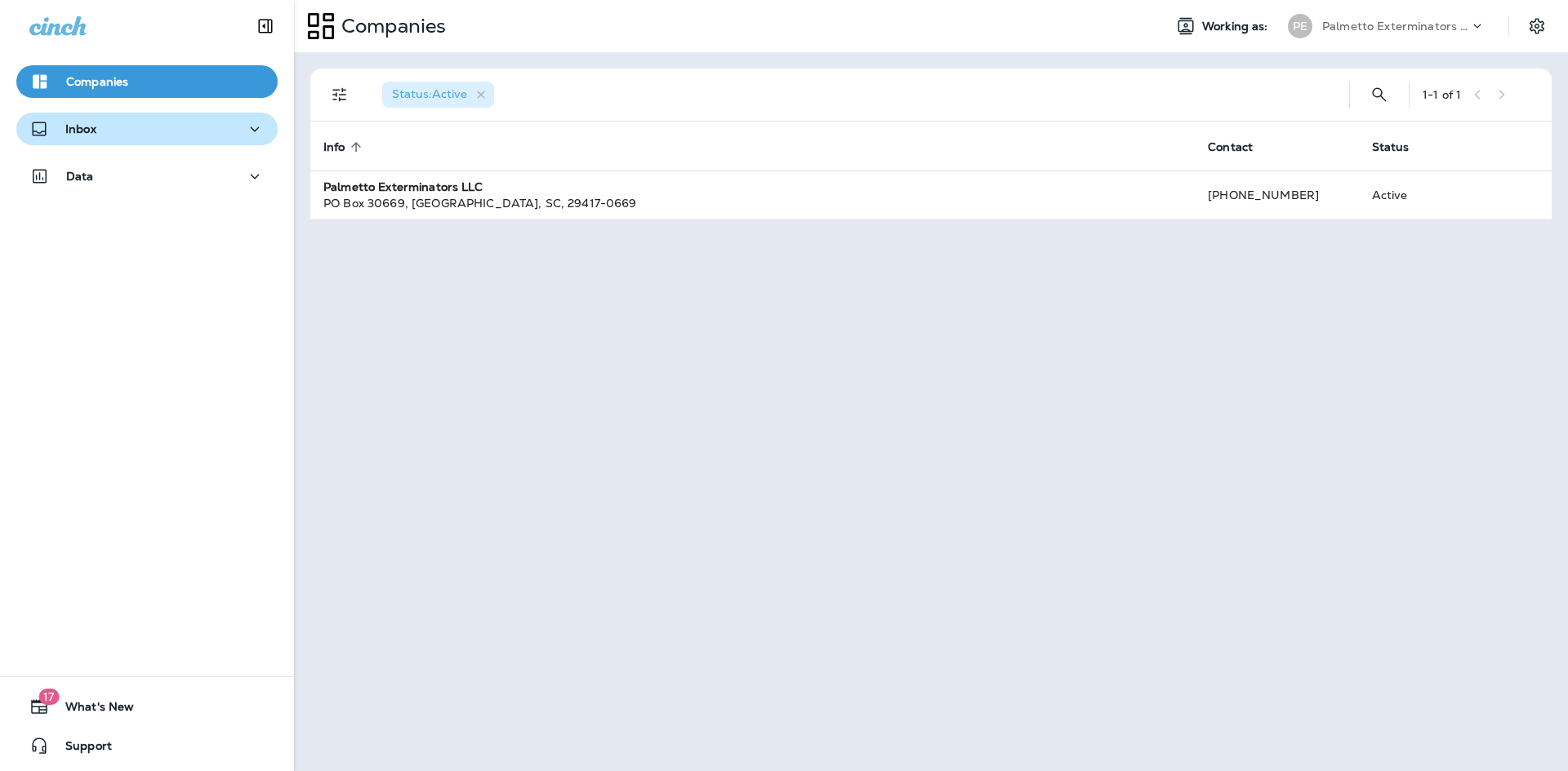
click at [185, 137] on div "Inbox" at bounding box center [147, 129] width 235 height 20
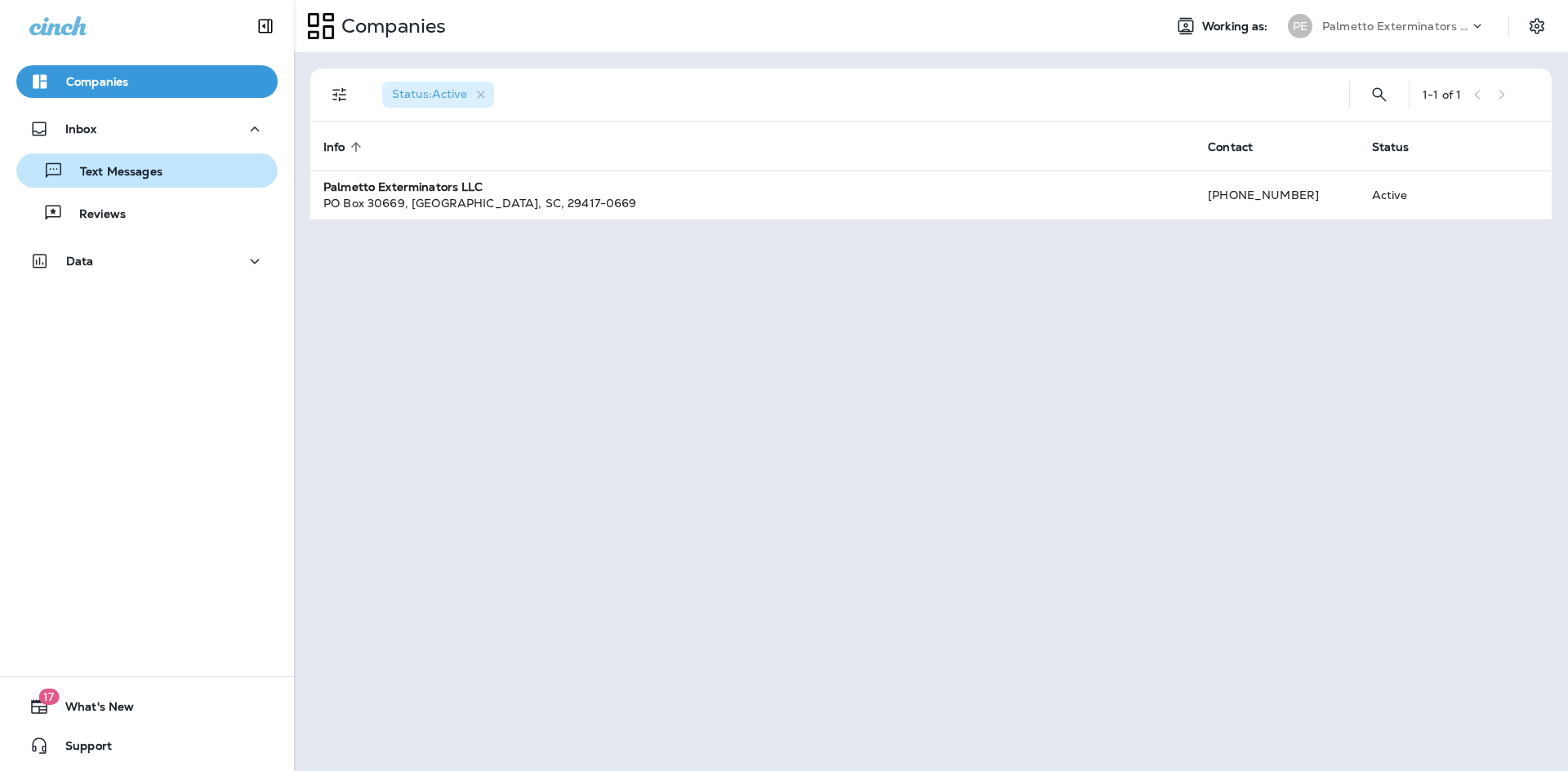
click at [171, 171] on div "Text Messages" at bounding box center [147, 170] width 248 height 24
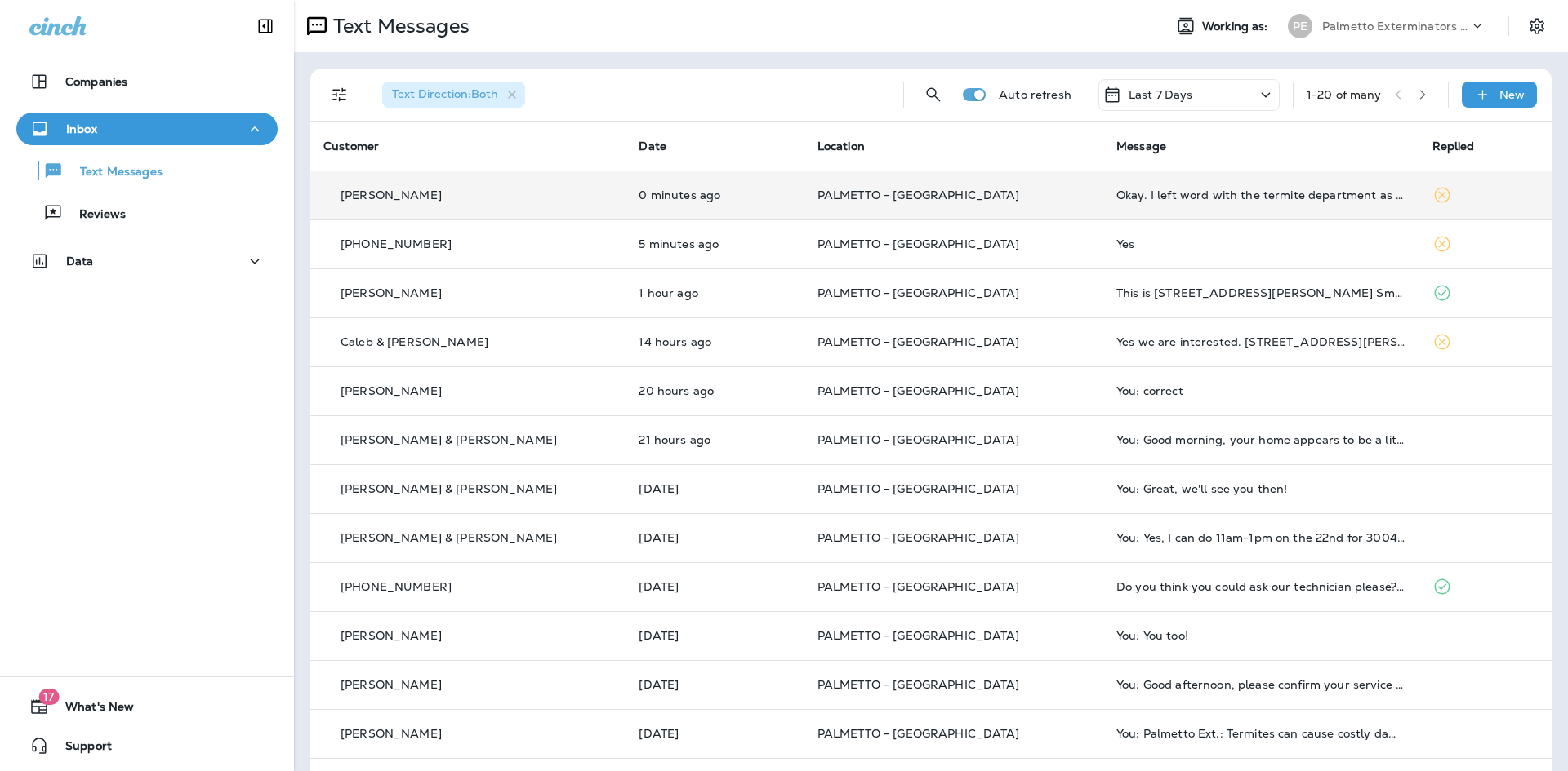
click at [1163, 204] on td "Okay. I left word with the termite department as well and would like to have a …" at bounding box center [1261, 195] width 315 height 49
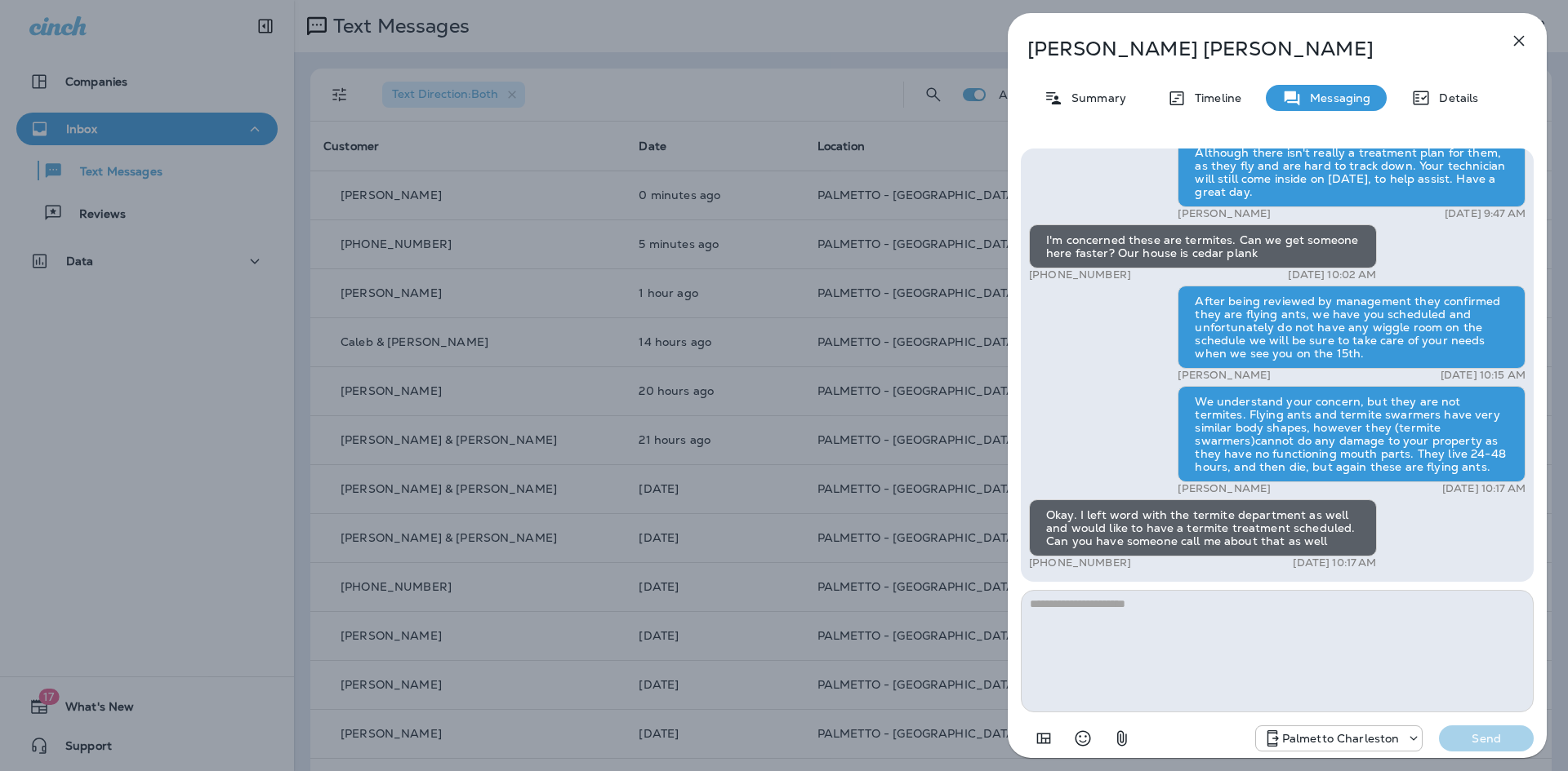
click at [1282, 330] on div "After being reviewed by management they confirmed they are flying ants, we have…" at bounding box center [1351, 326] width 348 height 83
drag, startPoint x: 1282, startPoint y: 330, endPoint x: 1050, endPoint y: 331, distance: 232.0
click at [1517, 43] on icon "button" at bounding box center [1519, 41] width 11 height 11
